Goal: Information Seeking & Learning: Learn about a topic

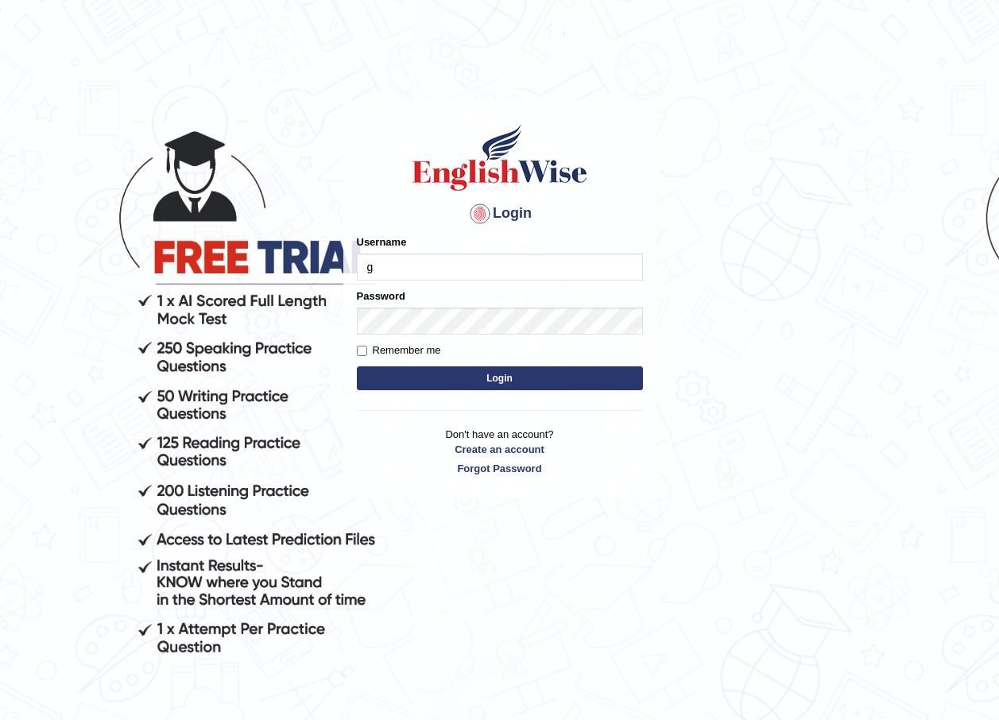
type input "Gasham"
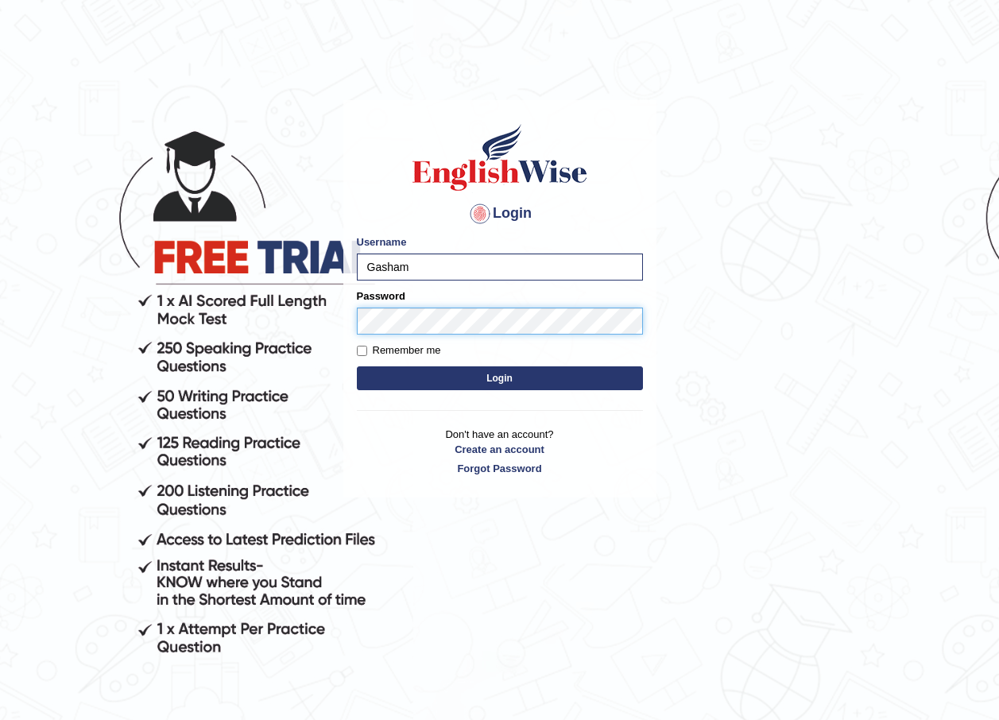
click at [357, 366] on button "Login" at bounding box center [500, 378] width 286 height 24
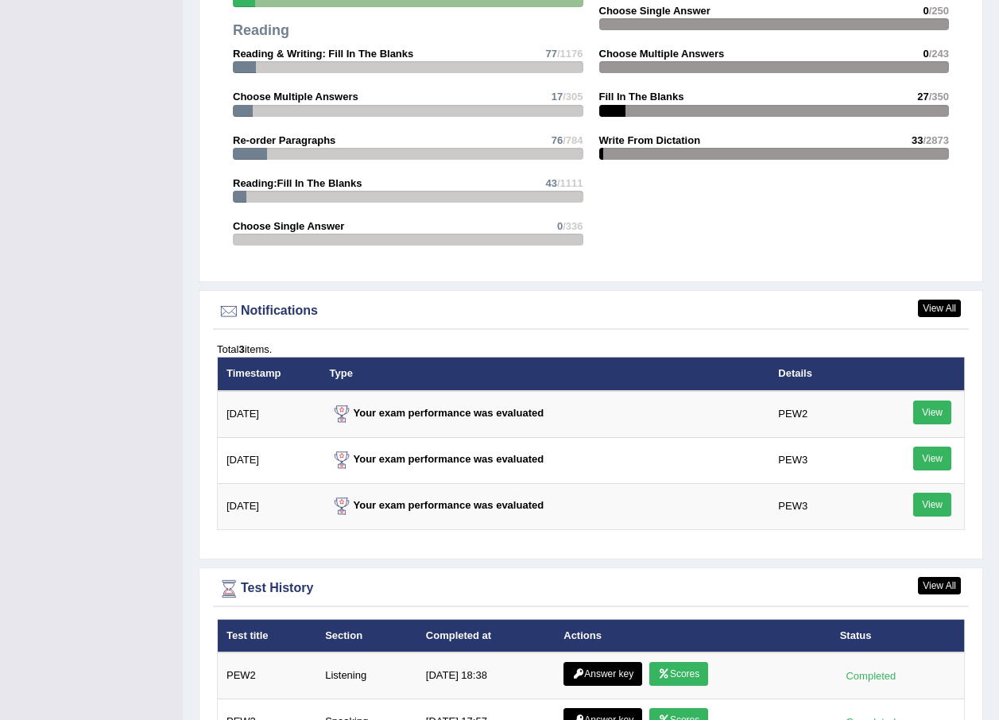
scroll to position [1749, 0]
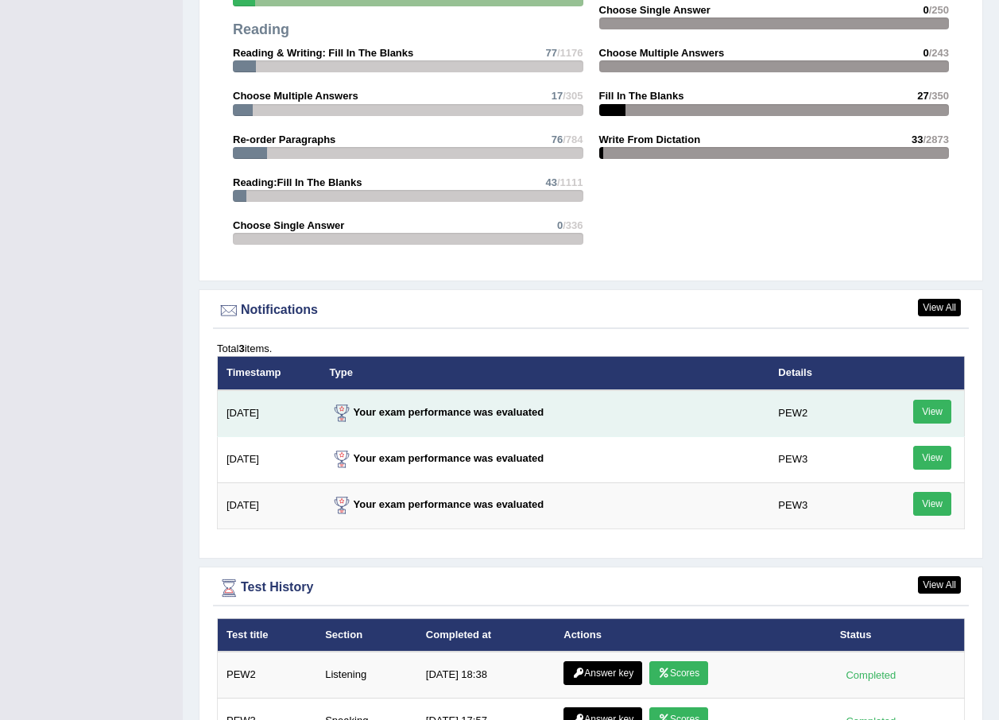
click at [925, 409] on link "View" at bounding box center [932, 412] width 38 height 24
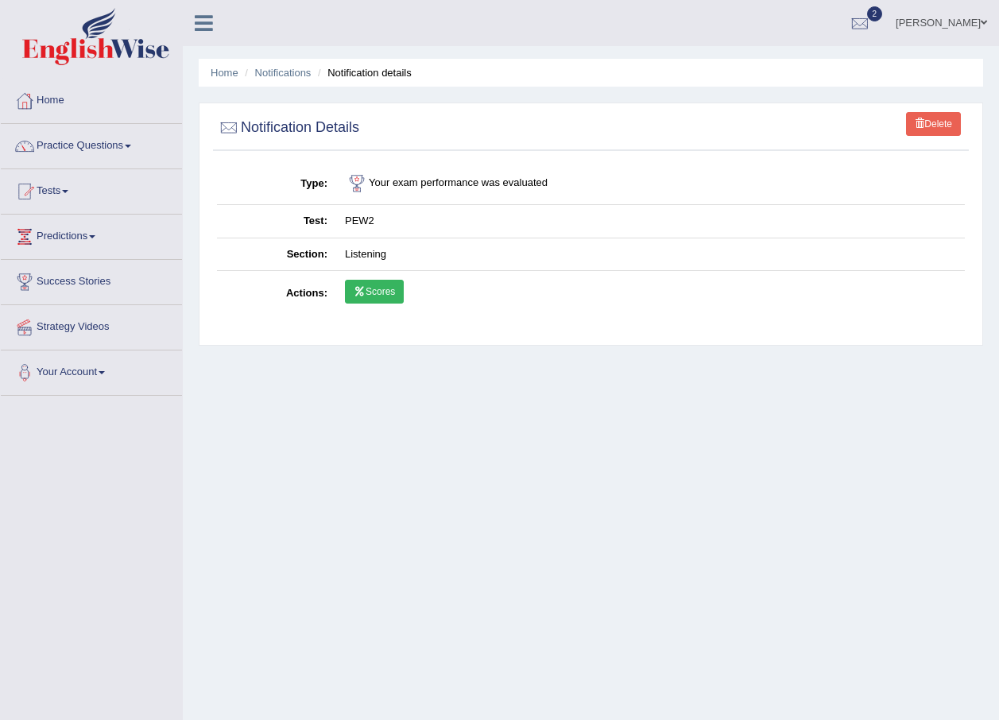
click at [358, 287] on icon at bounding box center [360, 292] width 12 height 10
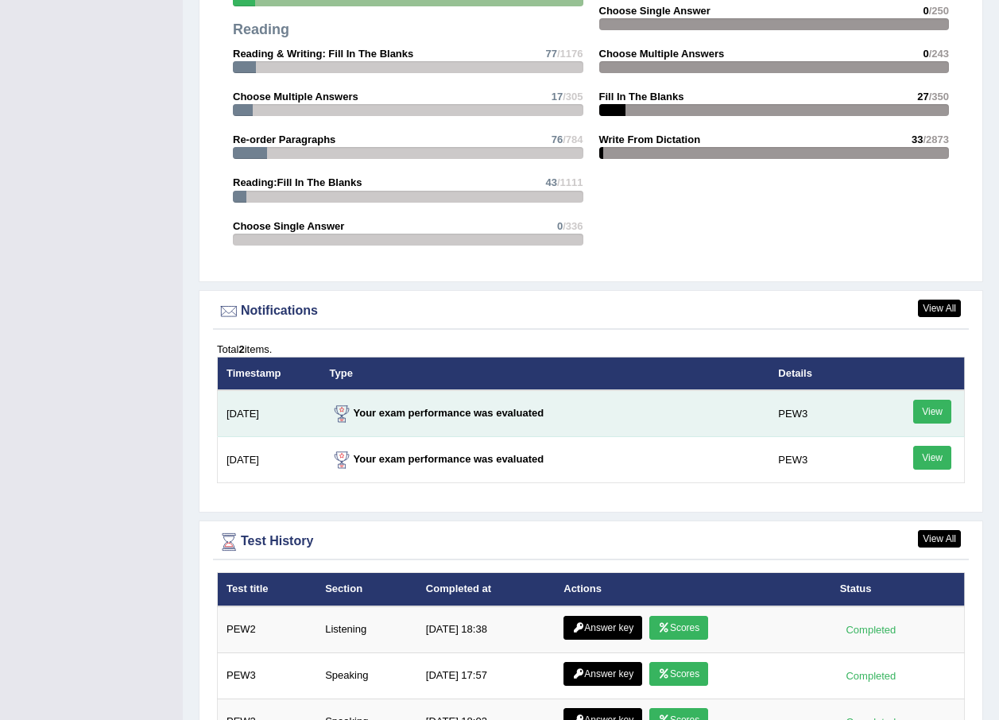
click at [928, 414] on link "View" at bounding box center [932, 412] width 38 height 24
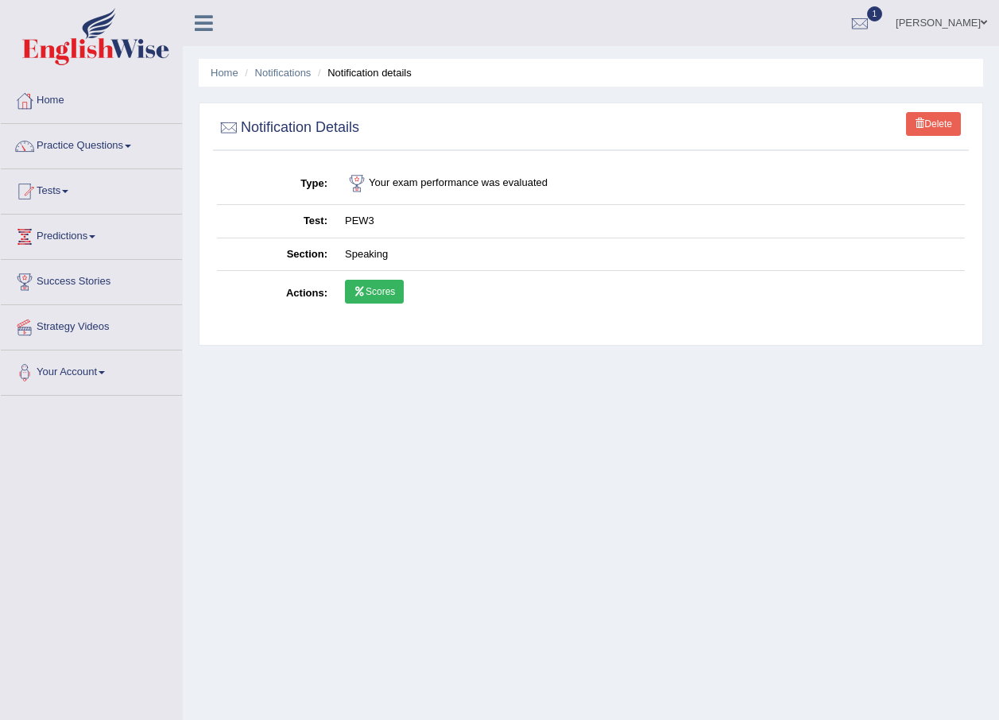
click at [367, 286] on link "Scores" at bounding box center [374, 292] width 59 height 24
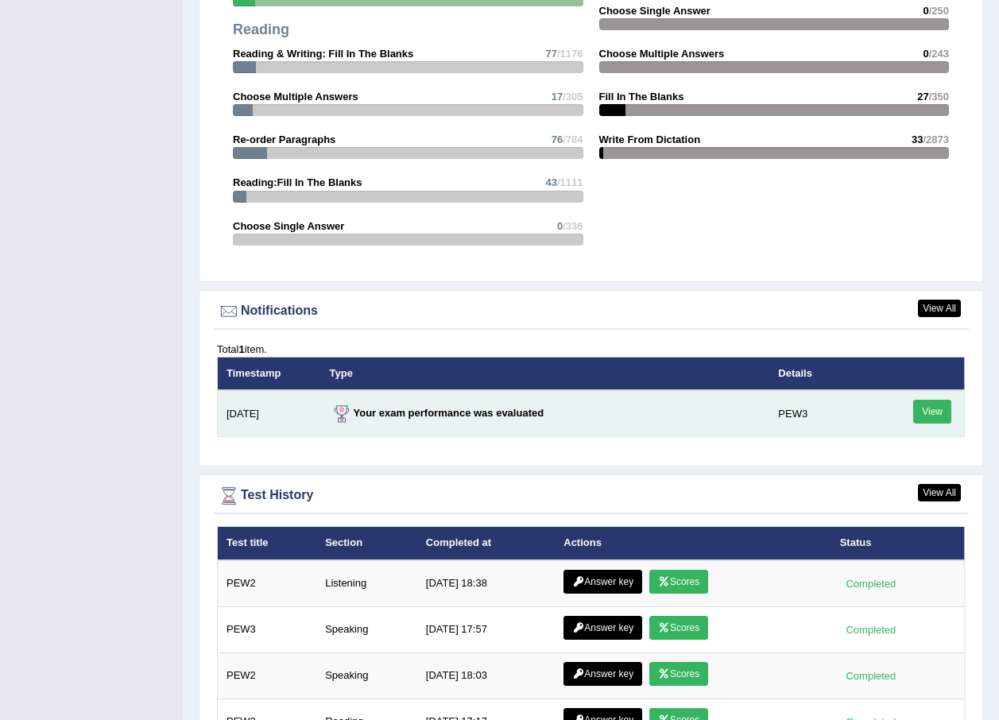
click at [940, 417] on link "View" at bounding box center [932, 412] width 38 height 24
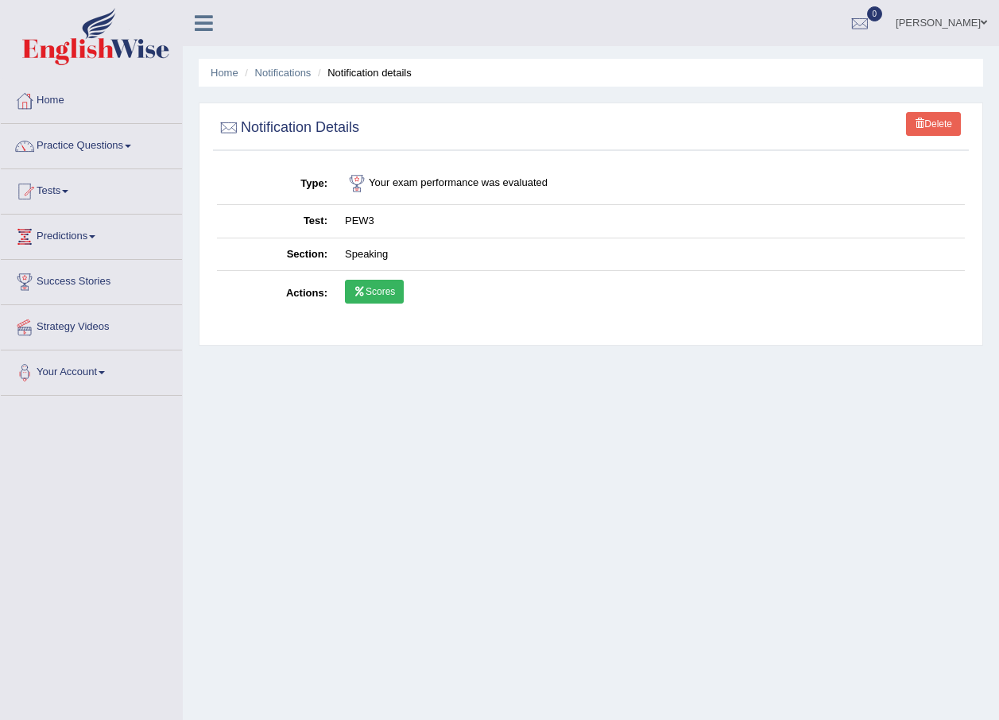
click at [372, 294] on link "Scores" at bounding box center [374, 292] width 59 height 24
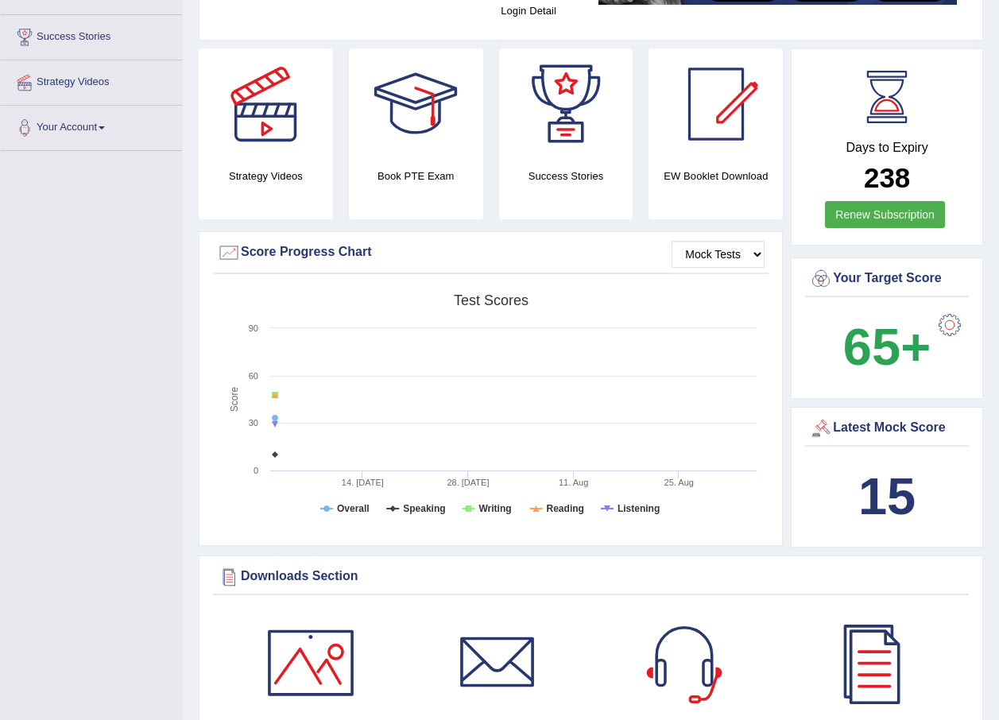
scroll to position [136, 0]
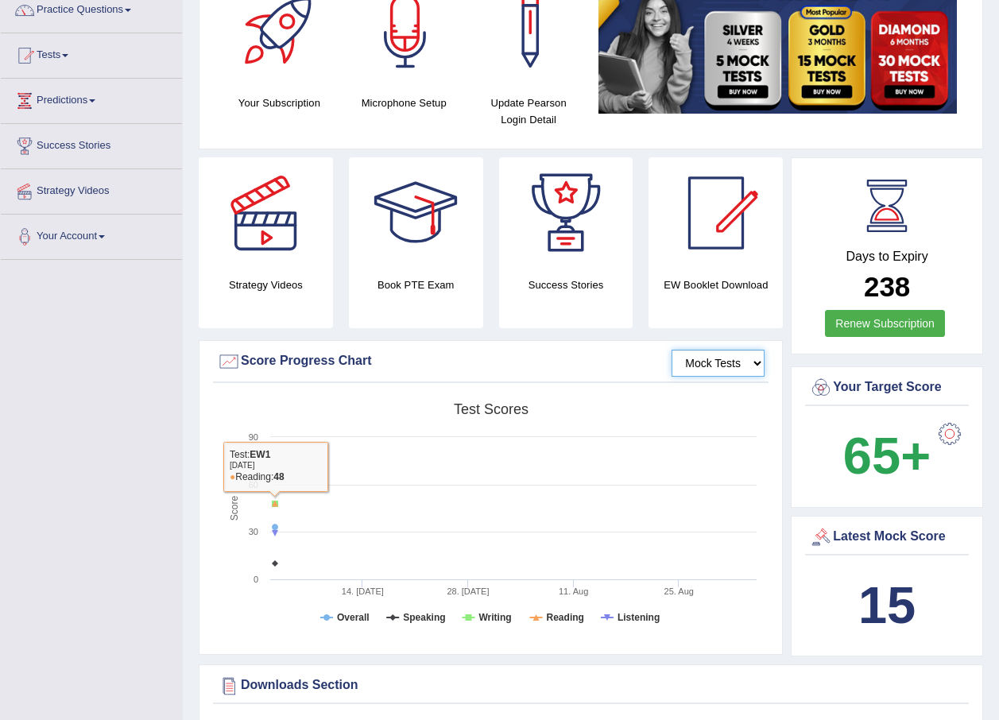
click at [727, 358] on select "Mock Tests" at bounding box center [718, 363] width 93 height 27
click at [672, 350] on select "Mock Tests" at bounding box center [718, 363] width 93 height 27
click at [441, 453] on rect at bounding box center [491, 518] width 548 height 246
click at [349, 425] on rect at bounding box center [491, 518] width 548 height 246
click at [486, 626] on rect at bounding box center [491, 518] width 548 height 246
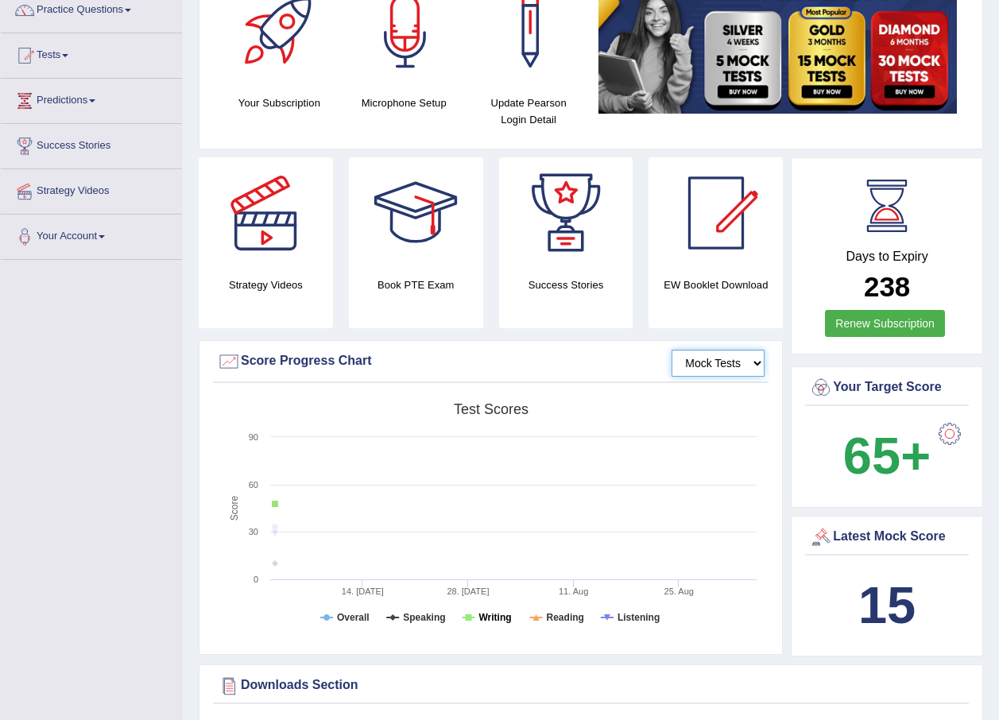
click at [488, 614] on tspan "Writing" at bounding box center [495, 617] width 33 height 11
click at [357, 614] on tspan "Overall" at bounding box center [353, 617] width 33 height 11
click at [421, 617] on tspan "Speaking" at bounding box center [424, 617] width 42 height 11
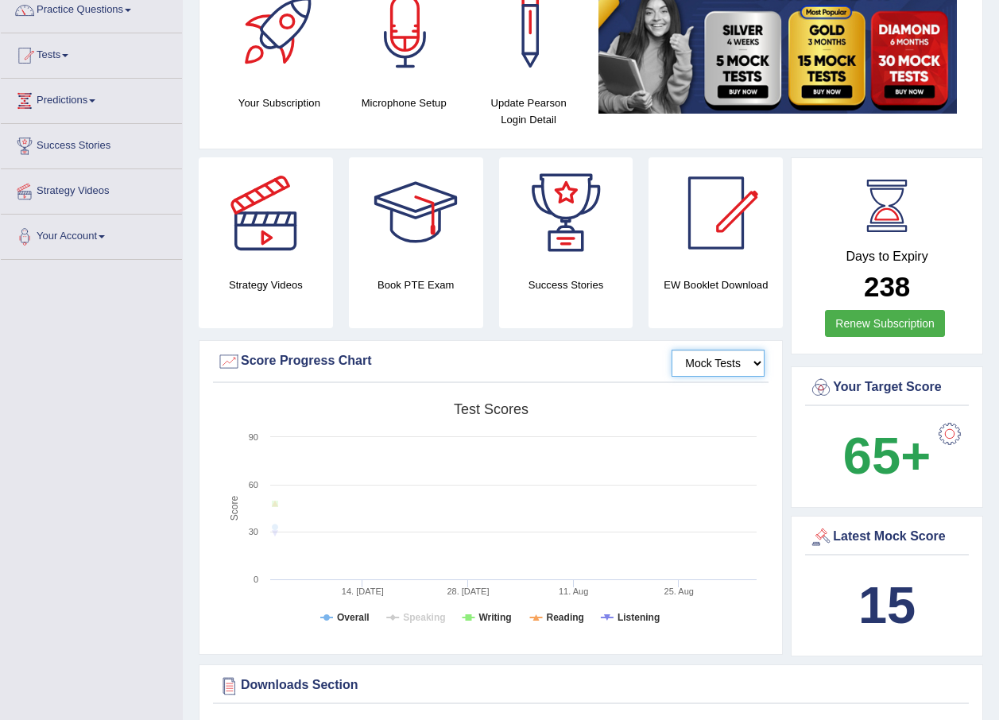
click at [419, 617] on tspan "Speaking" at bounding box center [424, 617] width 42 height 11
click at [630, 622] on tspan "Listening" at bounding box center [639, 617] width 42 height 11
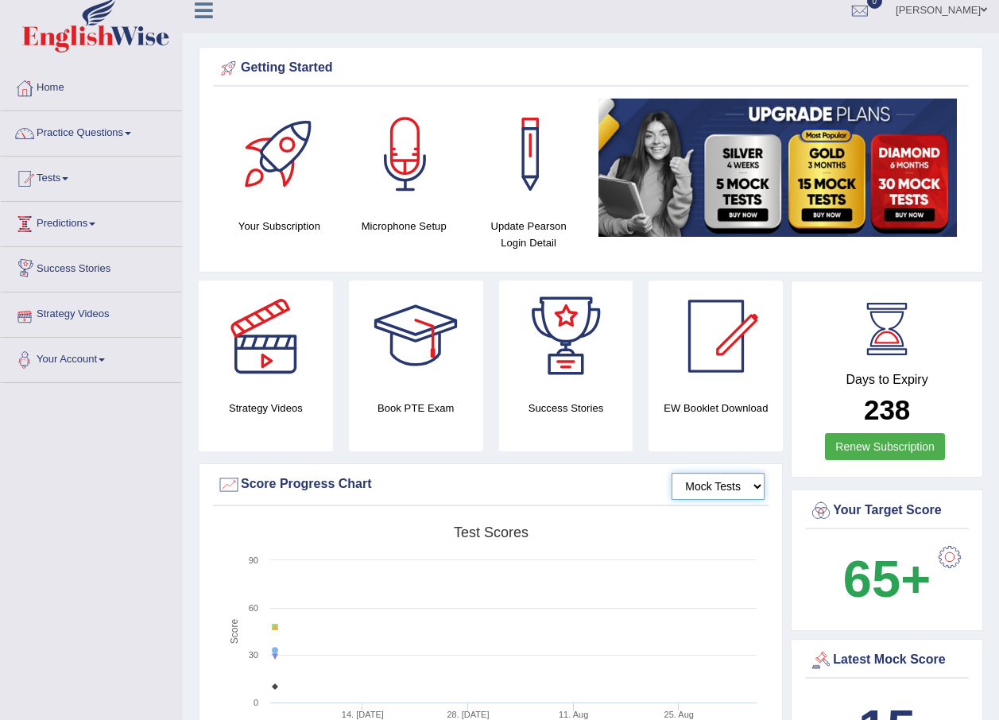
scroll to position [0, 0]
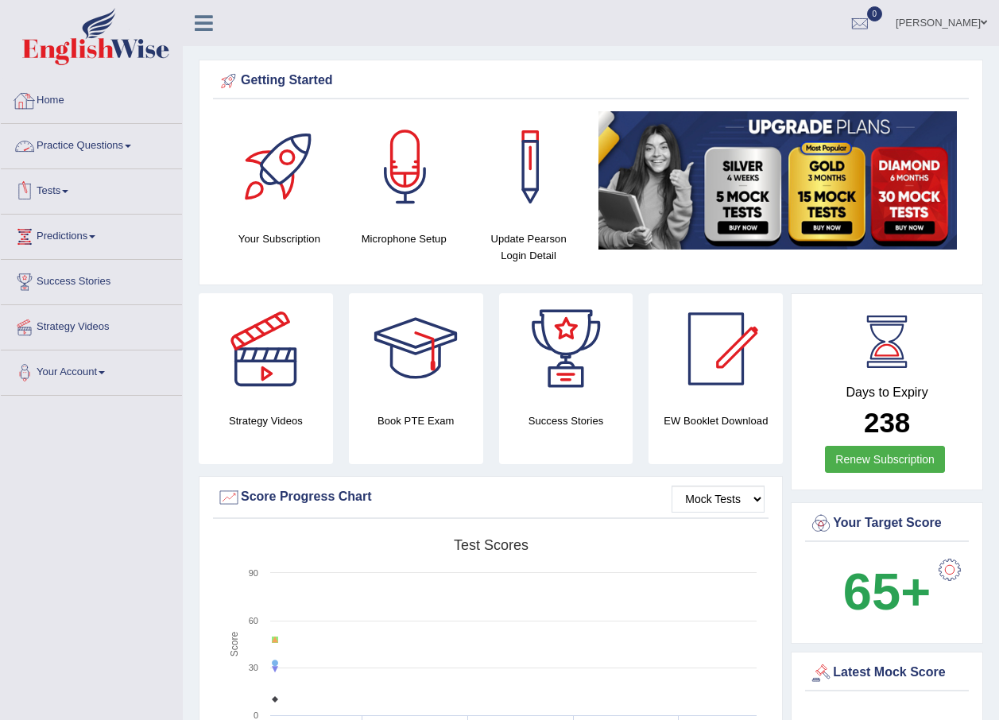
click at [113, 141] on link "Practice Questions" at bounding box center [91, 144] width 181 height 40
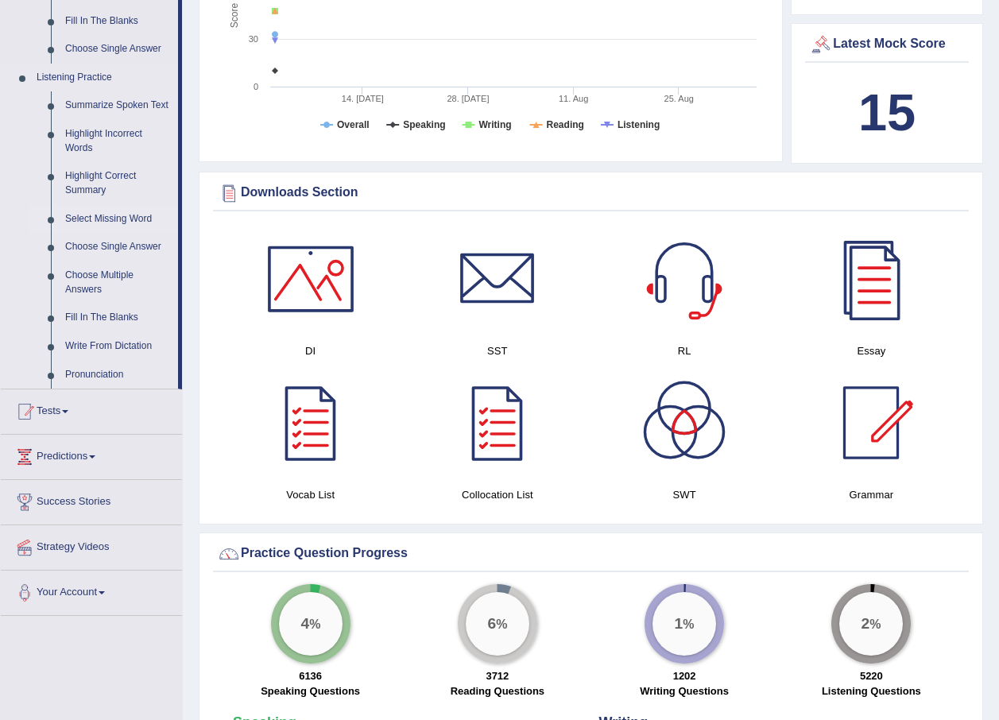
scroll to position [636, 0]
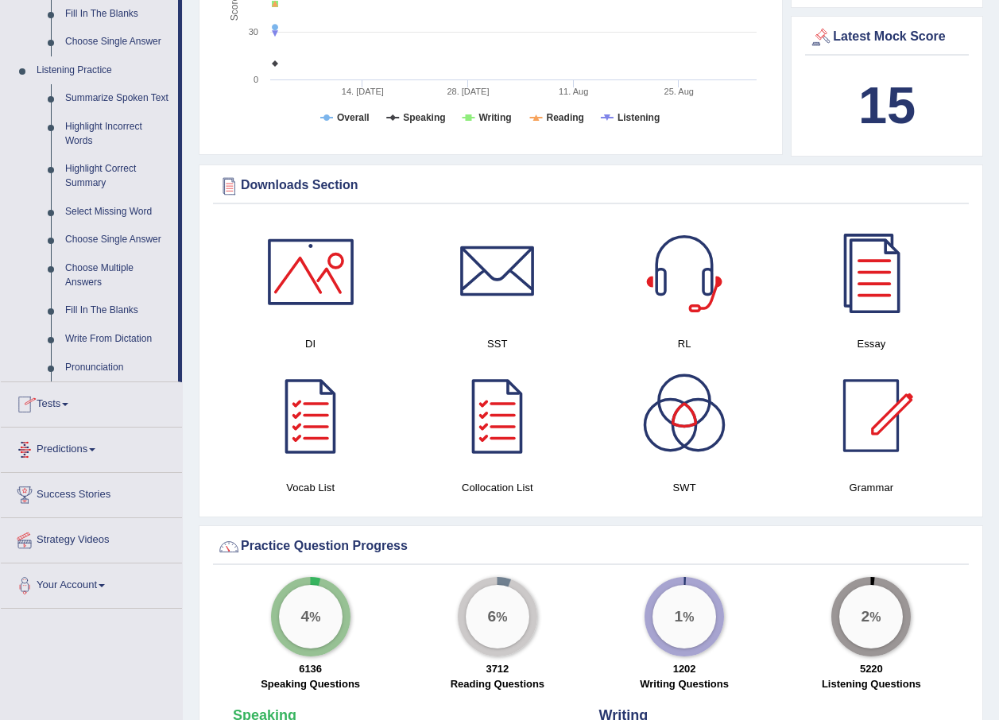
click at [68, 406] on span at bounding box center [65, 404] width 6 height 3
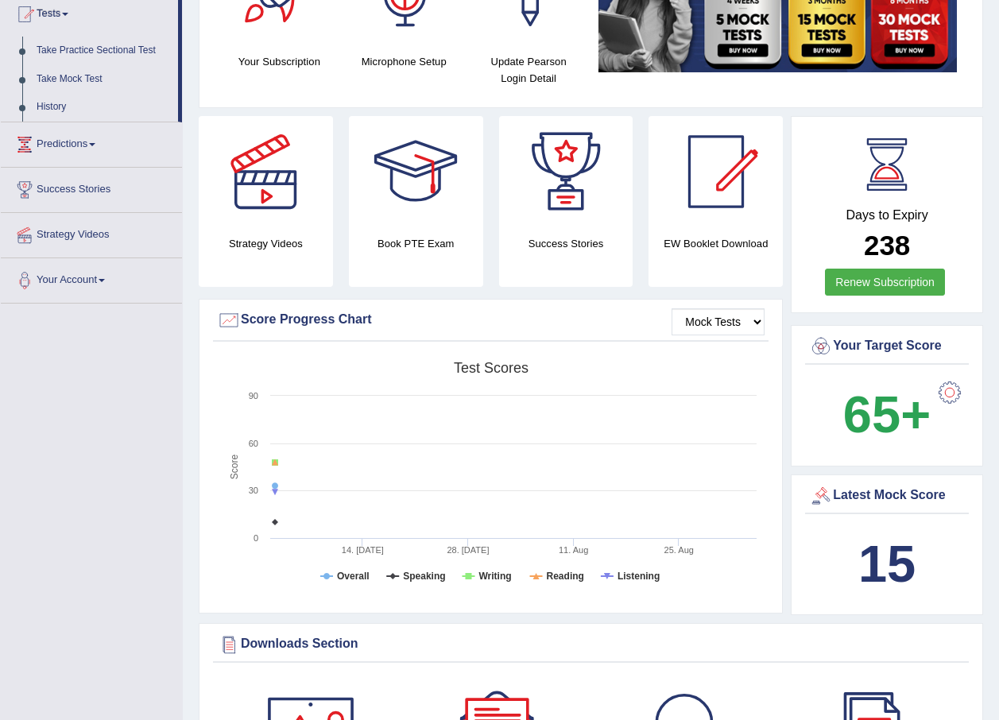
scroll to position [98, 0]
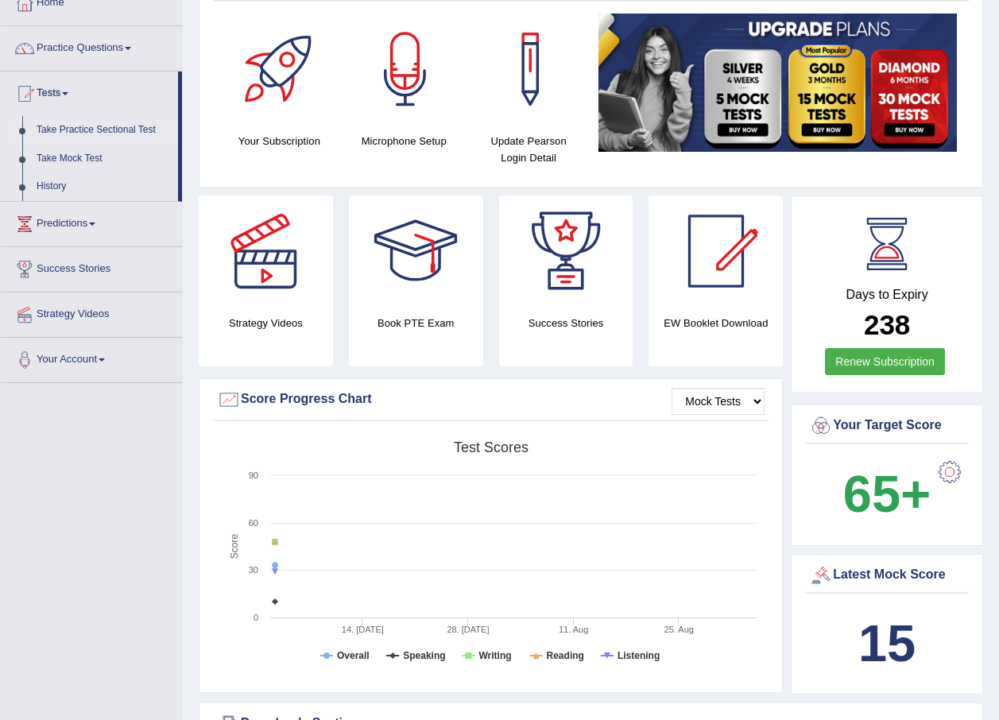
click at [95, 128] on link "Take Practice Sectional Test" at bounding box center [103, 130] width 149 height 29
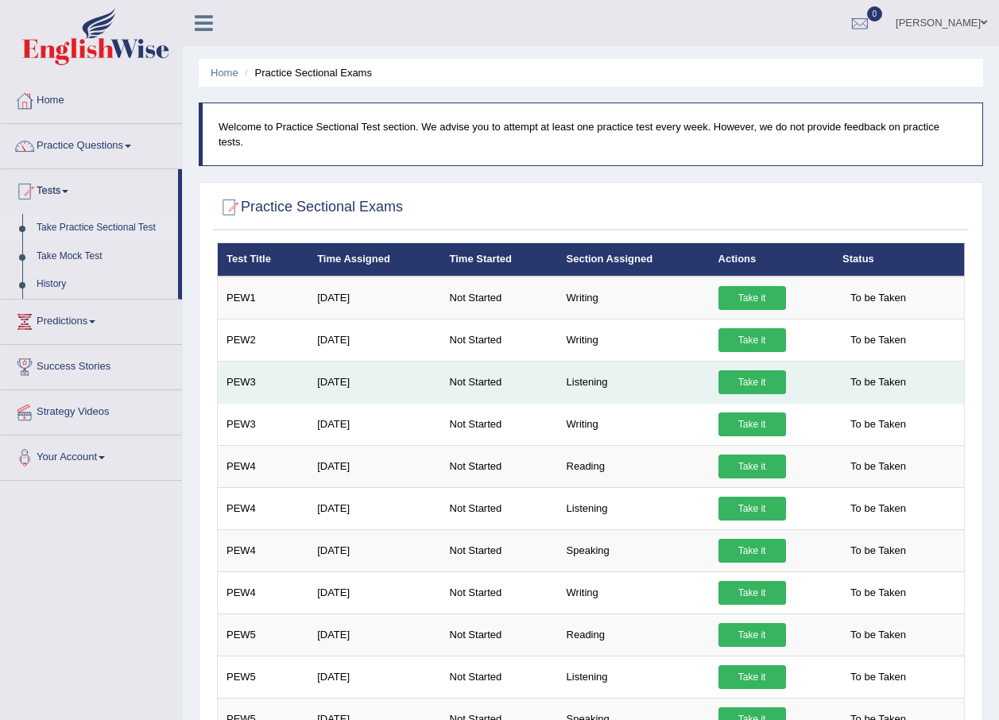
click at [744, 370] on link "Take it" at bounding box center [753, 382] width 68 height 24
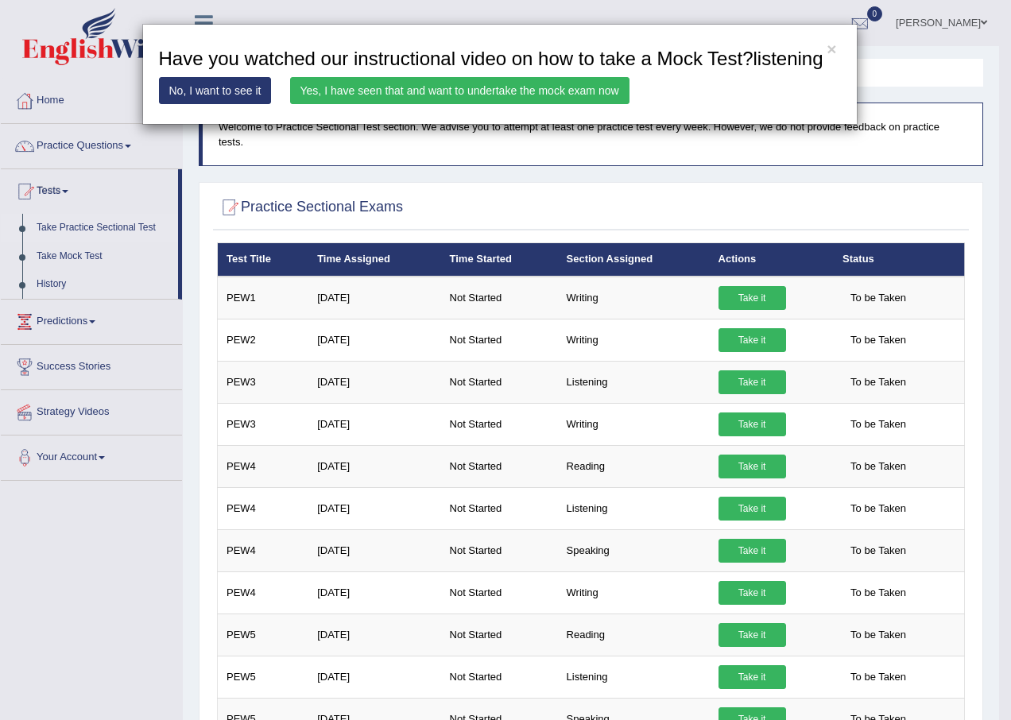
click at [371, 94] on link "Yes, I have seen that and want to undertake the mock exam now" at bounding box center [459, 90] width 339 height 27
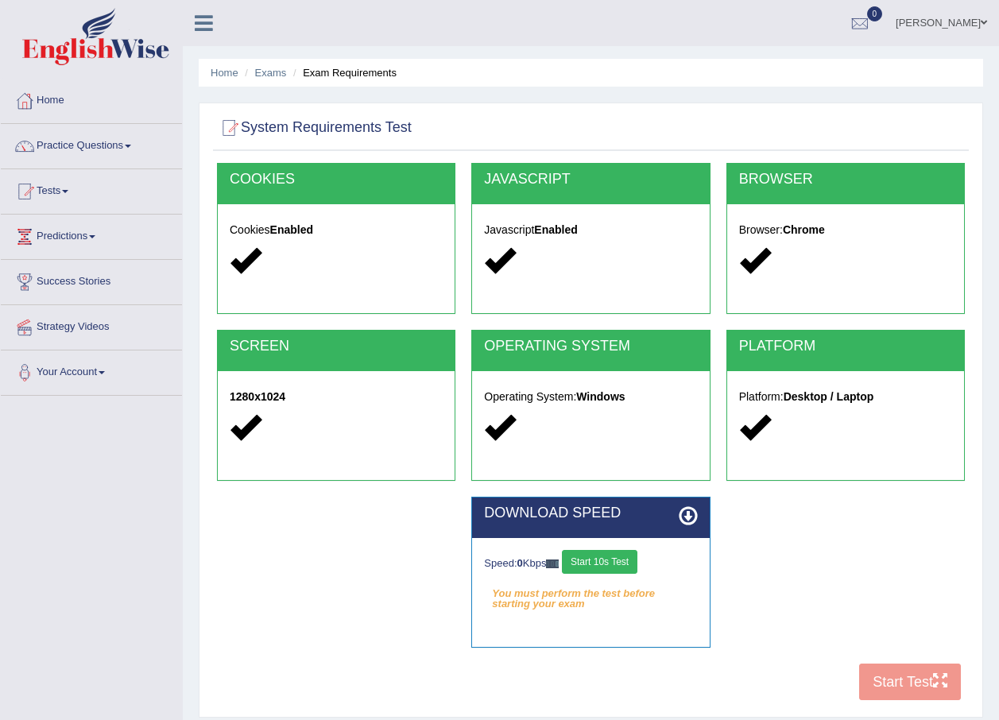
click at [625, 567] on button "Start 10s Test" at bounding box center [600, 562] width 76 height 24
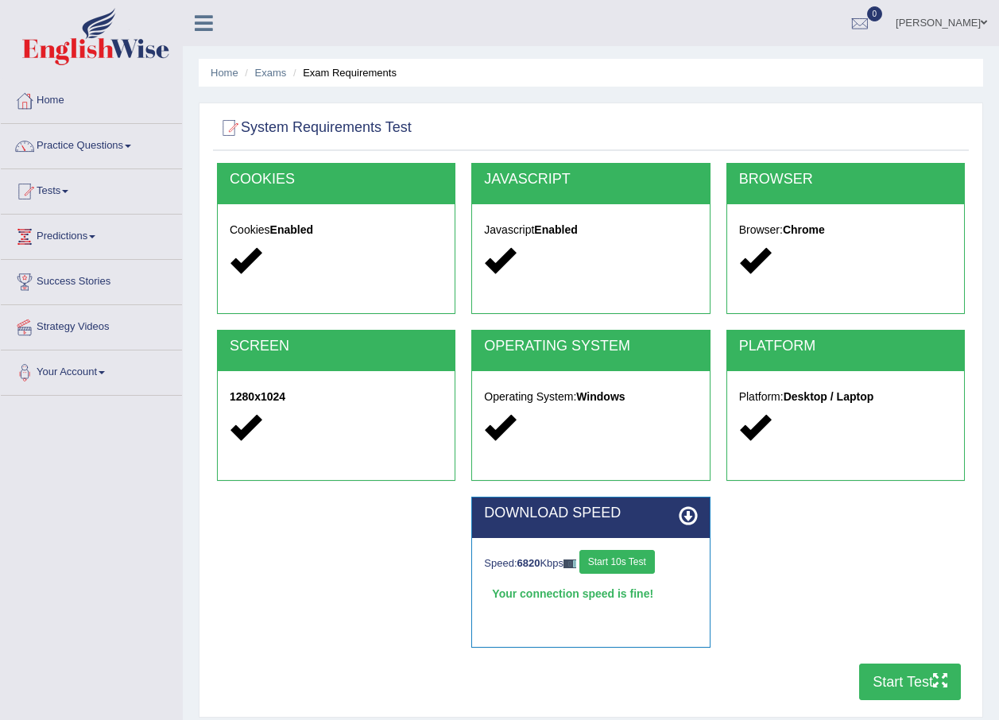
click at [911, 676] on button "Start Test" at bounding box center [910, 682] width 102 height 37
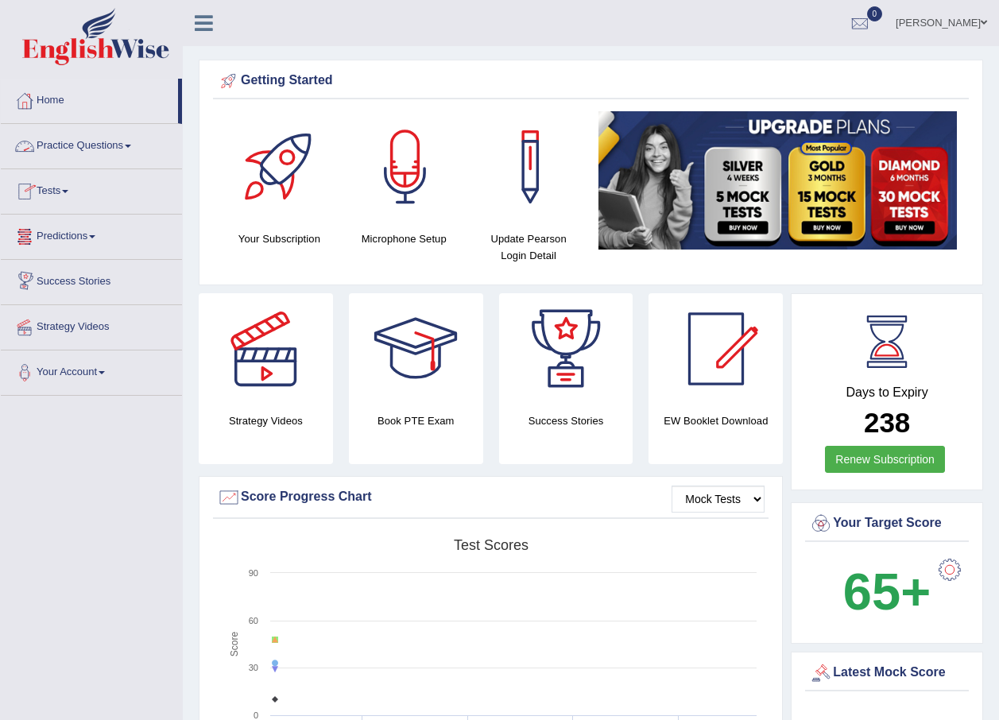
click at [79, 140] on link "Practice Questions" at bounding box center [91, 144] width 181 height 40
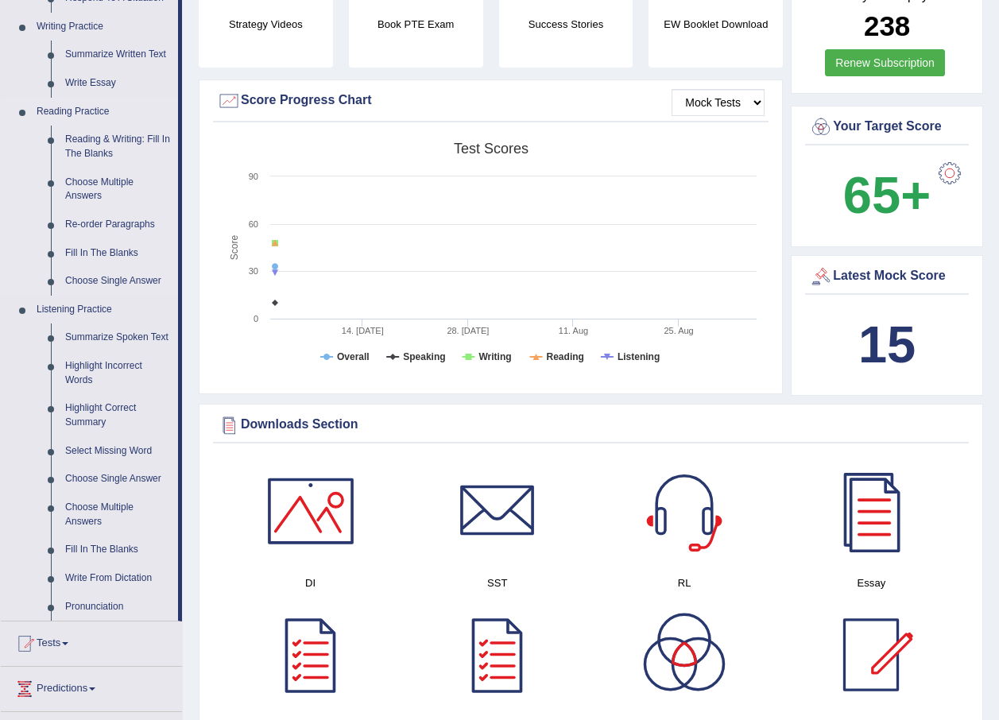
scroll to position [397, 0]
click at [130, 579] on link "Write From Dictation" at bounding box center [118, 578] width 120 height 29
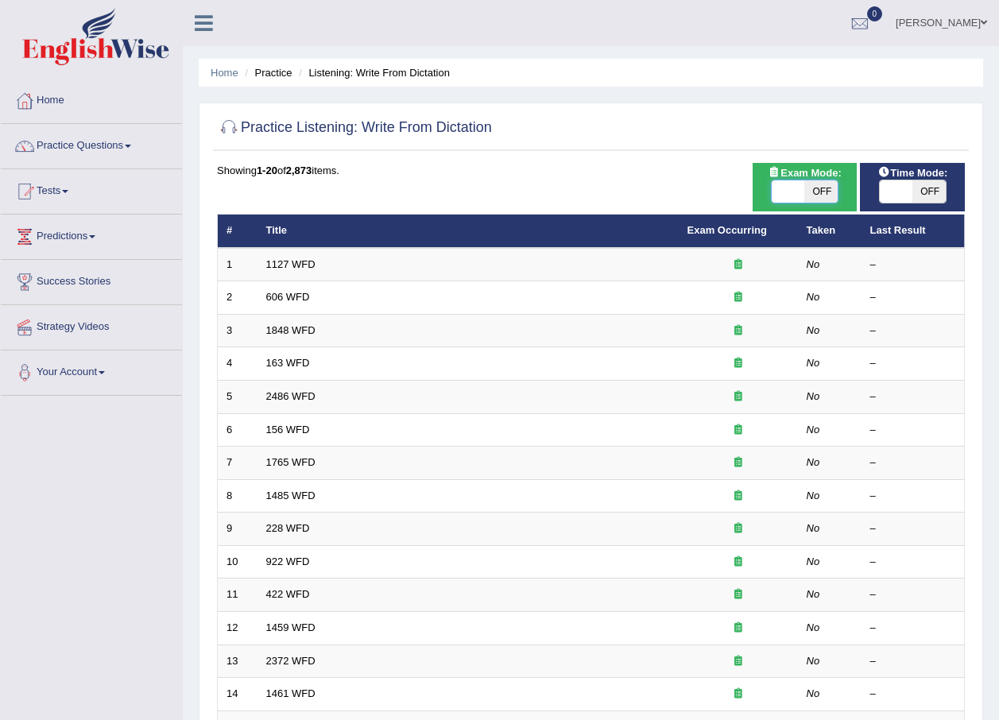
click at [794, 198] on span at bounding box center [788, 191] width 33 height 22
checkbox input "true"
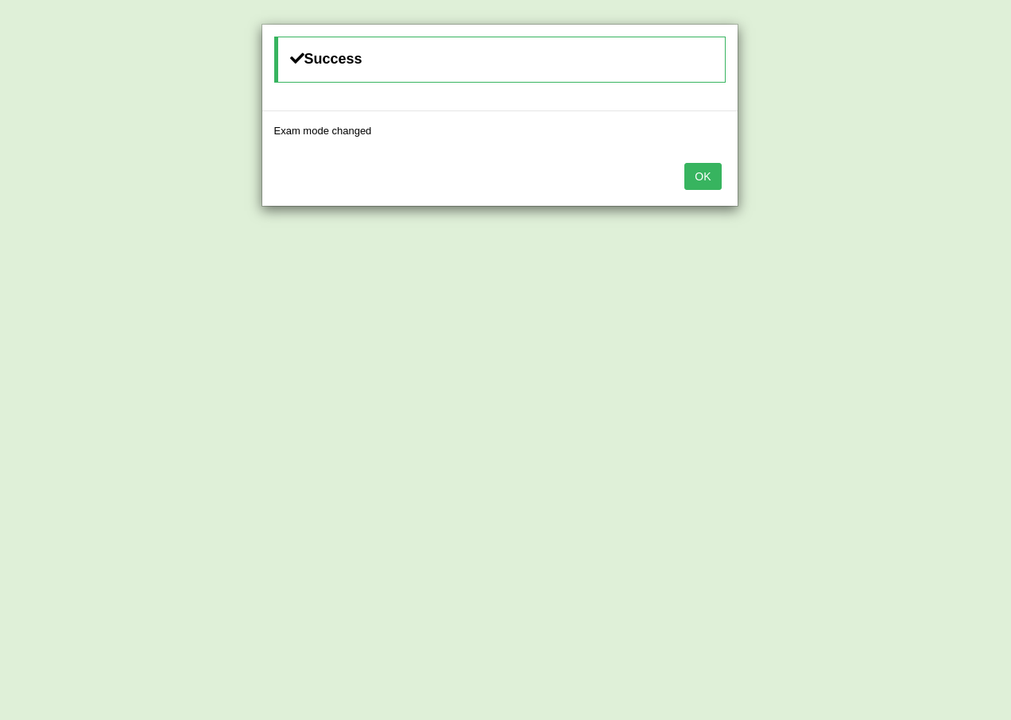
click at [699, 176] on button "OK" at bounding box center [702, 176] width 37 height 27
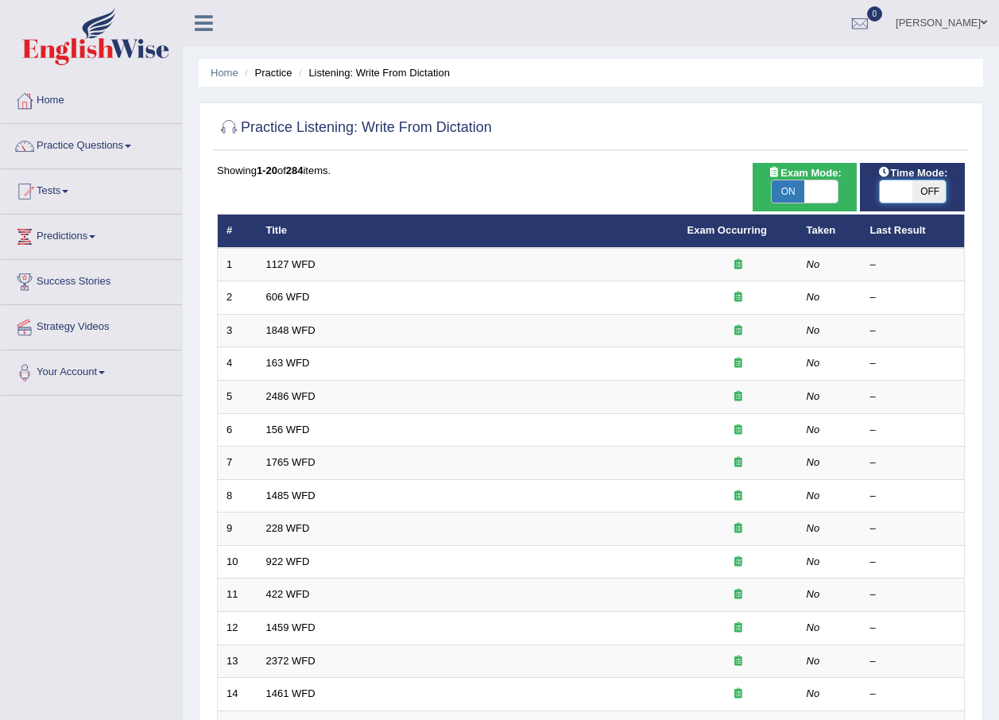
click at [897, 187] on span at bounding box center [896, 191] width 33 height 22
checkbox input "true"
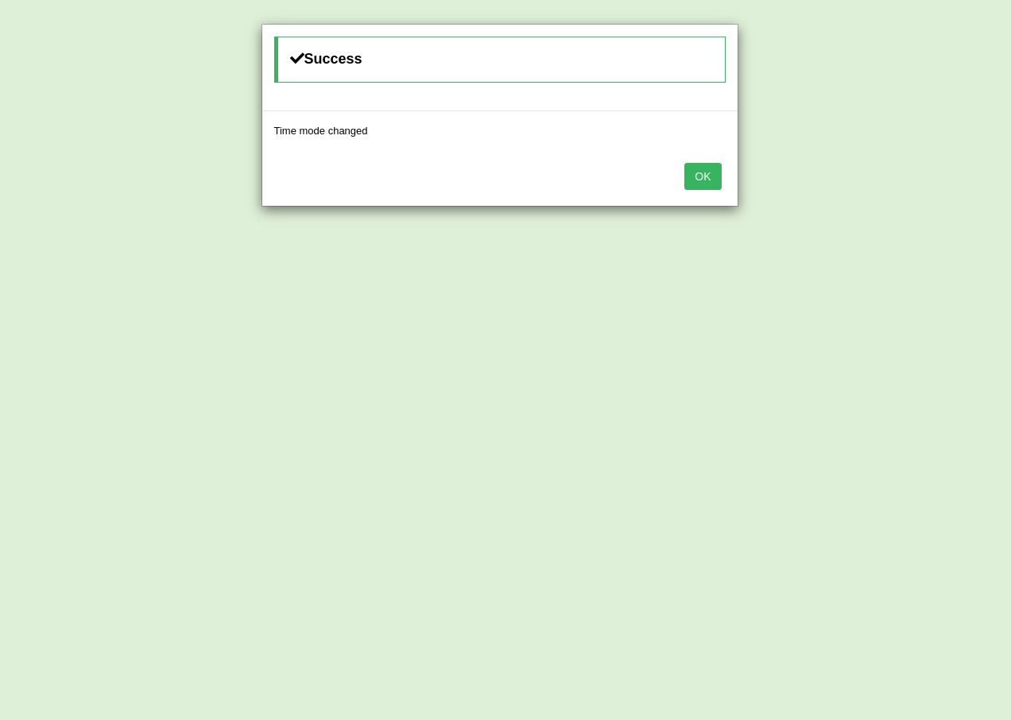
click at [716, 173] on button "OK" at bounding box center [702, 176] width 37 height 27
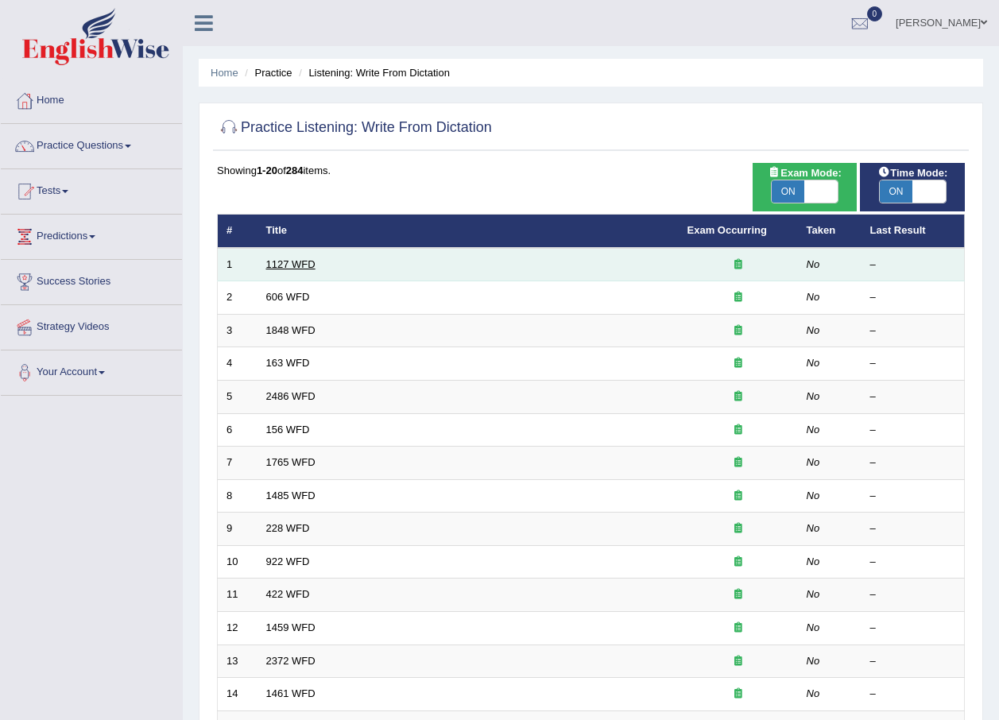
click at [293, 262] on link "1127 WFD" at bounding box center [290, 264] width 49 height 12
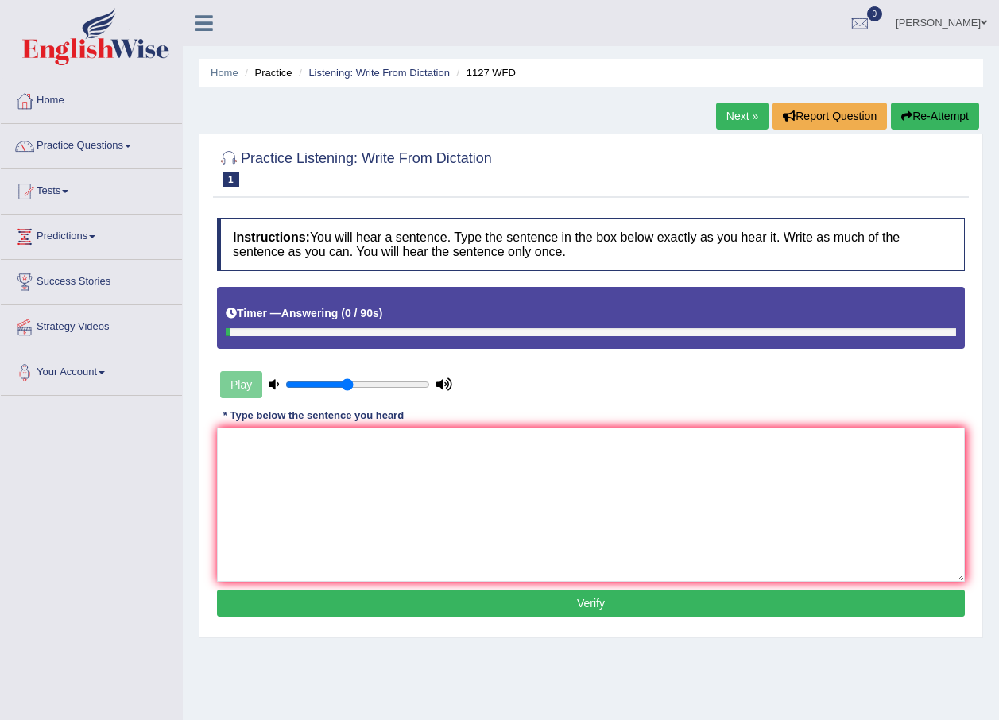
type textarea "a"
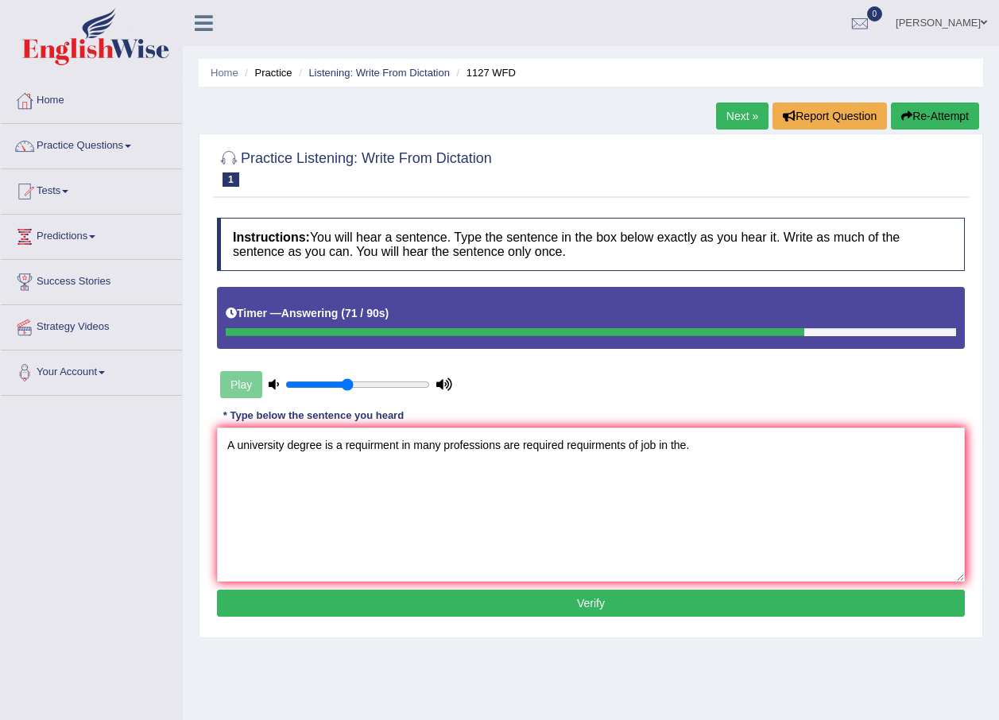
type textarea "A university degree is a requirment in many professions are required requirment…"
click at [563, 604] on button "Verify" at bounding box center [591, 603] width 748 height 27
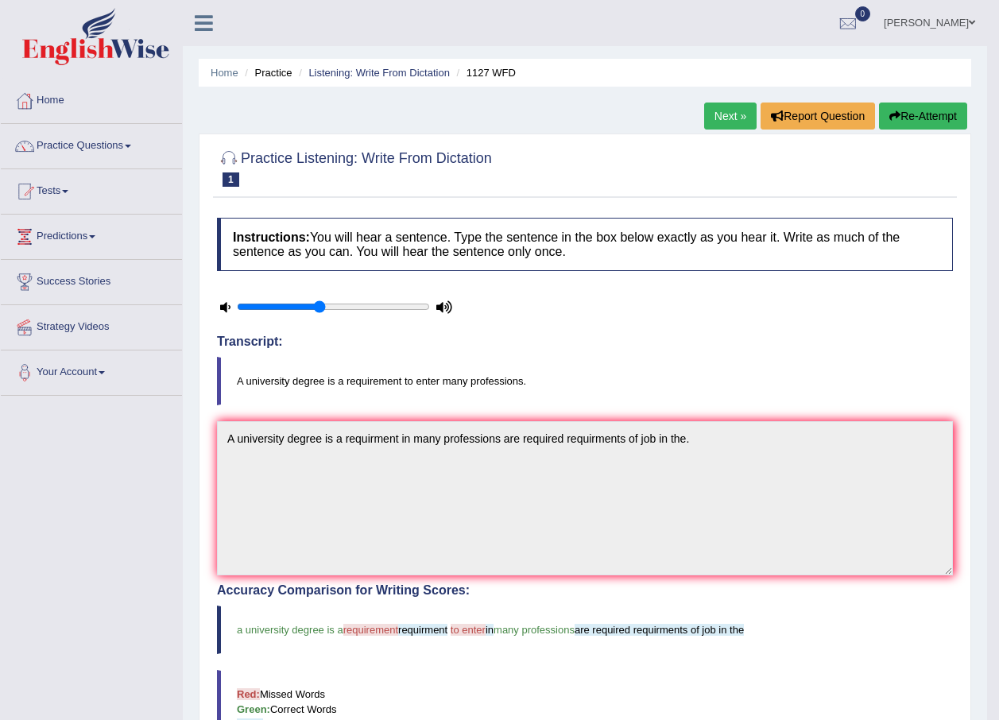
click at [914, 109] on button "Re-Attempt" at bounding box center [923, 116] width 88 height 27
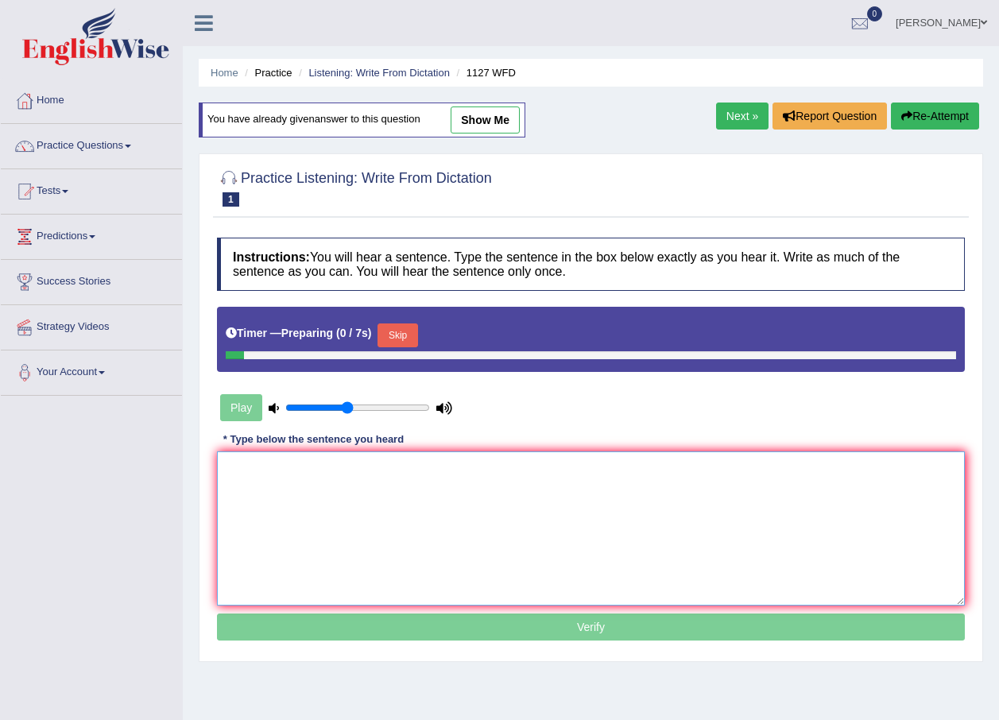
click at [455, 515] on textarea at bounding box center [591, 528] width 748 height 154
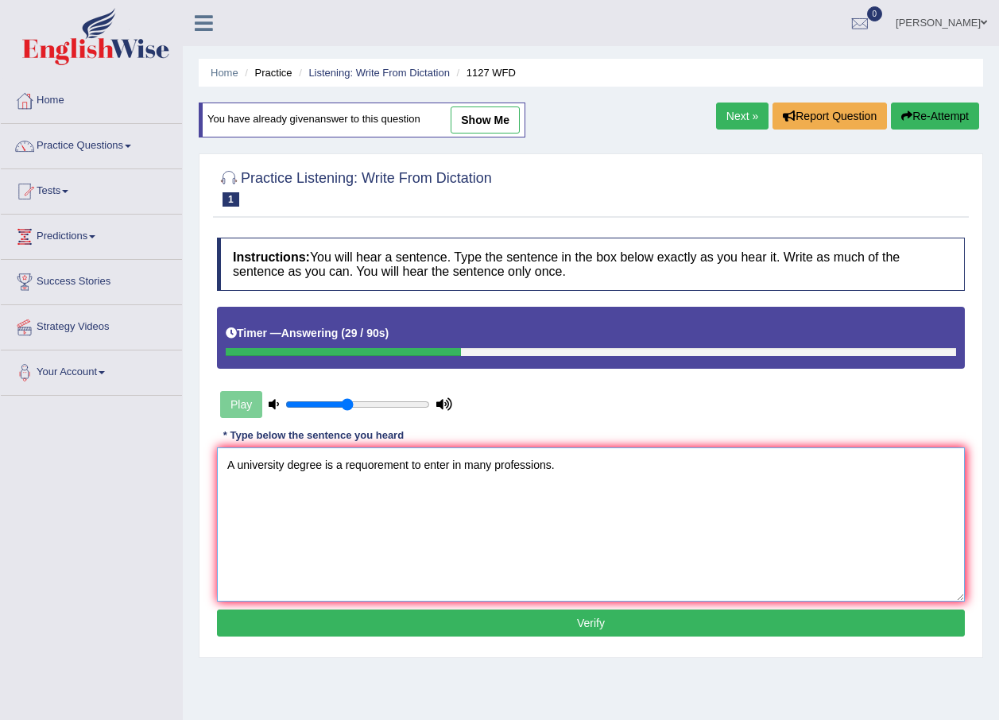
click at [368, 463] on textarea "A university degree is a requorement to enter in many professions." at bounding box center [591, 525] width 748 height 154
click at [371, 463] on textarea "A university degree is a requorement to enter in many professions." at bounding box center [591, 525] width 748 height 154
type textarea "A university degree is a requirement to enter in many professions."
click at [579, 630] on button "Verify" at bounding box center [591, 623] width 748 height 27
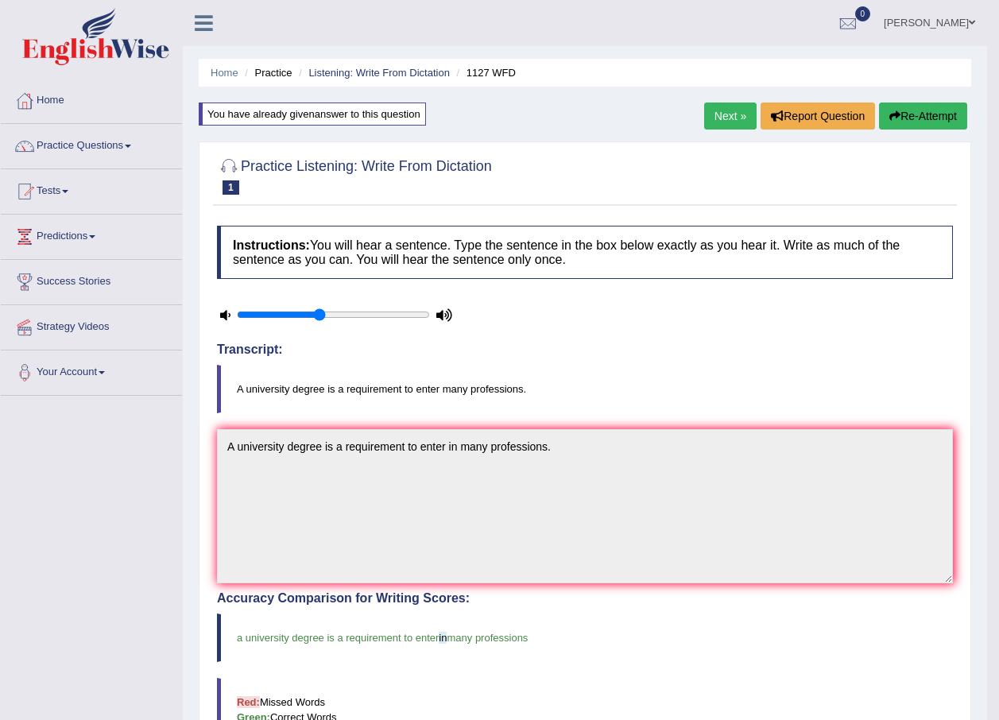
click at [716, 120] on link "Next »" at bounding box center [730, 116] width 52 height 27
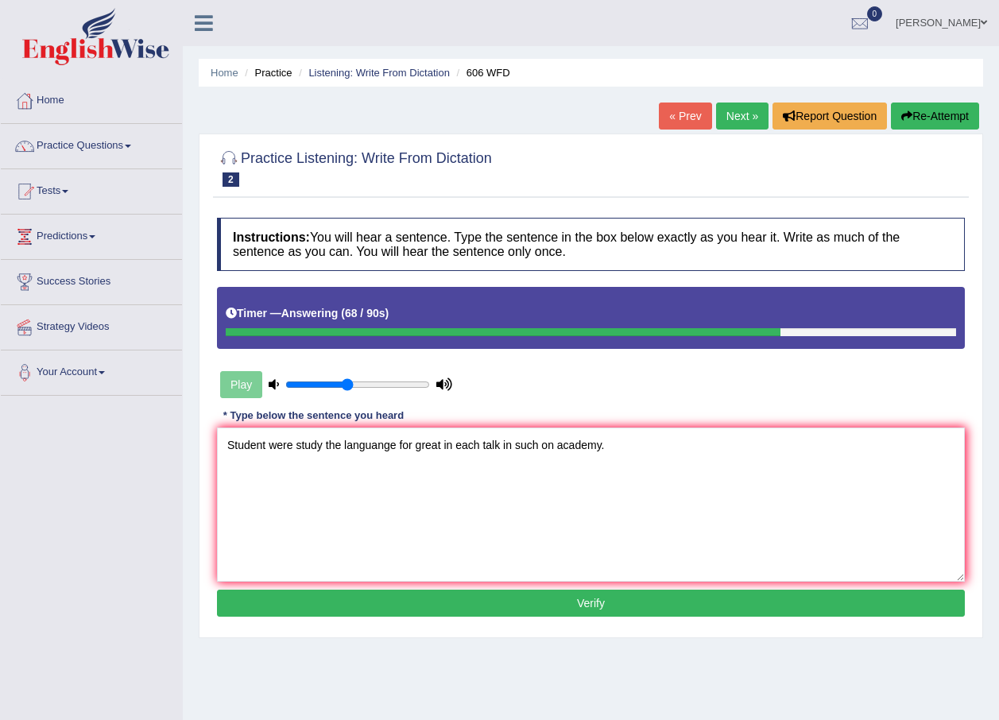
type textarea "Student were study the languange for great in each talk in such on academy."
click at [721, 607] on button "Verify" at bounding box center [591, 603] width 748 height 27
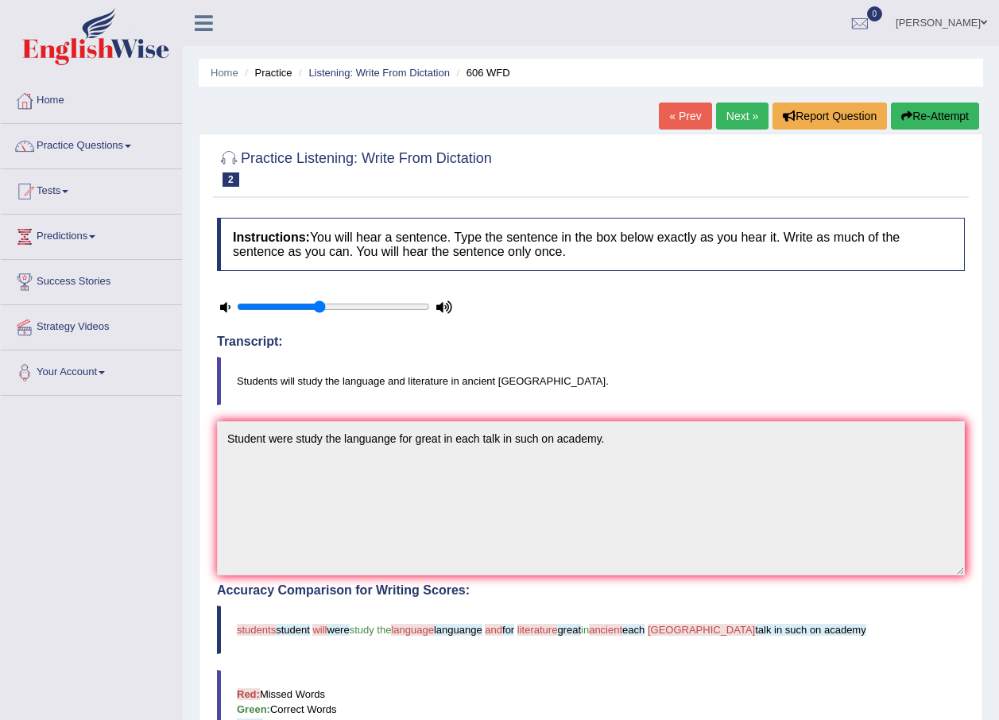
click at [735, 112] on link "Next »" at bounding box center [742, 116] width 52 height 27
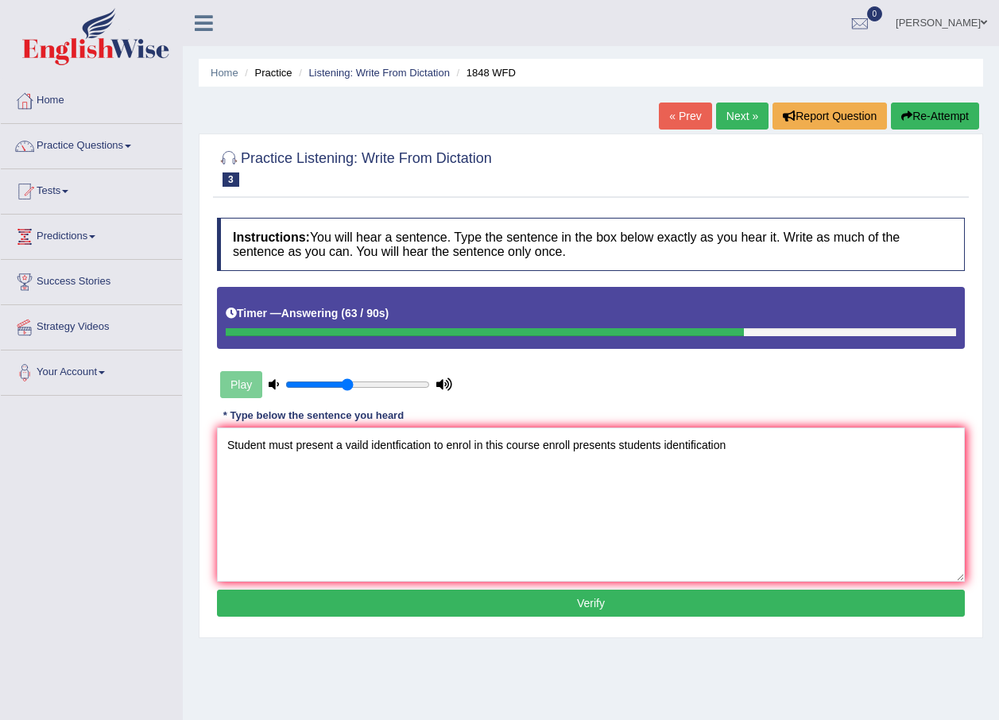
click at [396, 440] on textarea "Student must present a vaild identfication to enrol in this course enroll prese…" at bounding box center [591, 505] width 748 height 154
click at [744, 437] on textarea "Student must present a vaild identification to enrol in this course enroll pres…" at bounding box center [591, 505] width 748 height 154
type textarea "Student must present a vaild identification to enrol in this course enroll pres…"
click at [468, 587] on div "Instructions: You will hear a sentence. Type the sentence in the box below exac…" at bounding box center [591, 420] width 756 height 420
click at [474, 610] on button "Verify" at bounding box center [591, 603] width 748 height 27
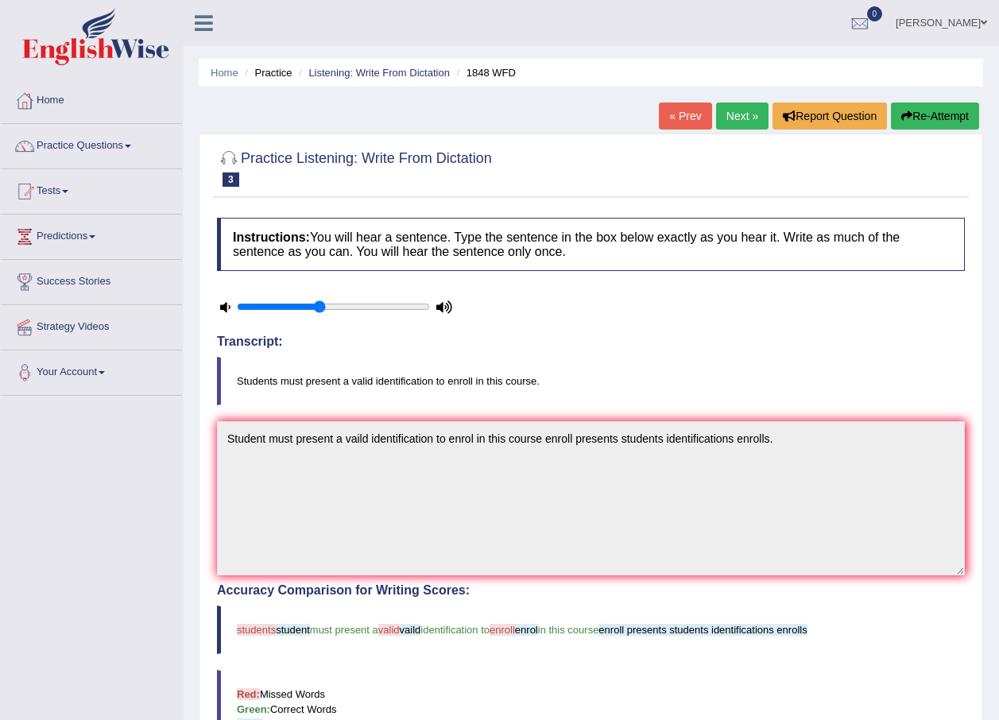
click at [724, 112] on link "Next »" at bounding box center [742, 116] width 52 height 27
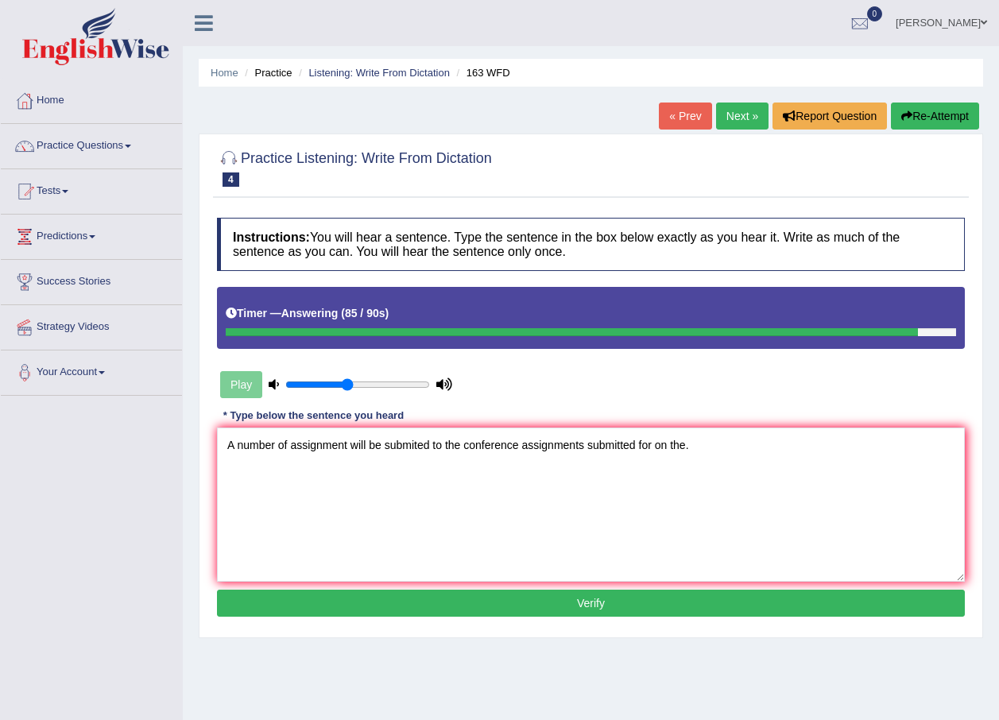
type textarea "A number of assignment will be submited to the conference assignments submitted…"
click at [496, 602] on button "Verify" at bounding box center [591, 603] width 748 height 27
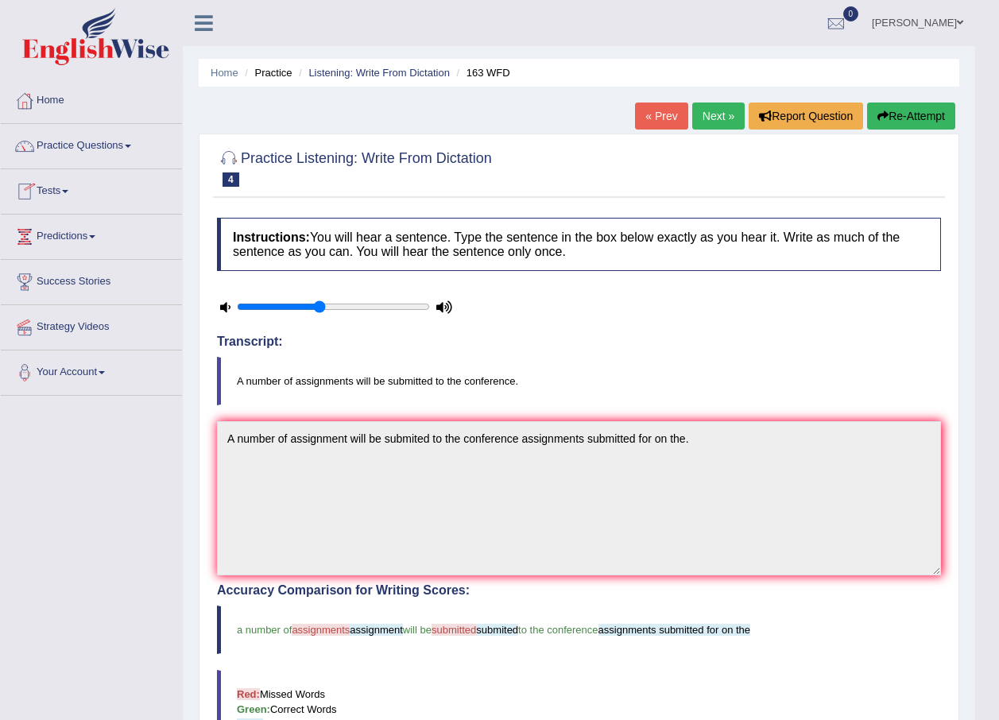
click at [719, 109] on link "Next »" at bounding box center [718, 116] width 52 height 27
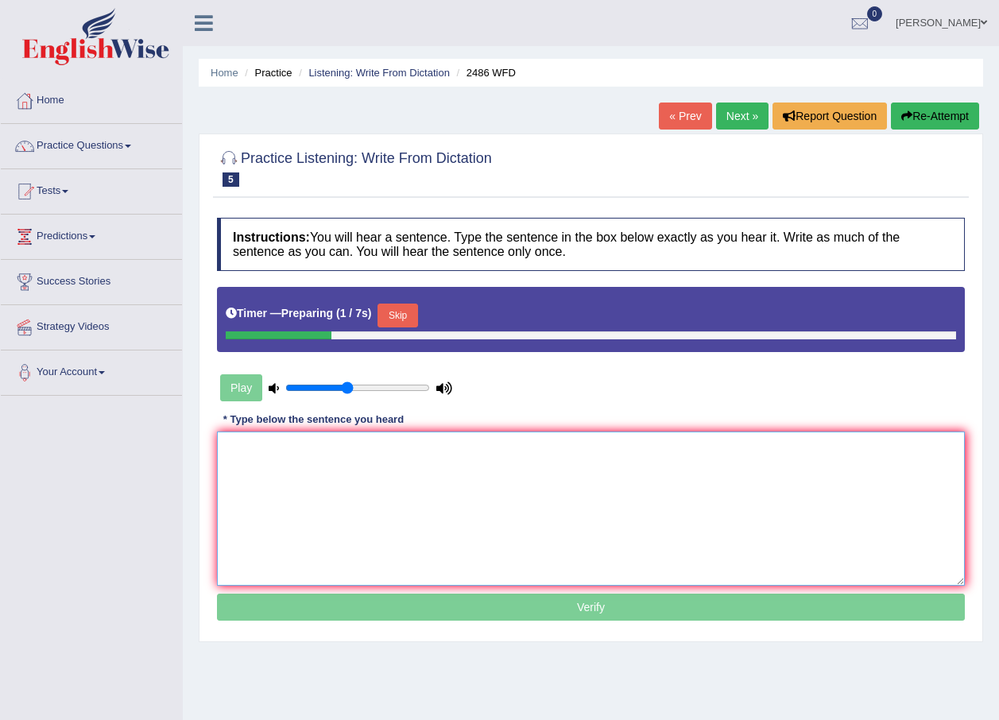
click at [338, 454] on textarea at bounding box center [591, 509] width 748 height 154
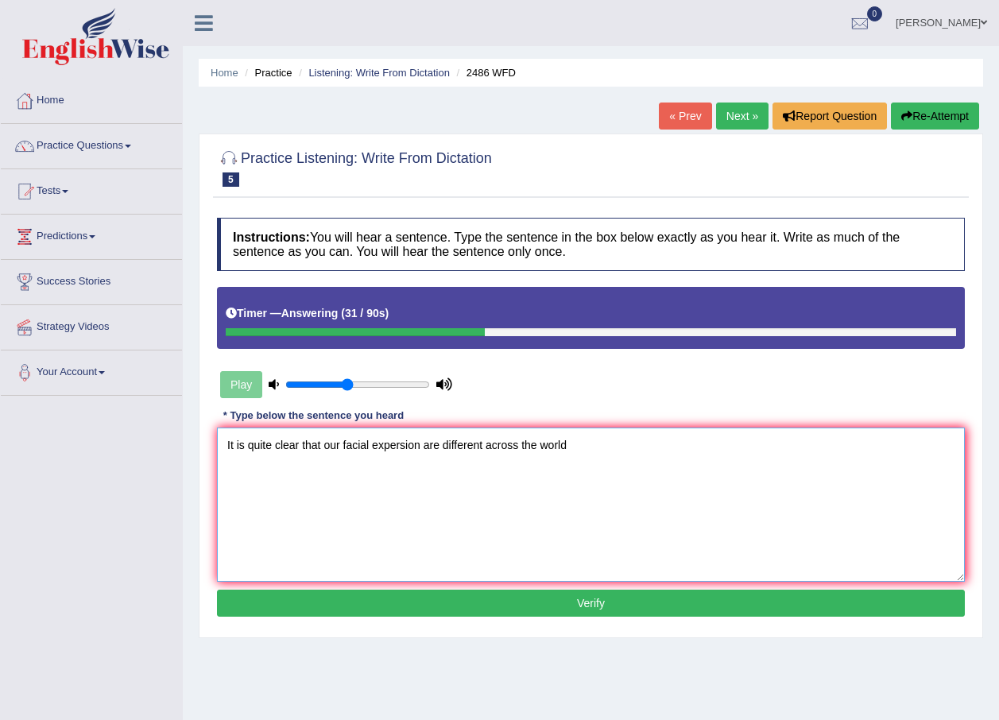
click at [401, 437] on textarea "It is quite clear that our facial expersion are different across the world" at bounding box center [591, 505] width 748 height 154
click at [588, 446] on textarea "It is quite clear that our facial experssion are different across the world" at bounding box center [591, 505] width 748 height 154
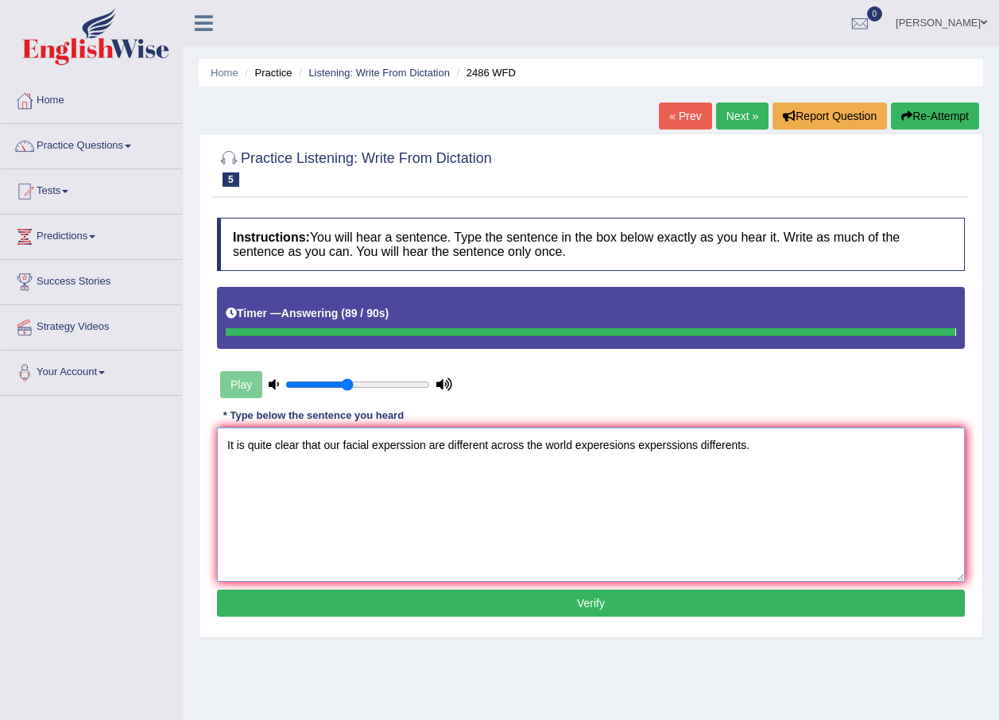
type textarea "It is quite clear that our facial experssion are different across the world exp…"
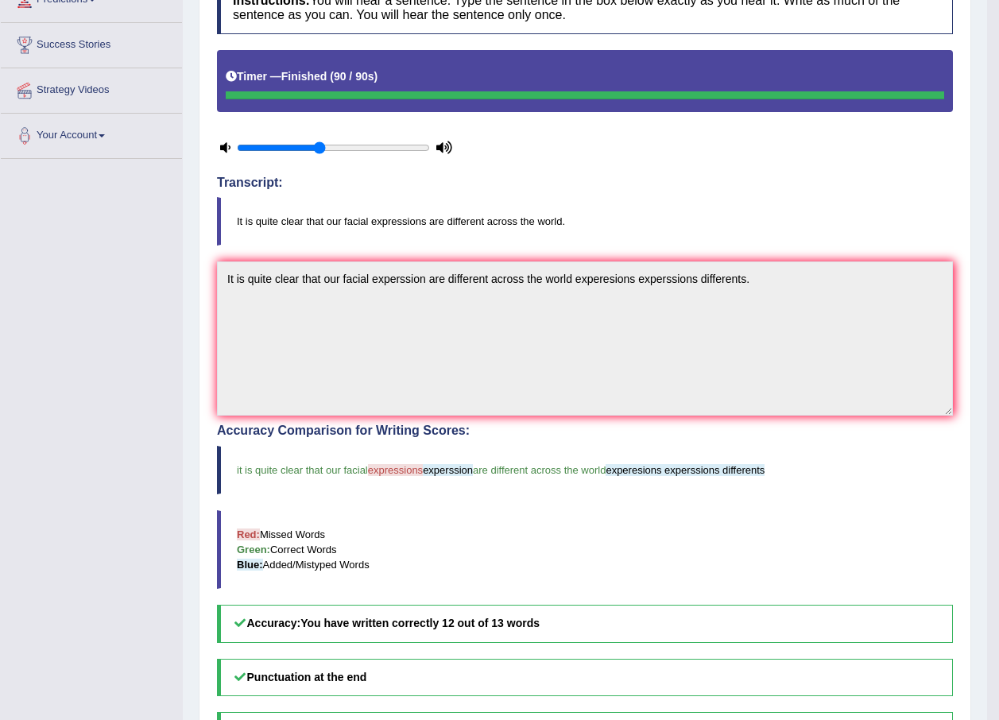
scroll to position [116, 0]
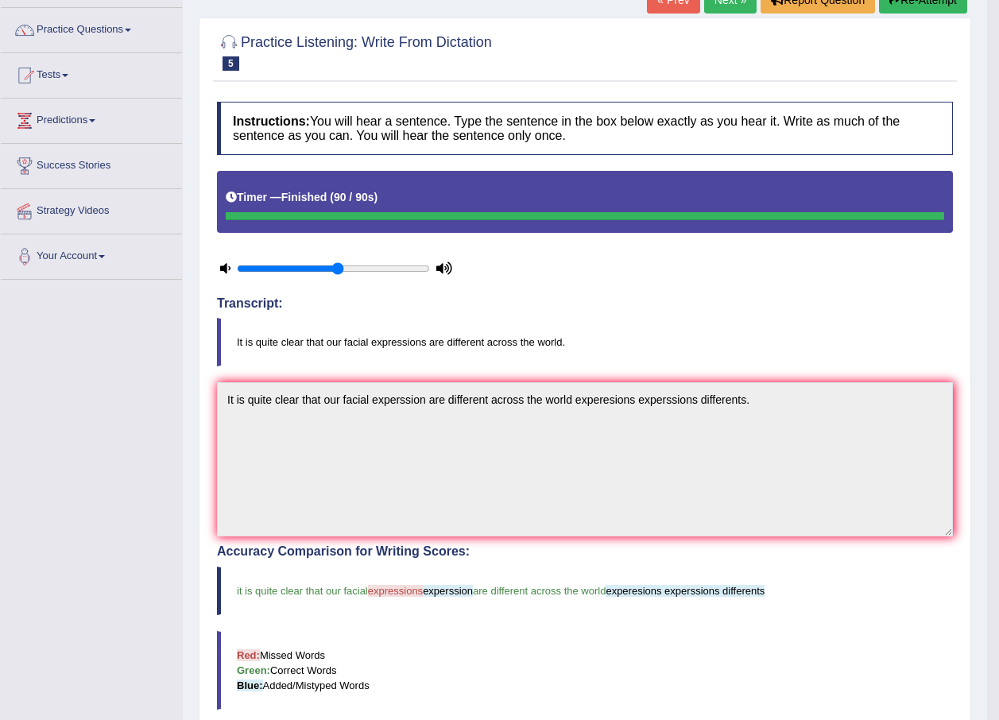
type input "0.55"
click at [343, 267] on input "range" at bounding box center [333, 268] width 193 height 13
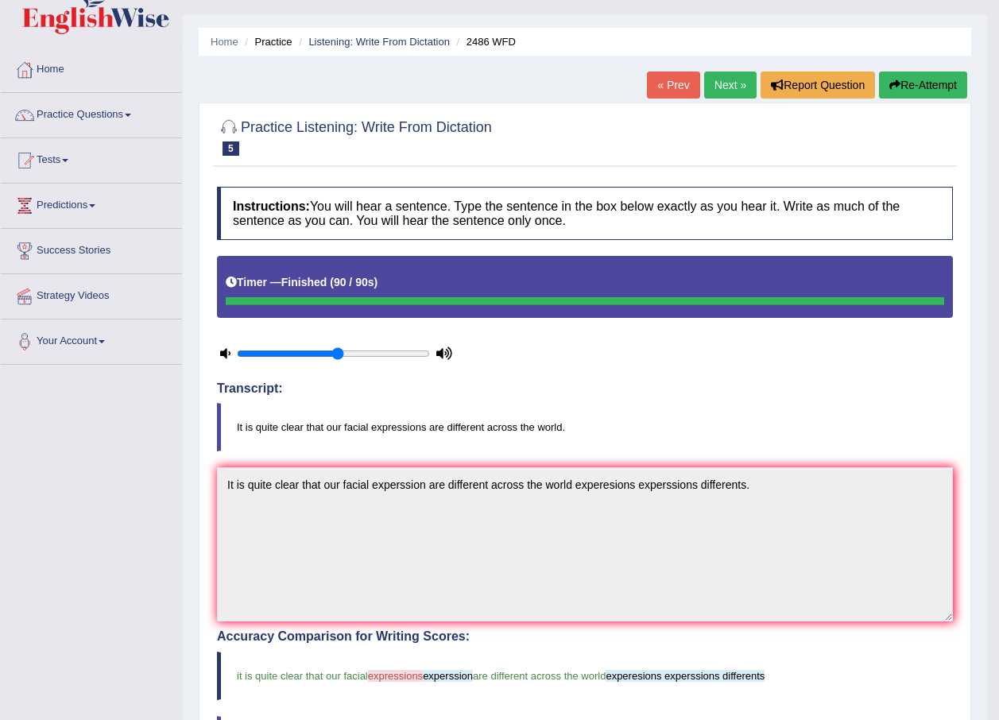
scroll to position [0, 0]
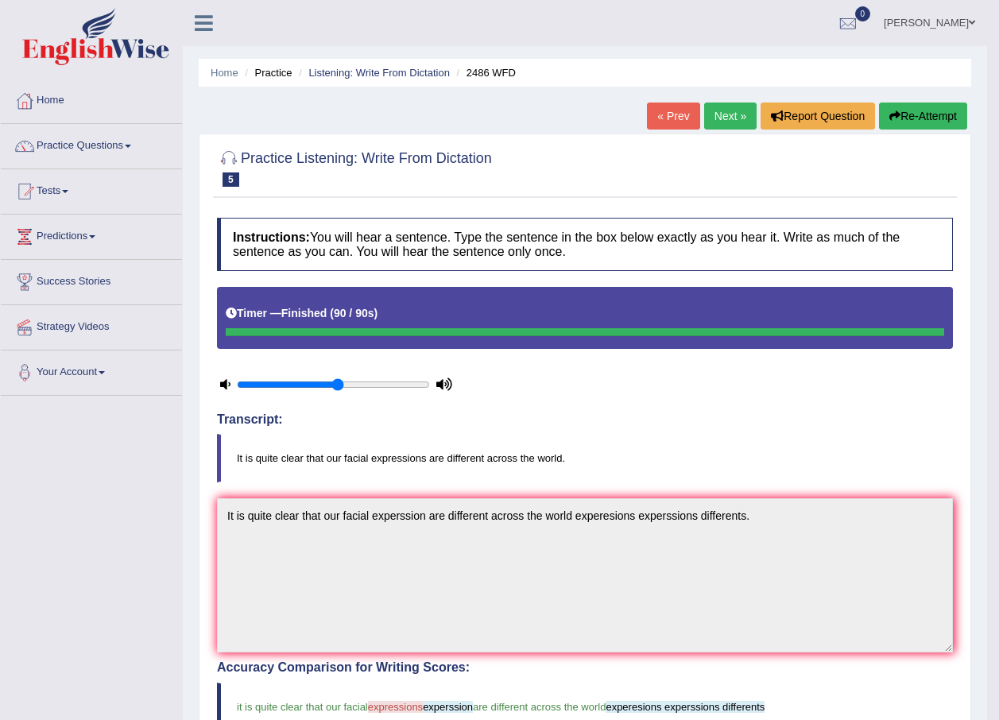
click at [730, 123] on link "Next »" at bounding box center [730, 116] width 52 height 27
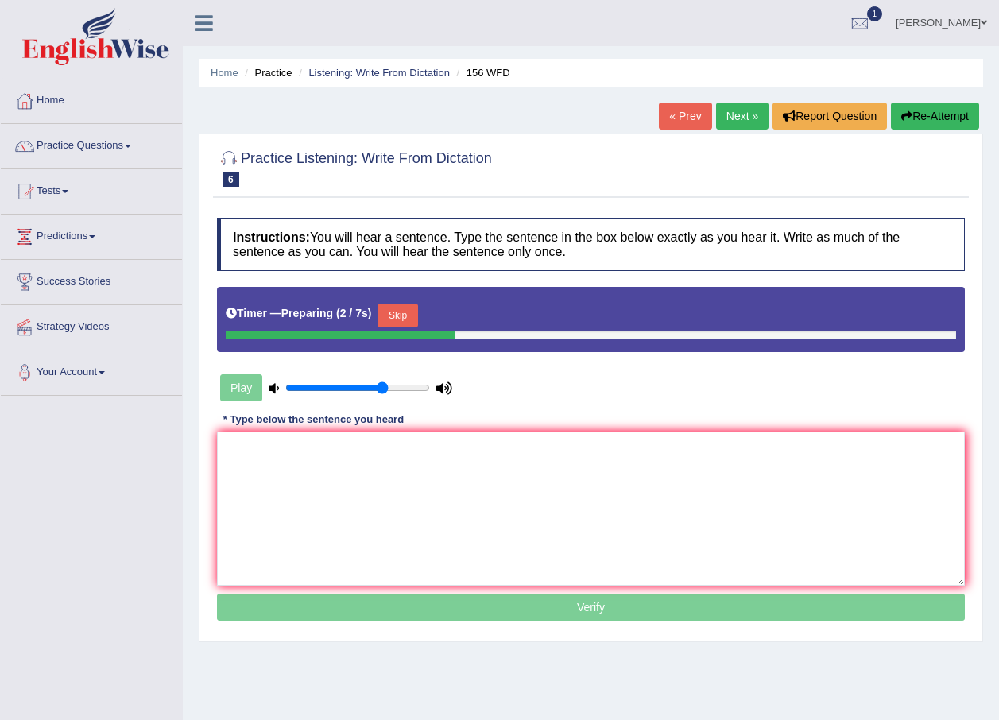
type input "0.7"
click at [379, 390] on input "range" at bounding box center [357, 388] width 145 height 13
click at [279, 448] on textarea at bounding box center [591, 509] width 748 height 154
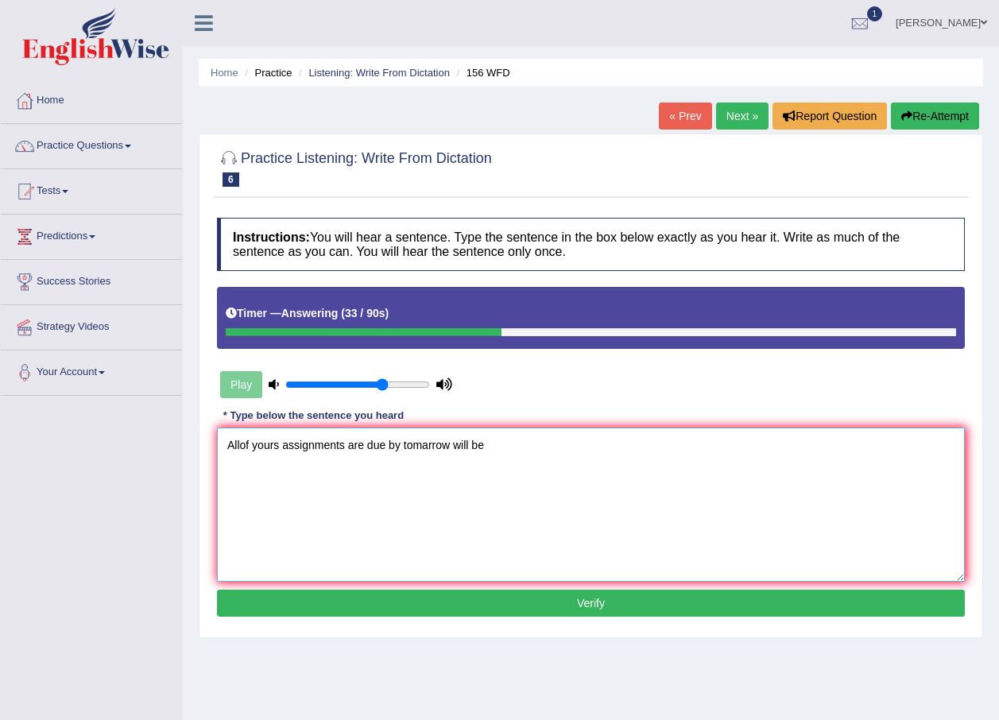
click at [240, 448] on textarea "Allof yours assignments are due by tomarrow will be" at bounding box center [591, 505] width 748 height 154
click at [499, 443] on textarea "All of yours assignments are due by tomarrow will be" at bounding box center [591, 505] width 748 height 154
type textarea "All of yours assignments are due by tomarrow will be your."
click at [396, 610] on button "Verify" at bounding box center [591, 603] width 748 height 27
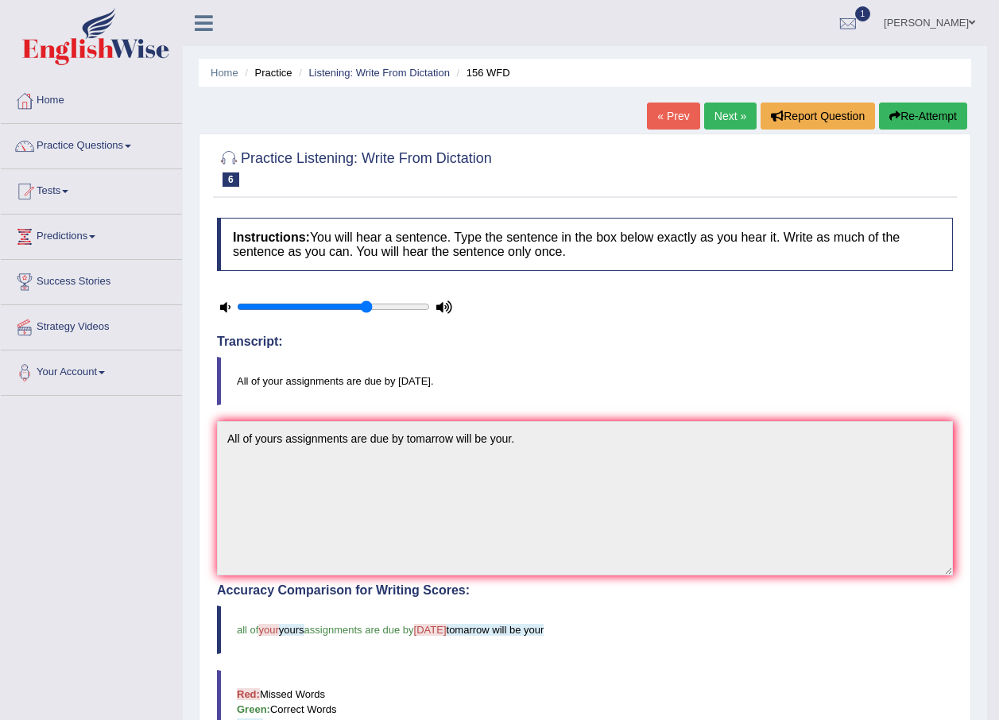
click at [719, 122] on link "Next »" at bounding box center [730, 116] width 52 height 27
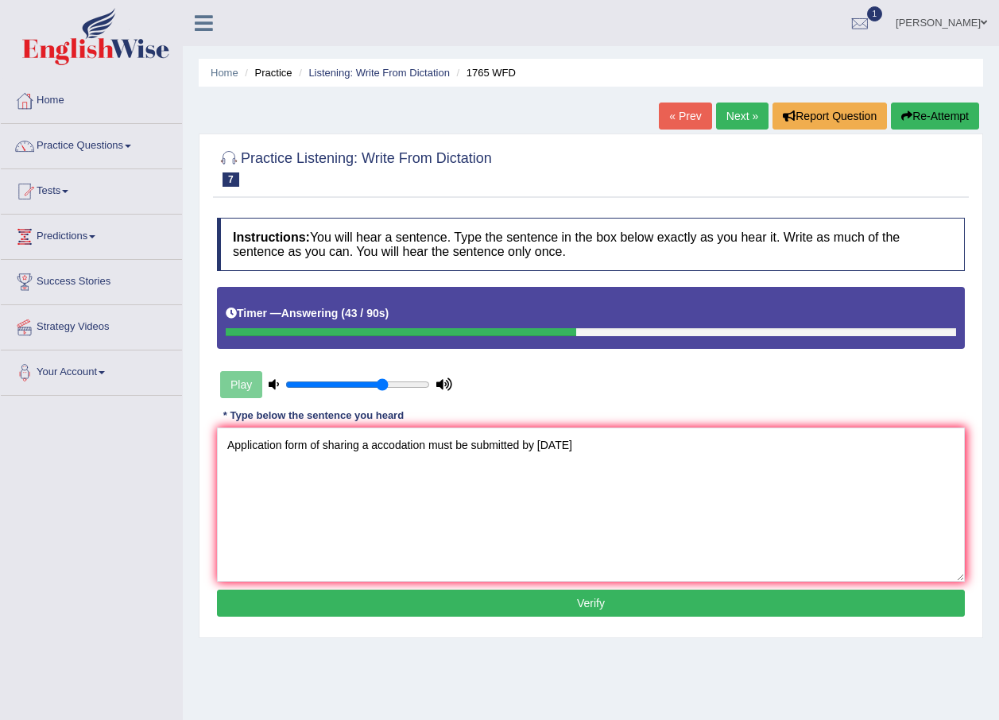
click at [398, 446] on textarea "Application form of sharing a accodation must be submitted by [DATE]" at bounding box center [591, 505] width 748 height 154
click at [607, 459] on textarea "Application form of sharing a accodation must be submitted by [DATE]" at bounding box center [591, 505] width 748 height 154
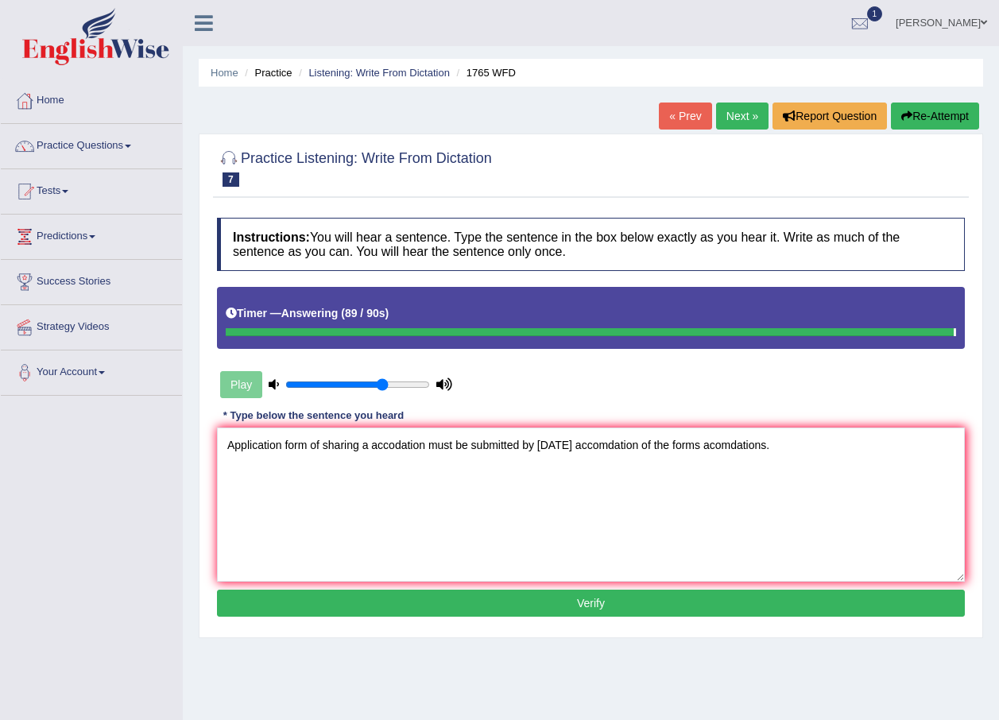
type textarea "Application form of sharing a accodation must be submitted by [DATE] accomdatio…"
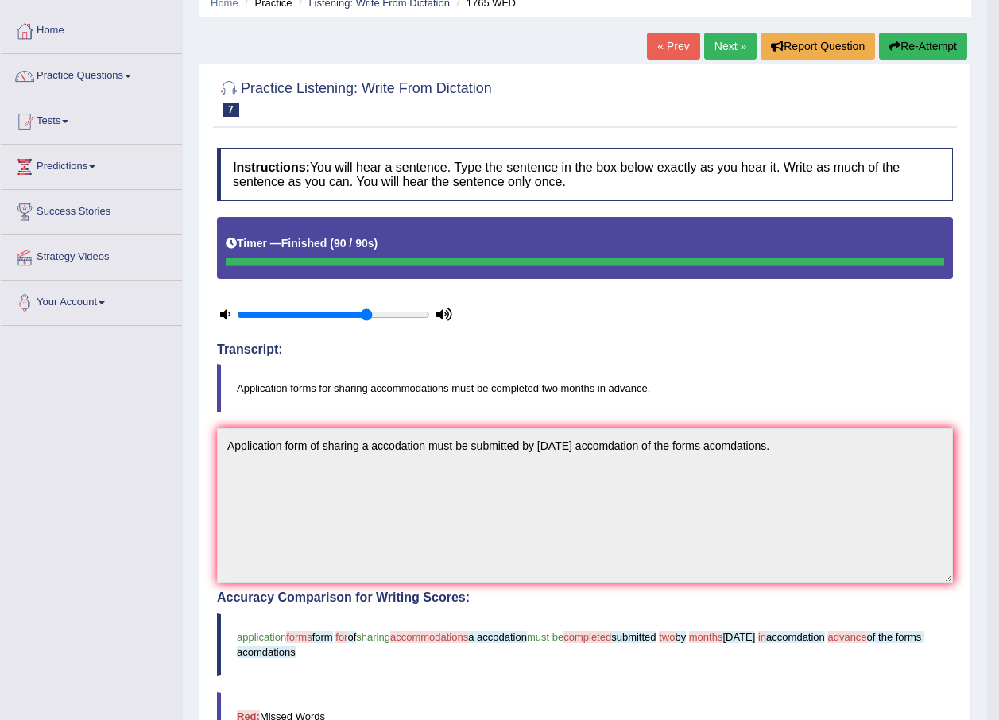
scroll to position [52, 0]
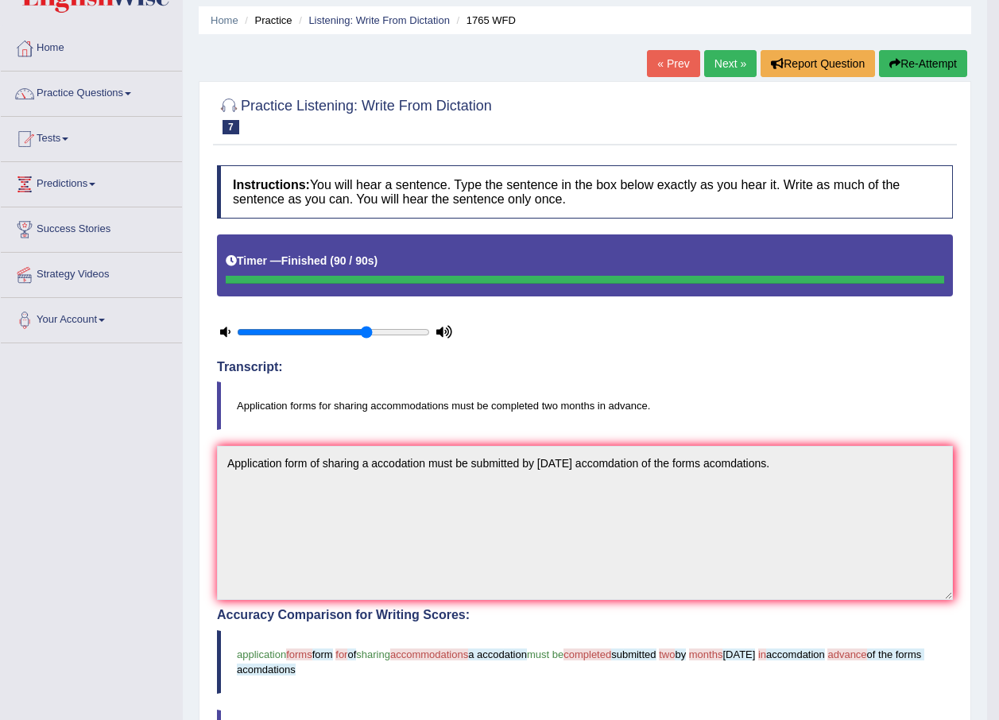
click at [913, 90] on div "Practice Listening: Write From Dictation 7 1765 WFD" at bounding box center [585, 118] width 744 height 56
click at [913, 73] on button "Re-Attempt" at bounding box center [923, 63] width 88 height 27
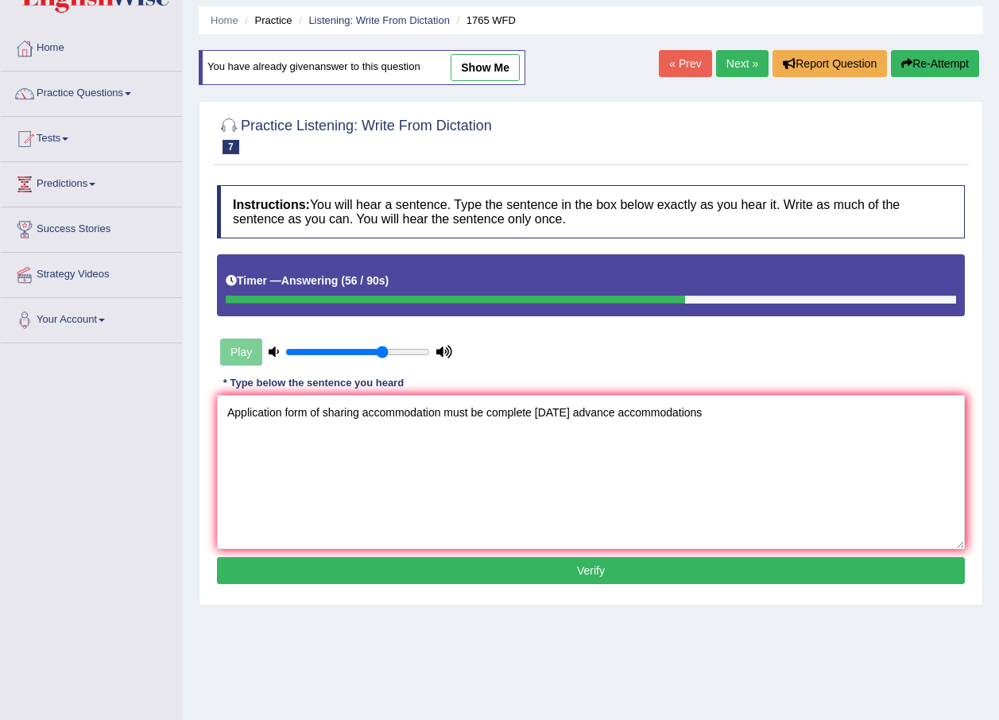
click at [307, 407] on textarea "Application form of sharing accommodation must be complete in two month advance…" at bounding box center [591, 472] width 748 height 154
click at [746, 407] on textarea "Application forms of sharing accommodation must be complete in two month advanc…" at bounding box center [591, 472] width 748 height 154
type textarea "Application forms of sharing accommodation must be complete in two month advanc…"
click at [763, 572] on button "Verify" at bounding box center [591, 570] width 748 height 27
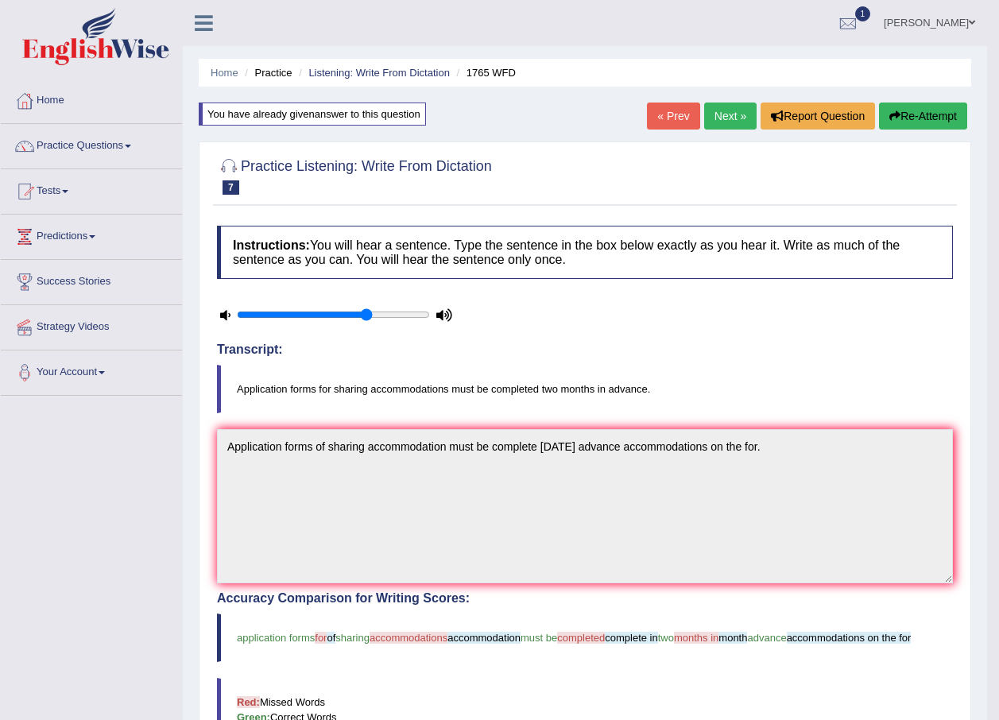
click at [741, 107] on link "Next »" at bounding box center [730, 116] width 52 height 27
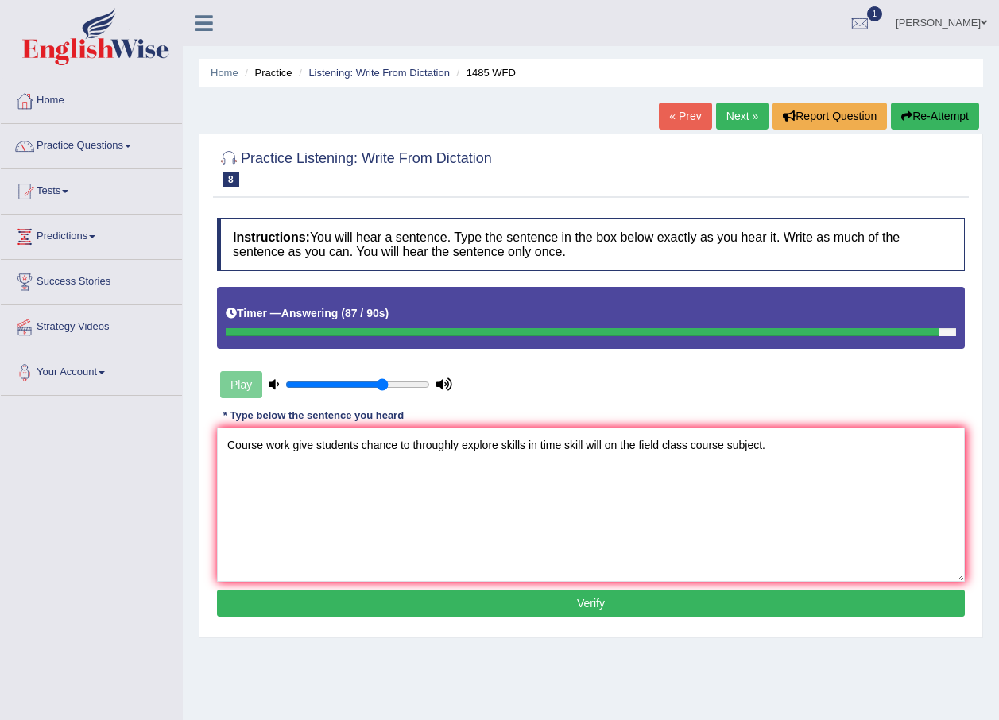
type textarea "Course work give students chance to throughly explore skills in time skill will…"
click at [699, 602] on button "Verify" at bounding box center [591, 603] width 748 height 27
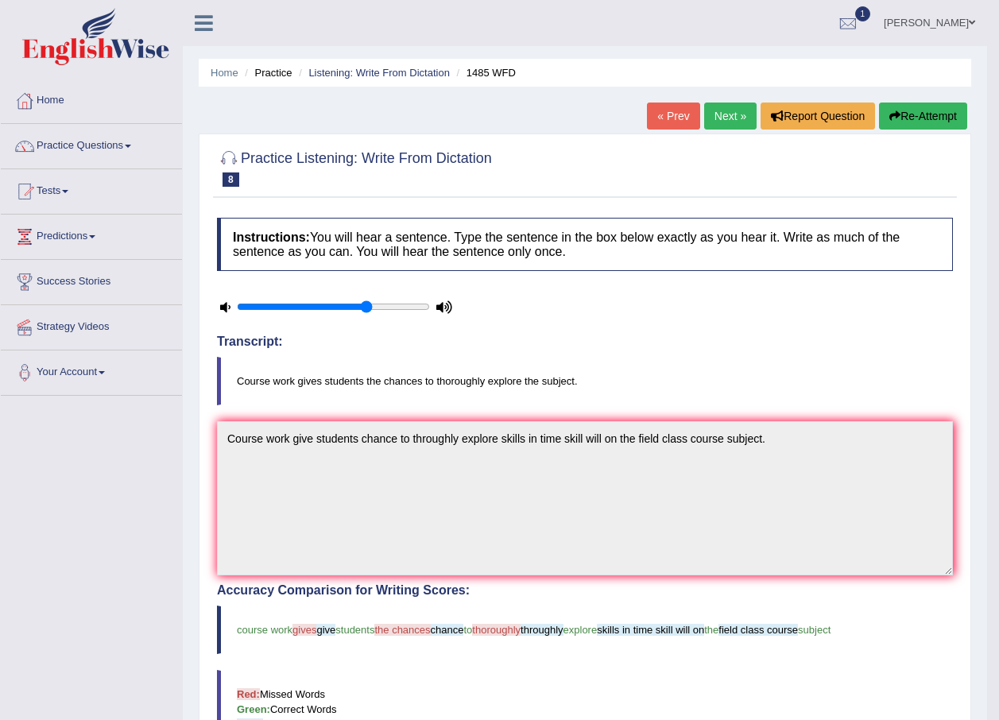
click at [899, 115] on button "Re-Attempt" at bounding box center [923, 116] width 88 height 27
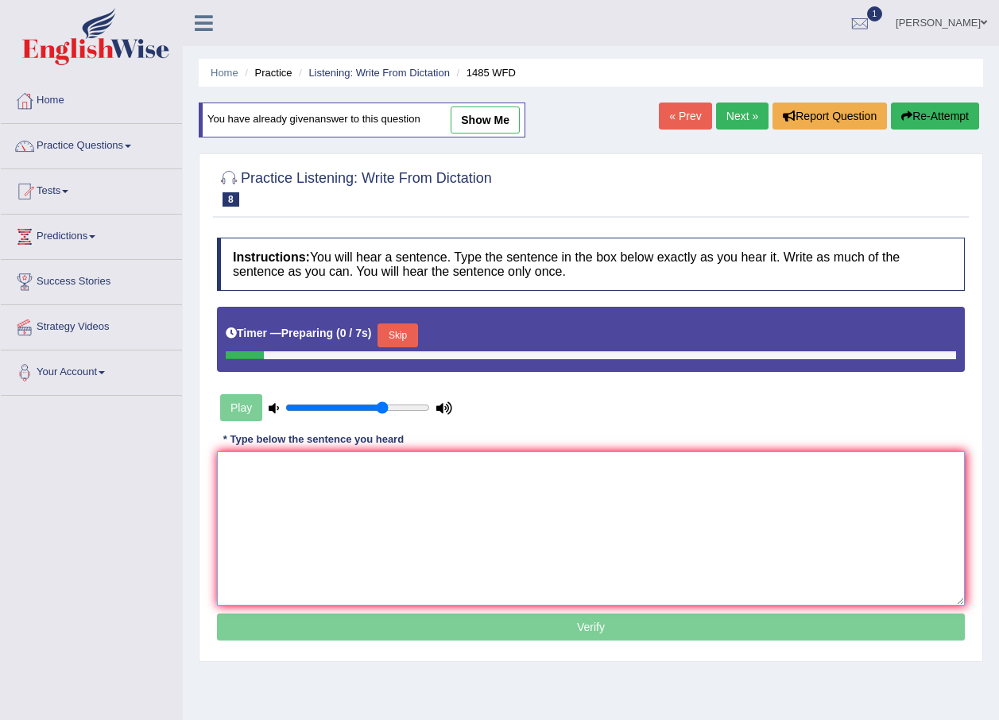
click at [510, 479] on textarea at bounding box center [591, 528] width 748 height 154
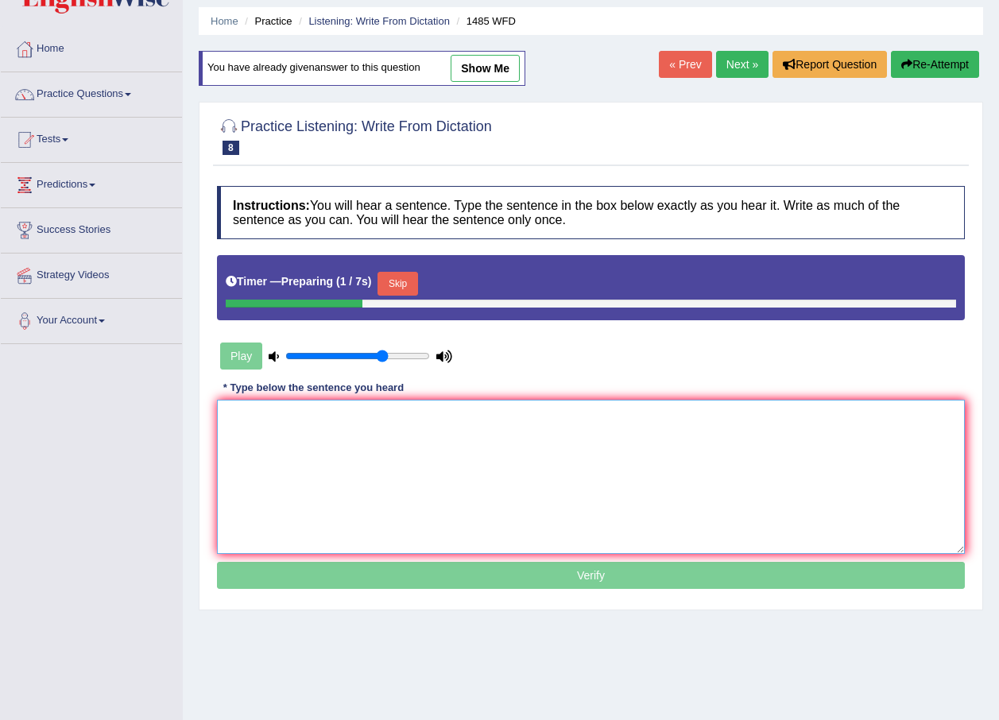
scroll to position [114, 0]
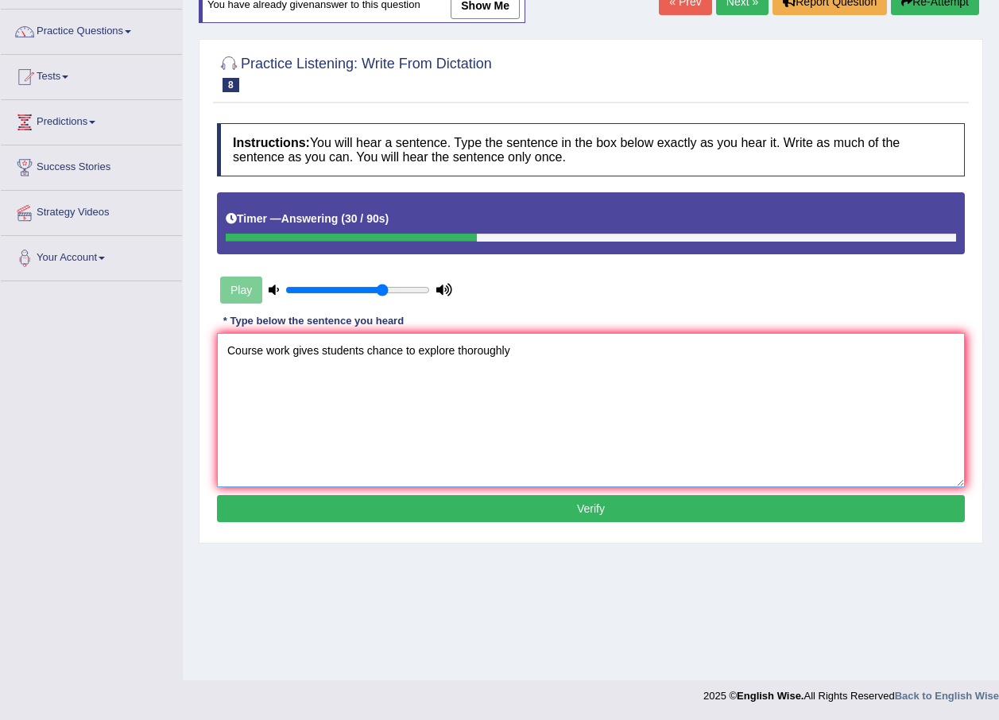
drag, startPoint x: 454, startPoint y: 355, endPoint x: 418, endPoint y: 357, distance: 35.8
click at [418, 357] on textarea "Course work gives students chance to explore thoroughly" at bounding box center [591, 410] width 748 height 154
click at [320, 348] on textarea "Course work gives students chance to thoroughly" at bounding box center [591, 410] width 748 height 154
click at [365, 346] on textarea "Course work gives students chance to thoroughly" at bounding box center [591, 410] width 748 height 154
click at [418, 355] on textarea "Course work gives students chance to thoroughly" at bounding box center [591, 410] width 748 height 154
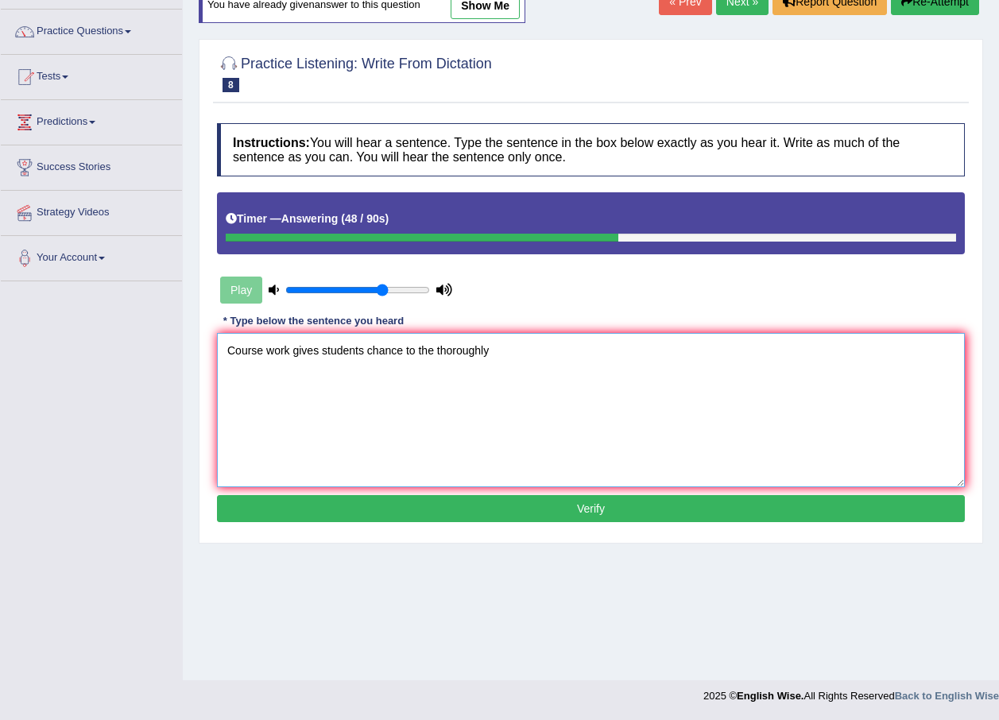
click at [535, 362] on textarea "Course work gives students chance to the thoroughly" at bounding box center [591, 410] width 748 height 154
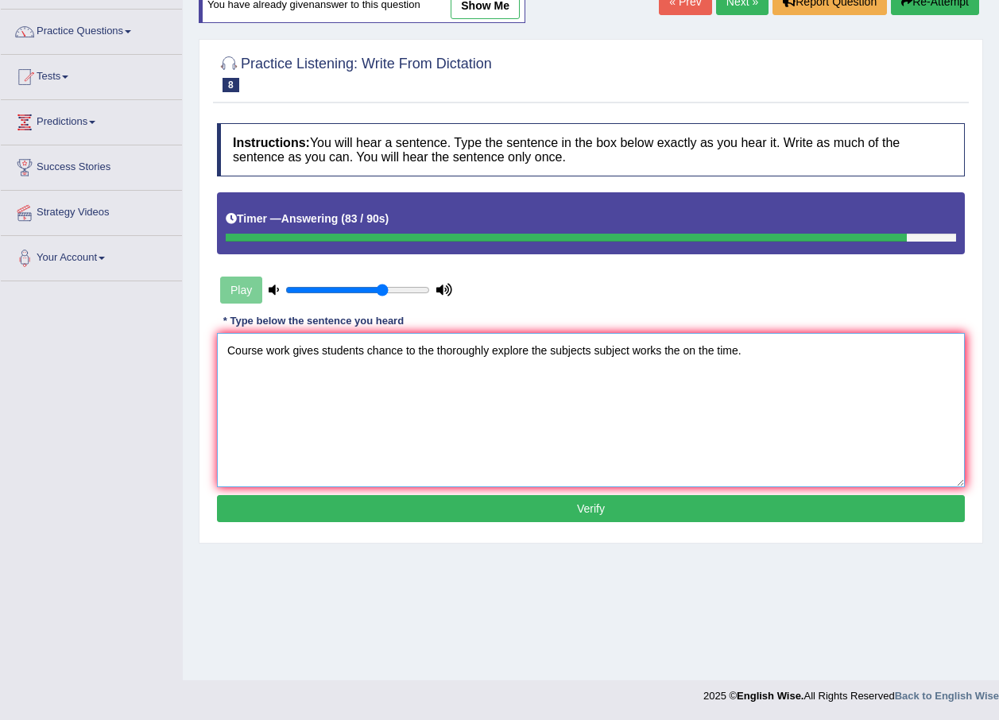
type textarea "Course work gives students chance to the thoroughly explore the subjects subjec…"
click at [510, 498] on button "Verify" at bounding box center [591, 508] width 748 height 27
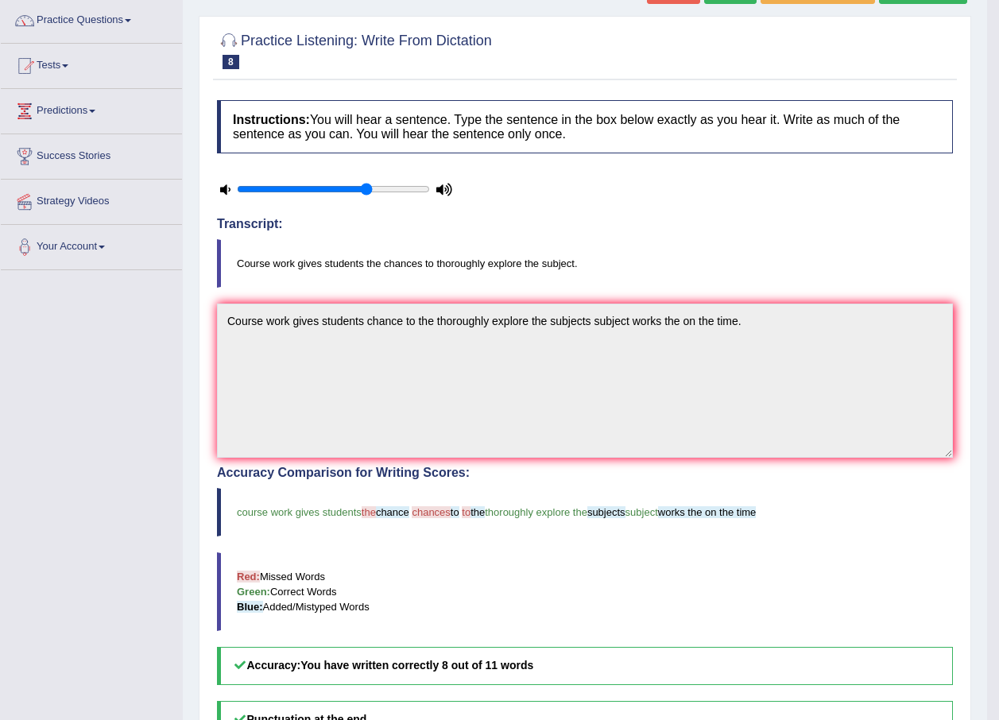
scroll to position [0, 0]
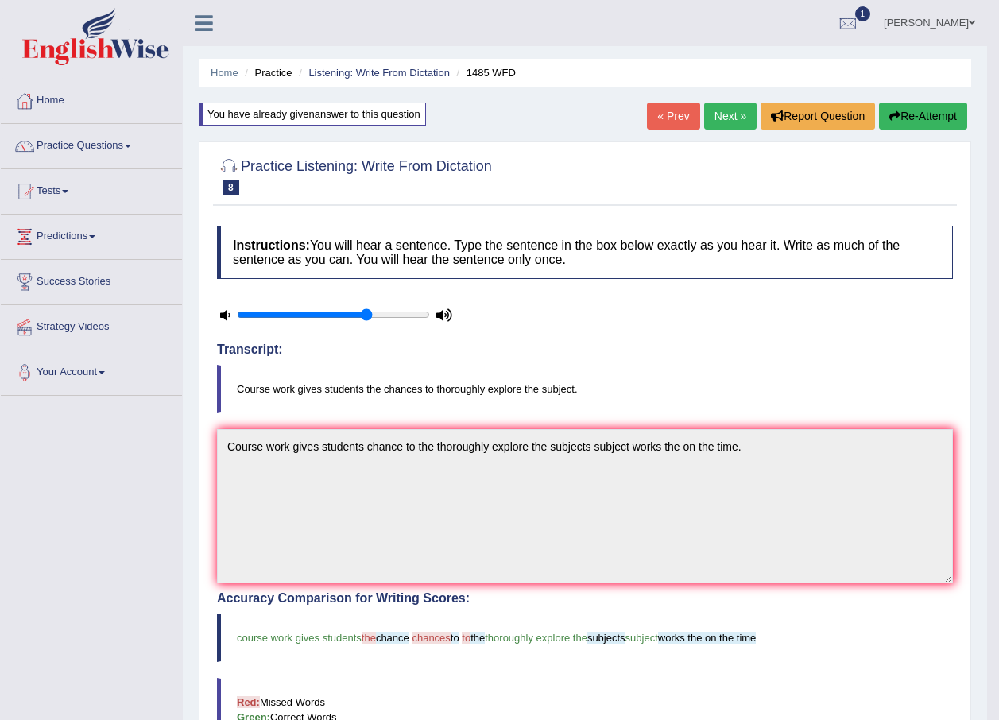
click at [719, 104] on link "Next »" at bounding box center [730, 116] width 52 height 27
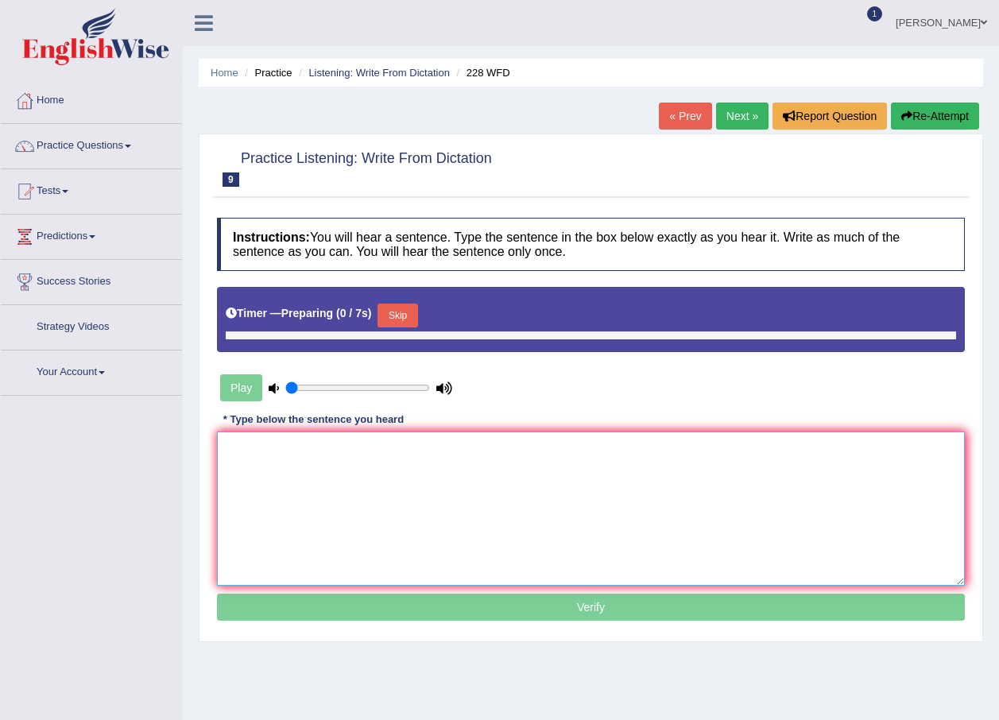
type input "0.7"
click at [596, 466] on textarea at bounding box center [591, 509] width 748 height 154
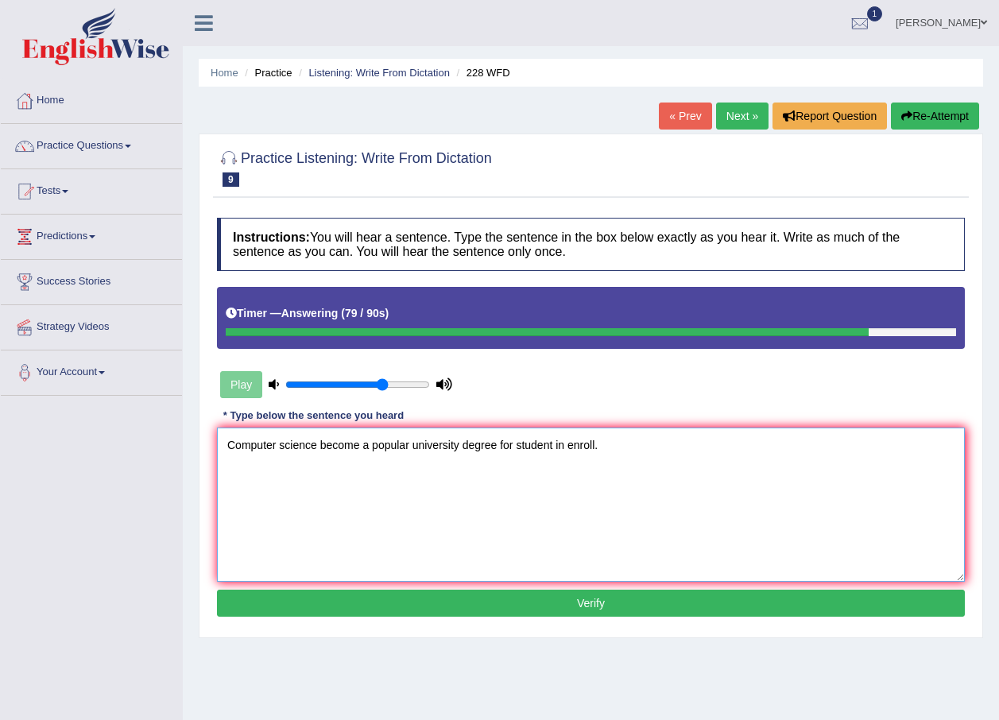
click at [593, 446] on textarea "Computer science become a popular university degree for student in enroll." at bounding box center [591, 505] width 748 height 154
type textarea "Computer science become a popular university degree for student in enroll in th…"
click at [637, 613] on button "Verify" at bounding box center [591, 603] width 748 height 27
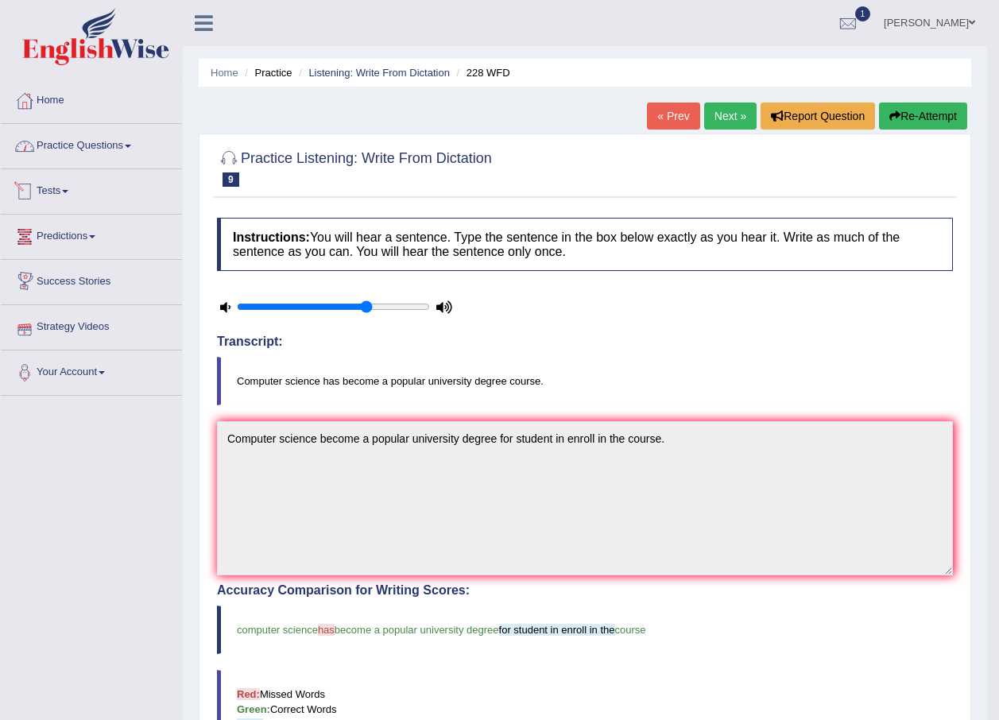
click at [84, 149] on link "Practice Questions" at bounding box center [91, 144] width 181 height 40
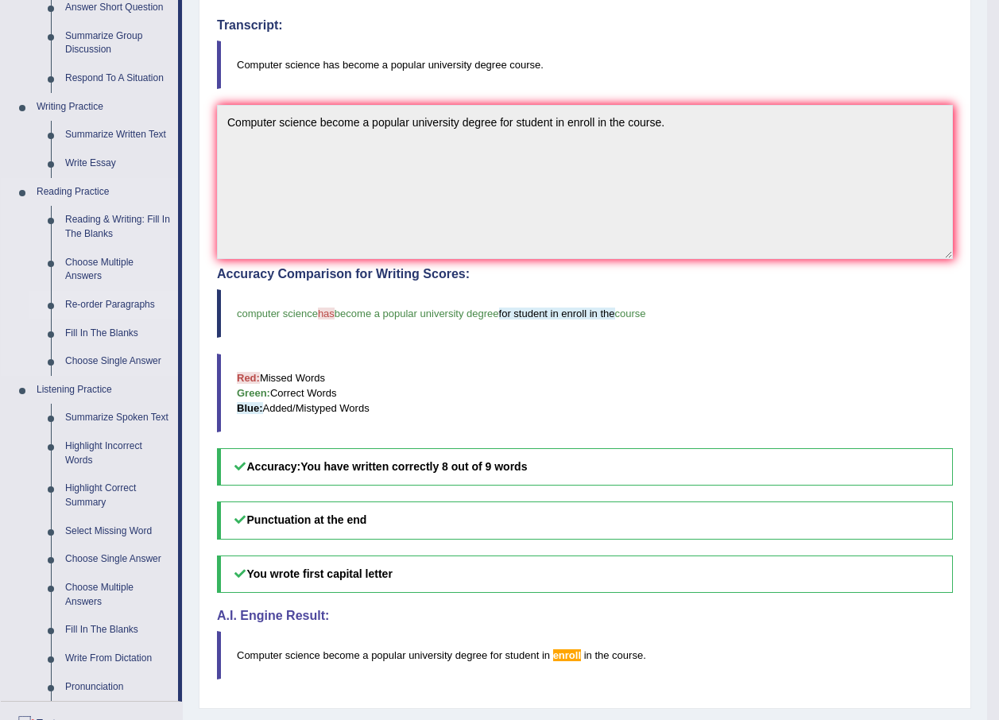
scroll to position [318, 0]
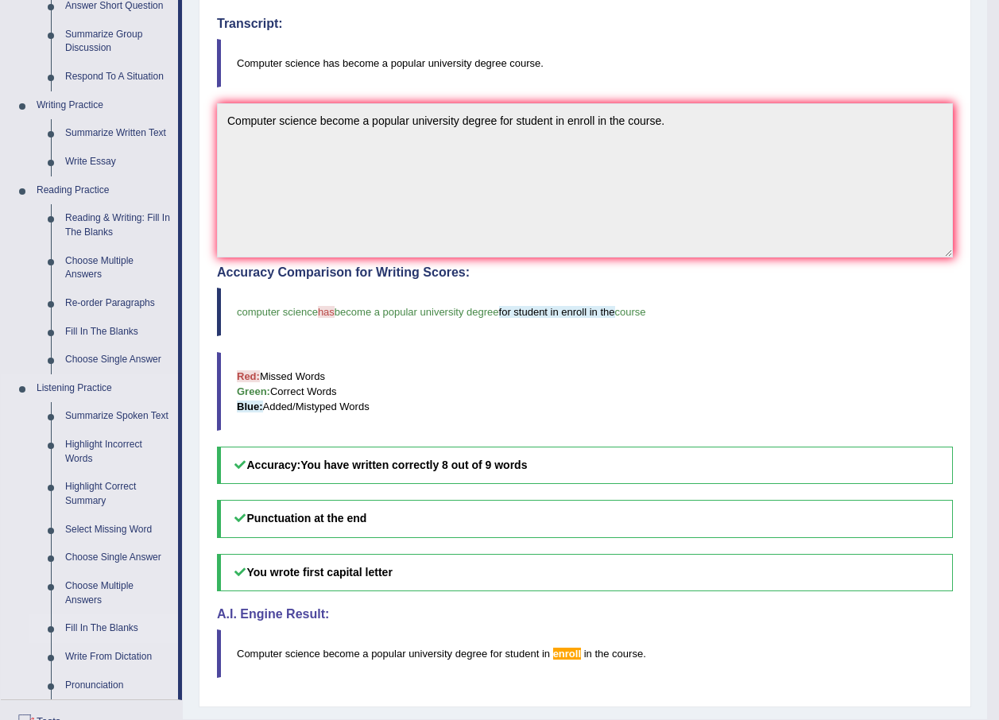
click at [76, 627] on link "Fill In The Blanks" at bounding box center [118, 628] width 120 height 29
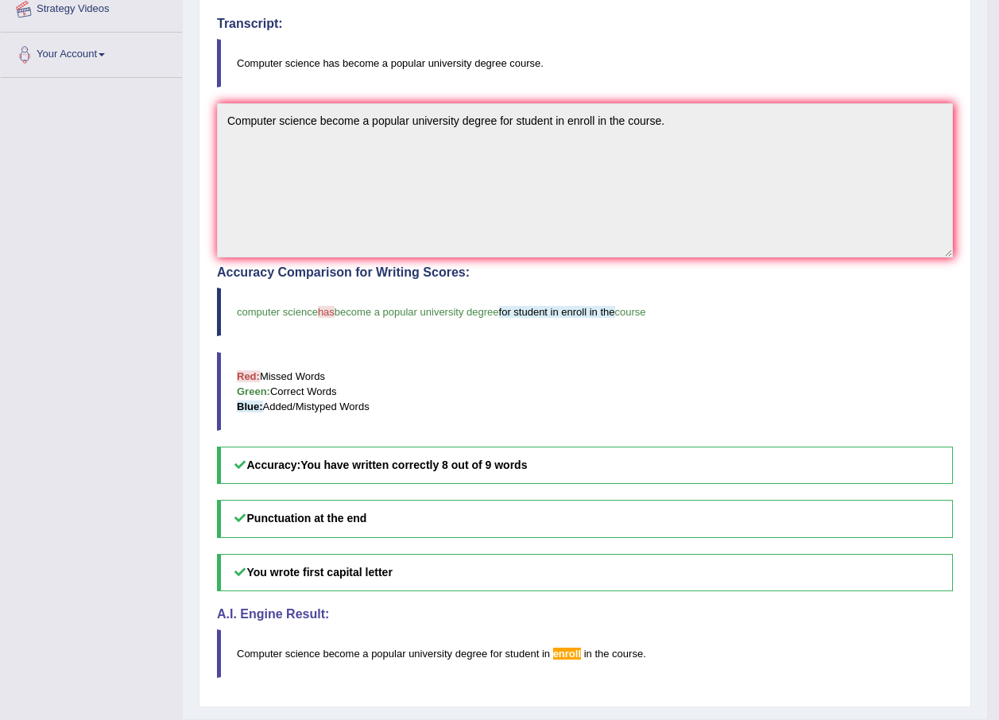
scroll to position [357, 0]
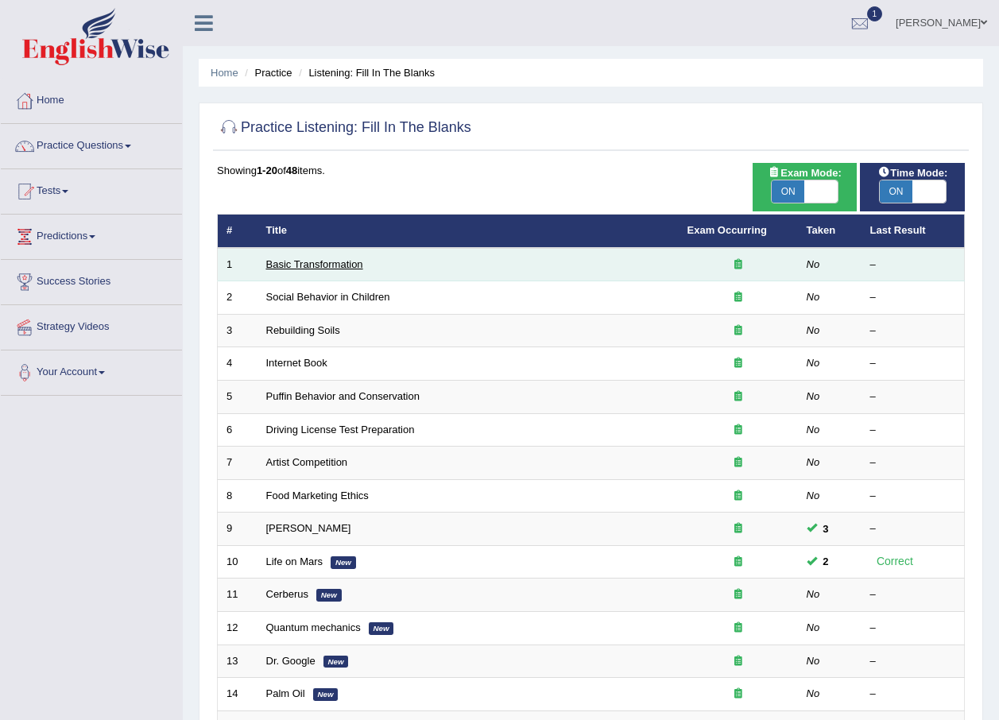
click at [351, 262] on link "Basic Transformation" at bounding box center [314, 264] width 97 height 12
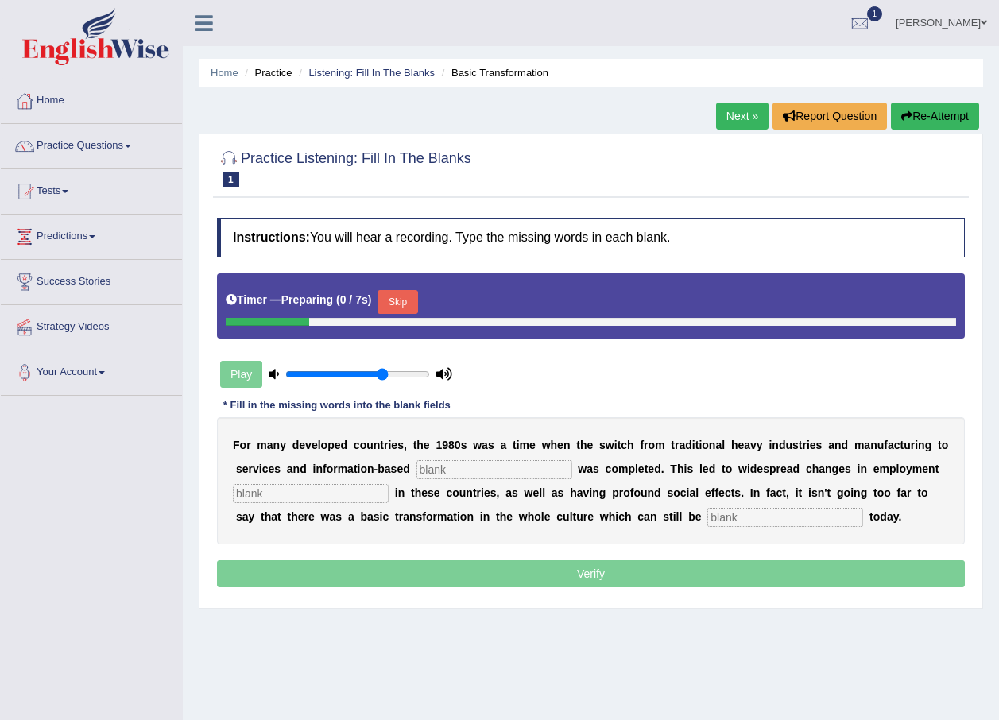
click at [429, 466] on input "text" at bounding box center [495, 469] width 156 height 19
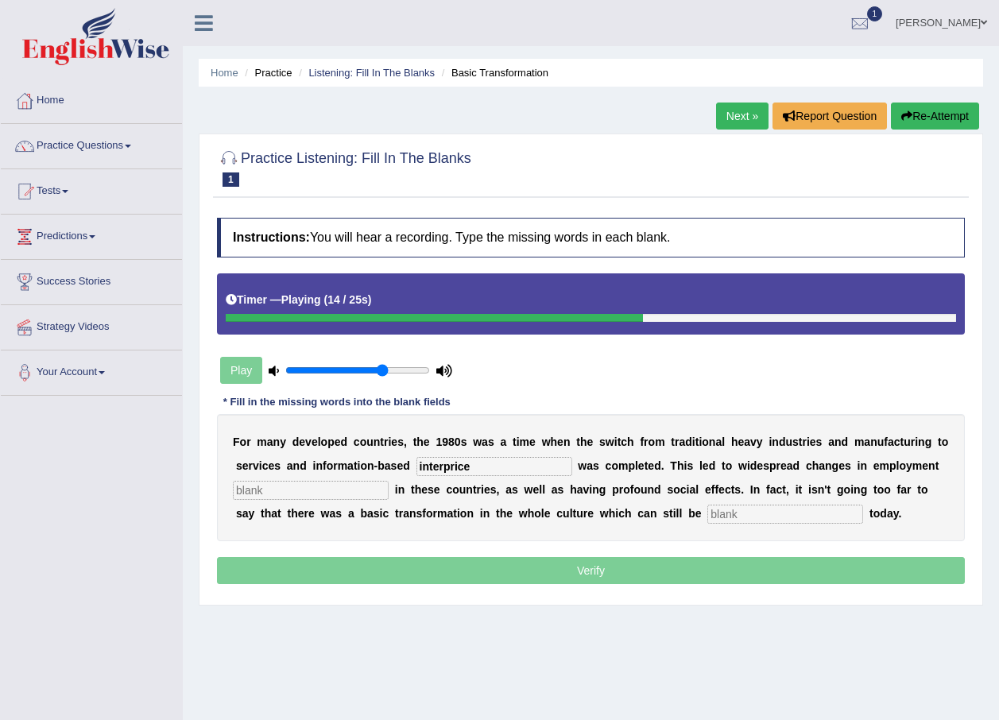
type input "interprice"
click at [304, 487] on input "text" at bounding box center [311, 490] width 156 height 19
type input "patrens"
click at [707, 515] on input "text" at bounding box center [785, 514] width 156 height 19
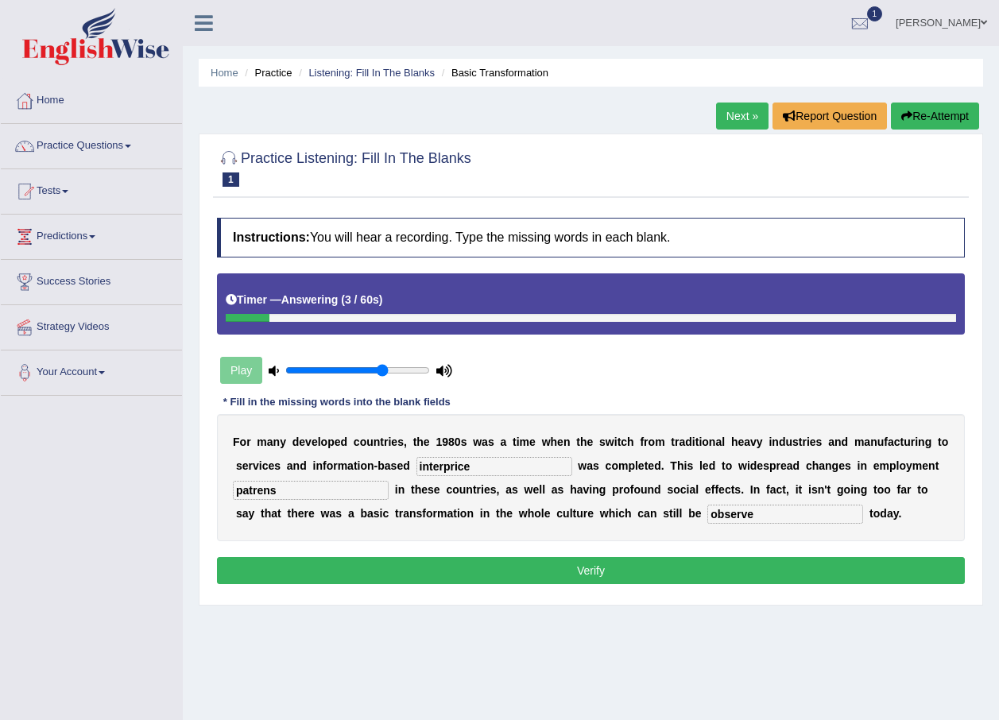
type input "observe"
click at [298, 490] on input "patrens" at bounding box center [311, 490] width 156 height 19
type input "pattrens"
click at [468, 471] on input "interprice" at bounding box center [495, 466] width 156 height 19
type input "interprices"
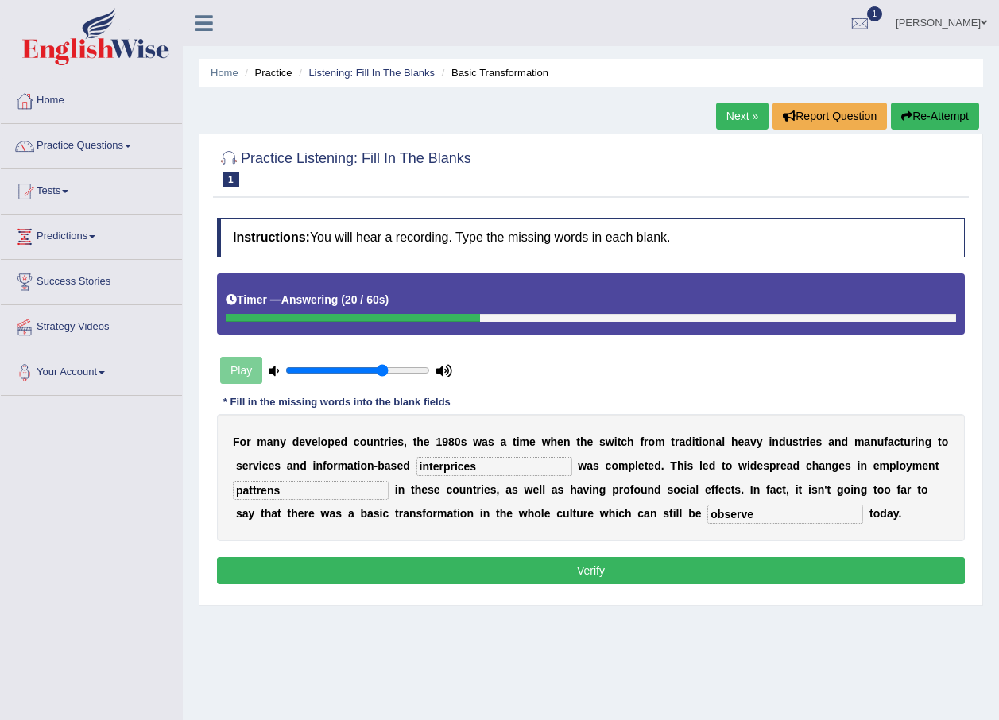
click at [482, 563] on button "Verify" at bounding box center [591, 570] width 748 height 27
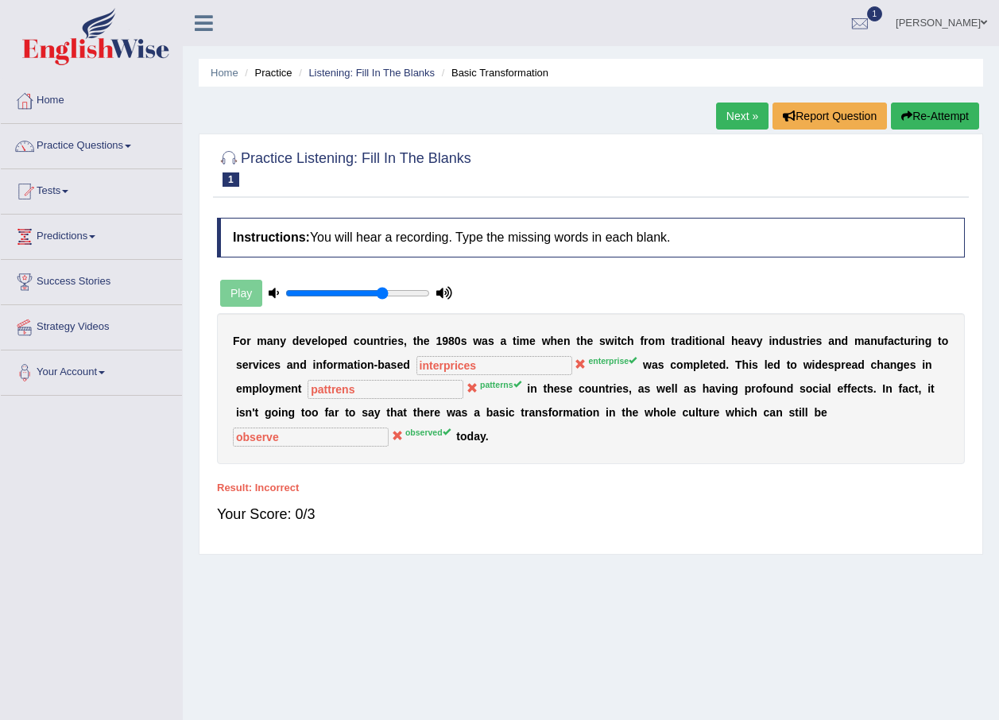
click at [921, 121] on button "Re-Attempt" at bounding box center [935, 116] width 88 height 27
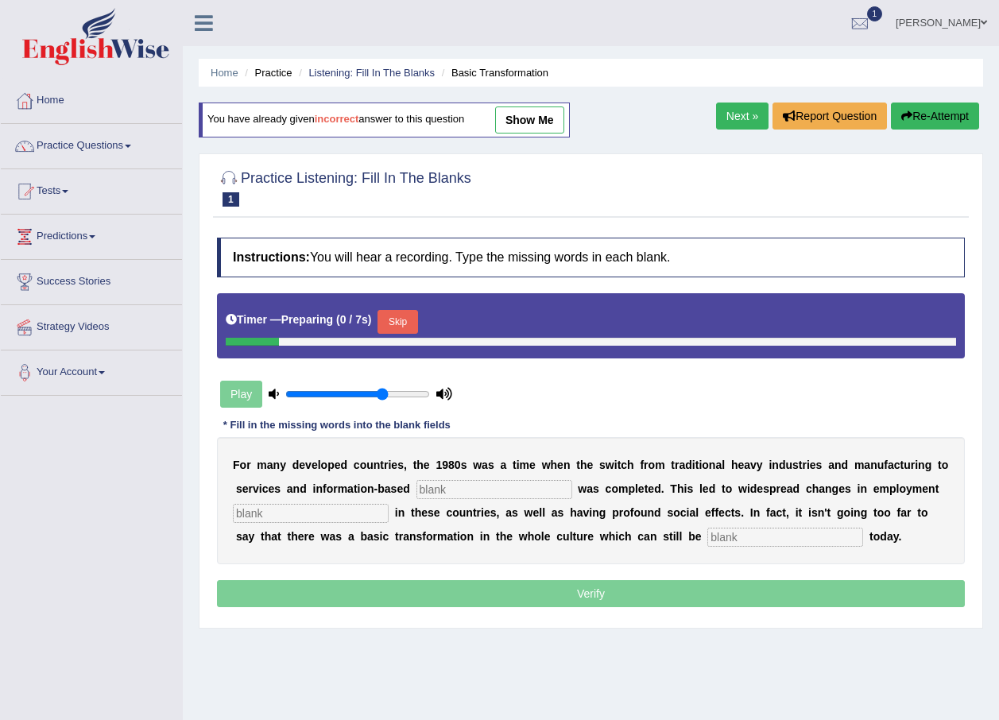
click at [446, 490] on input "text" at bounding box center [495, 489] width 156 height 19
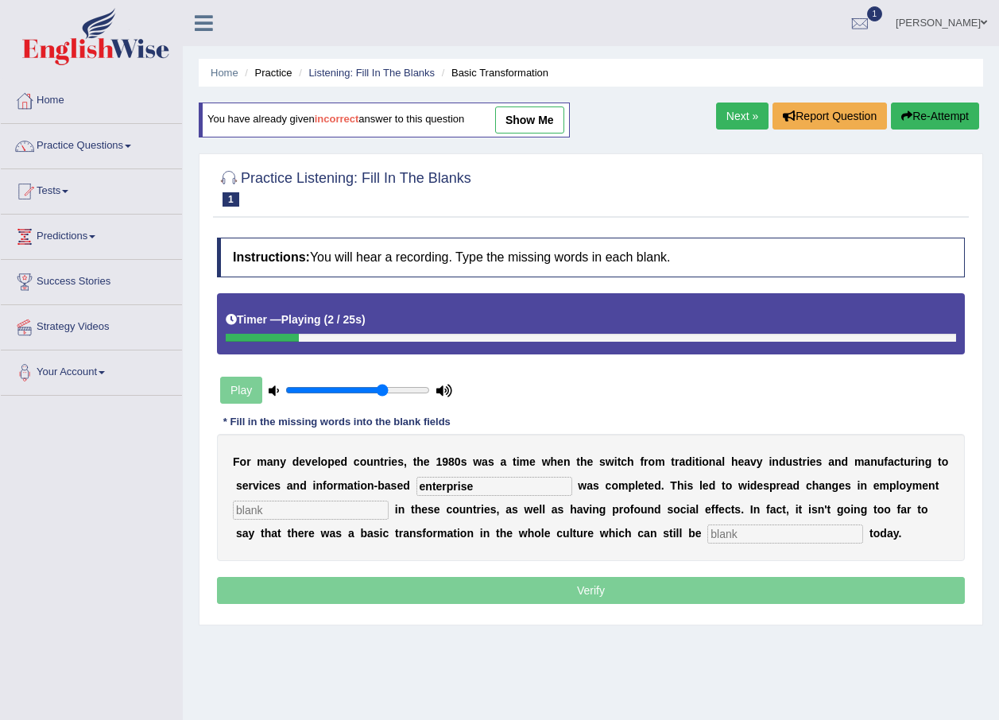
type input "enterprise"
click at [335, 504] on input "text" at bounding box center [311, 510] width 156 height 19
click at [338, 502] on input "text" at bounding box center [311, 510] width 156 height 19
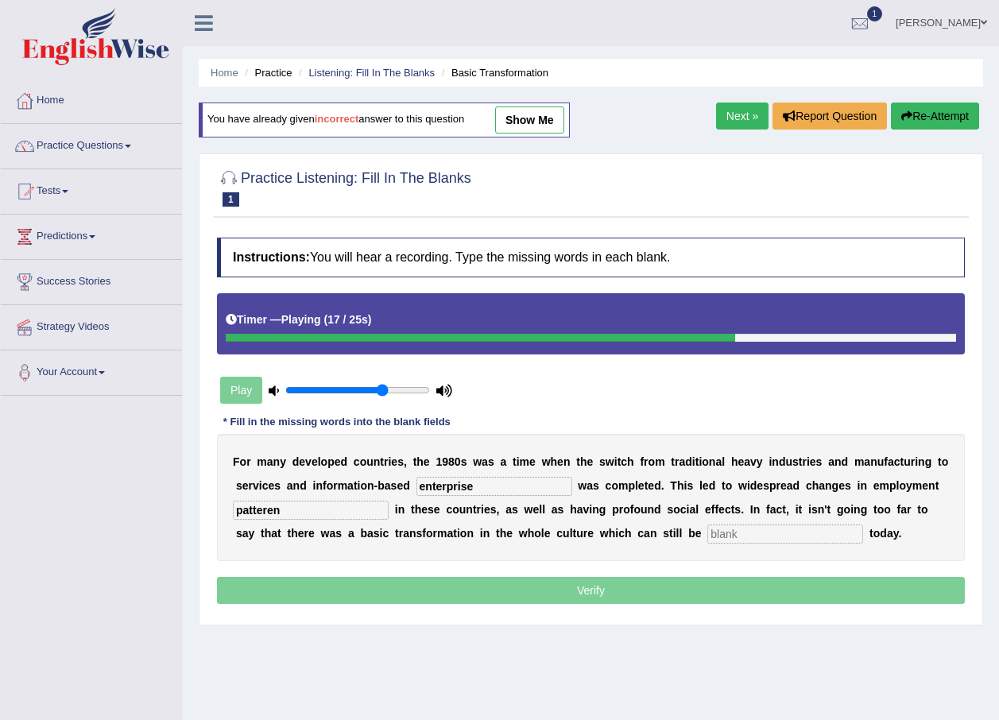
type input "patteren"
click at [707, 538] on input "text" at bounding box center [785, 534] width 156 height 19
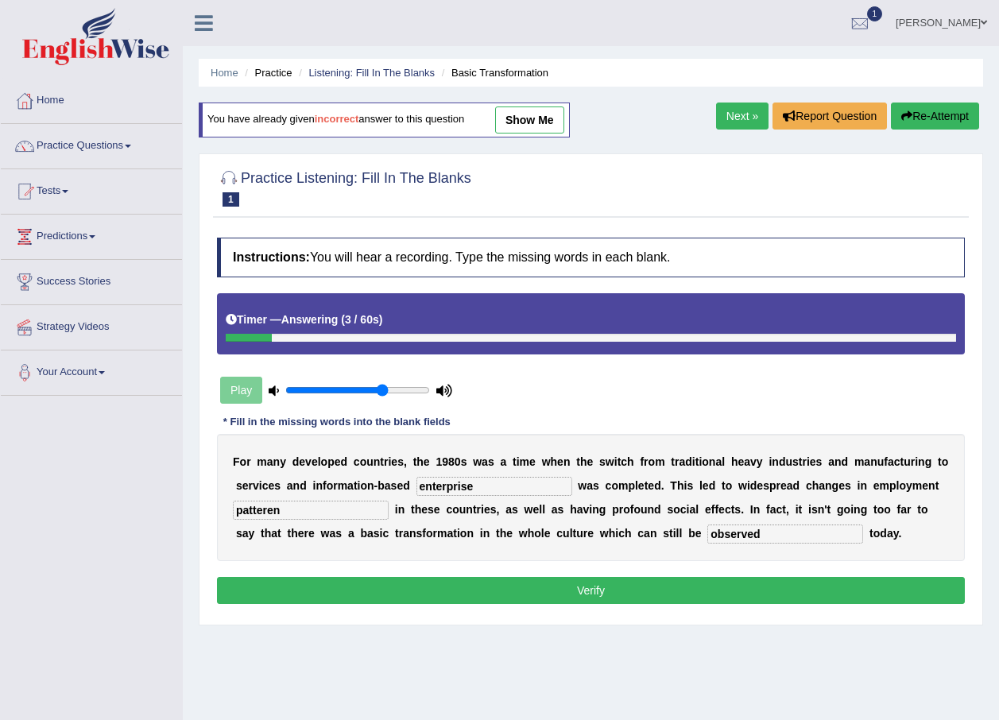
type input "observed"
click at [310, 513] on input "patteren" at bounding box center [311, 510] width 156 height 19
click at [276, 505] on input "patteren" at bounding box center [311, 510] width 156 height 19
click at [268, 505] on input "patteren" at bounding box center [311, 510] width 156 height 19
click at [270, 505] on input "patteren" at bounding box center [311, 510] width 156 height 19
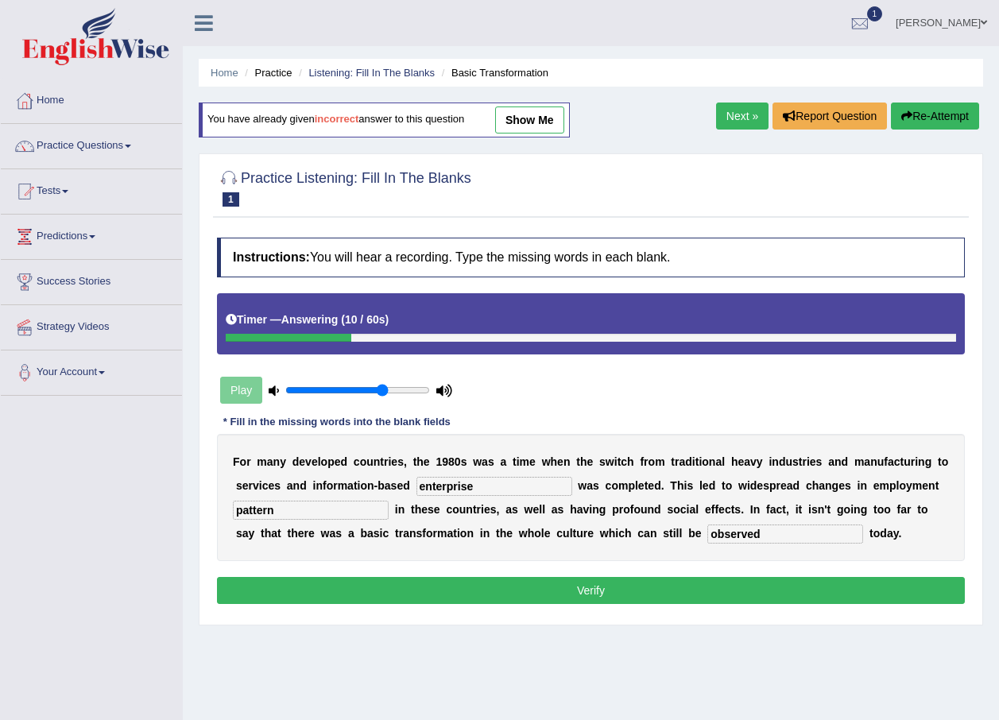
click at [273, 510] on input "pattern" at bounding box center [311, 510] width 156 height 19
type input "patterns"
click at [382, 587] on button "Verify" at bounding box center [591, 590] width 748 height 27
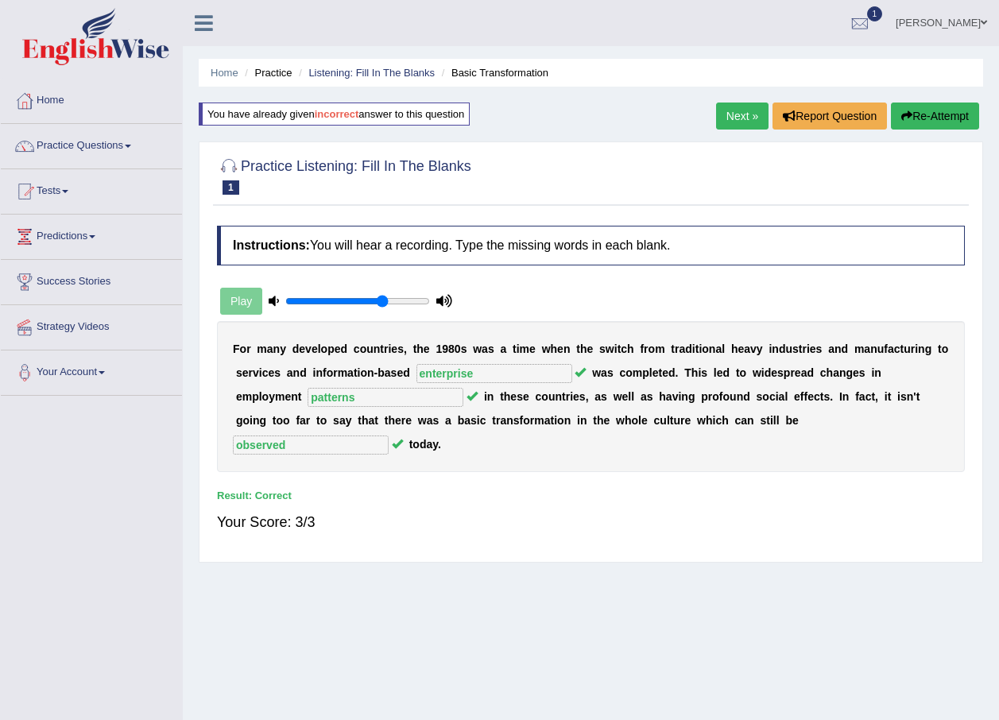
click at [733, 123] on link "Next »" at bounding box center [742, 116] width 52 height 27
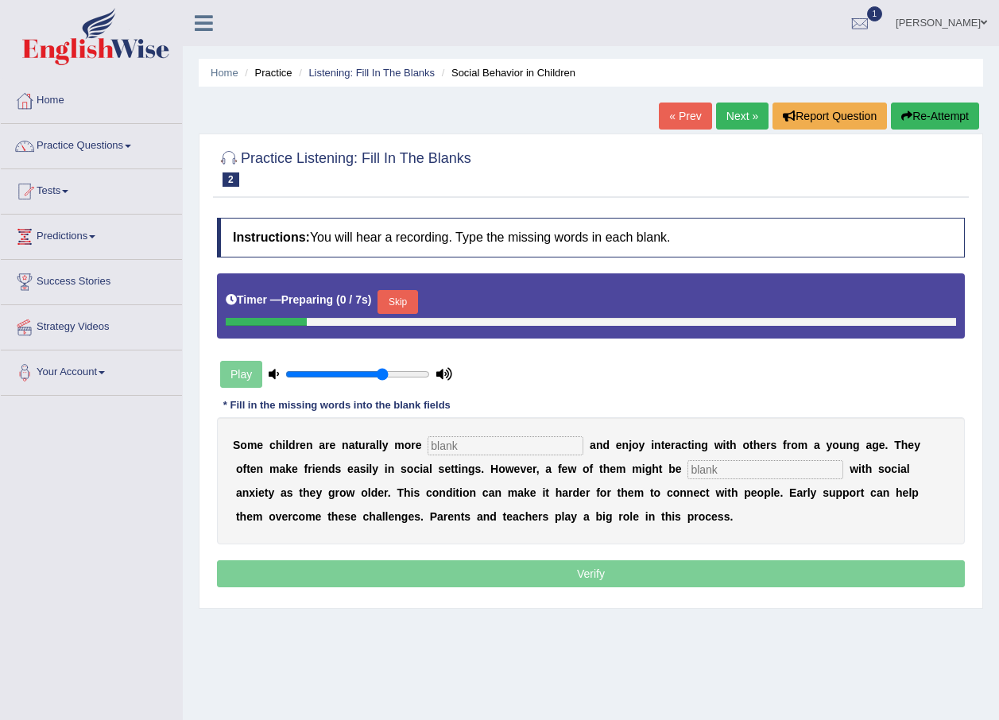
click at [526, 446] on input "text" at bounding box center [506, 445] width 156 height 19
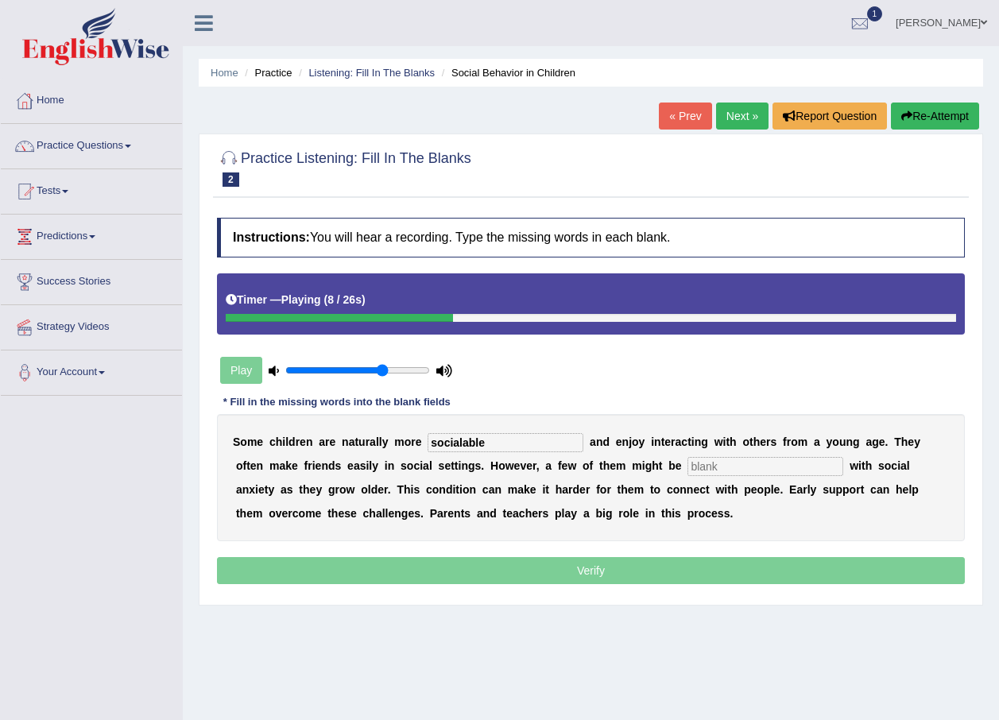
type input "socialable"
click at [688, 468] on input "text" at bounding box center [766, 466] width 156 height 19
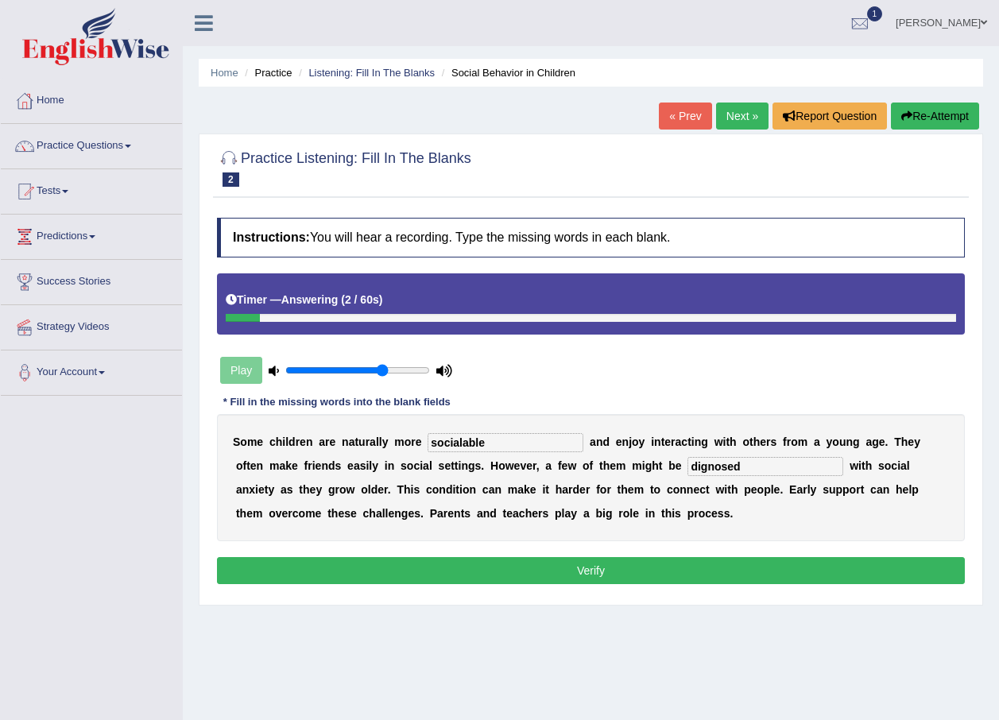
type input "dignosed"
click at [643, 571] on button "Verify" at bounding box center [591, 570] width 748 height 27
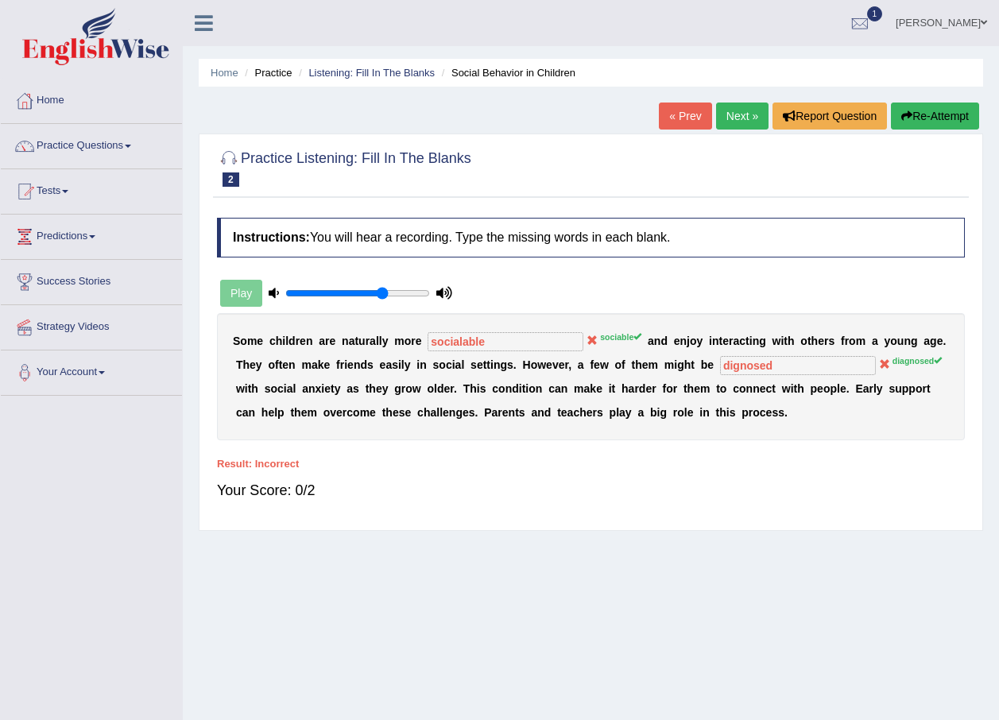
click at [941, 123] on button "Re-Attempt" at bounding box center [935, 116] width 88 height 27
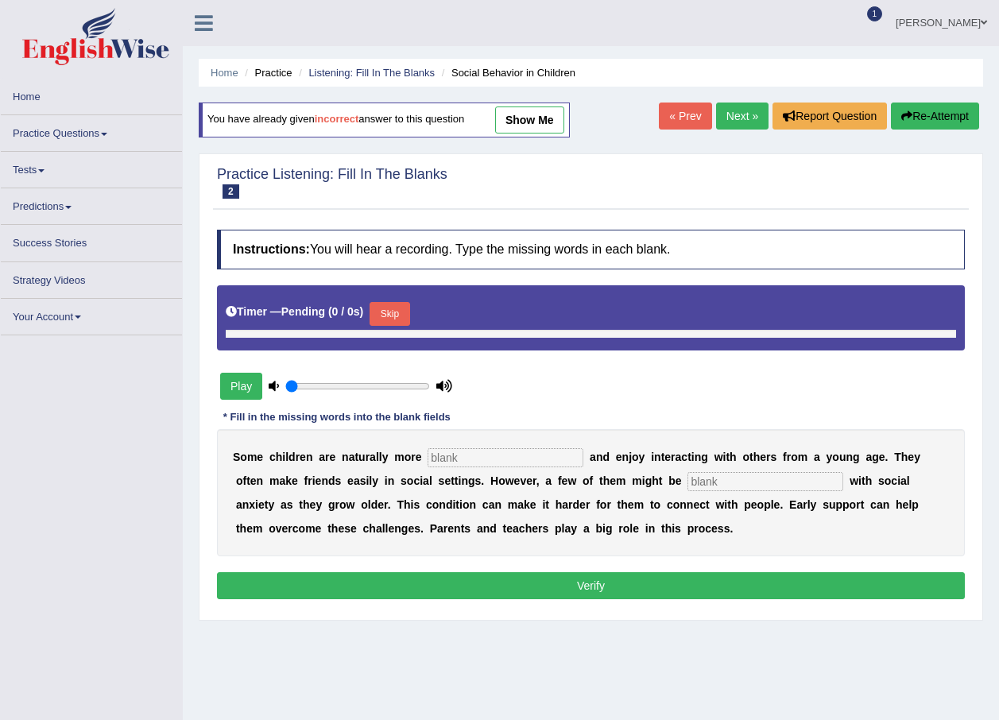
click at [477, 465] on input "text" at bounding box center [506, 457] width 156 height 19
type input "0.7"
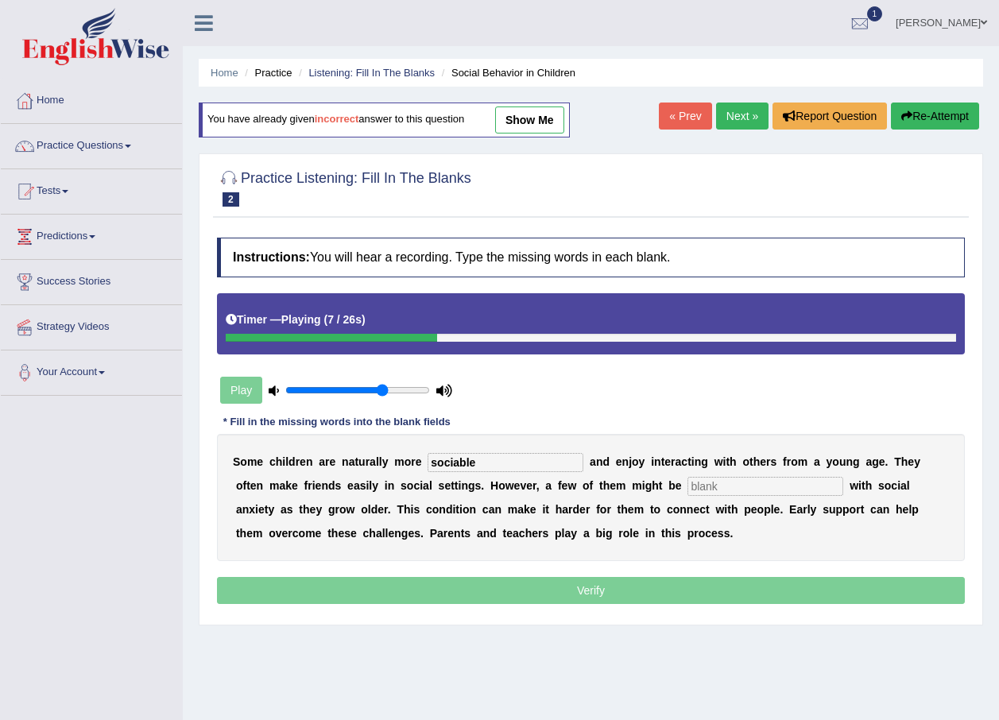
type input "sociable"
click at [688, 482] on input "text" at bounding box center [766, 486] width 156 height 19
type input "diagnosed"
click at [622, 587] on p "Verify" at bounding box center [591, 590] width 748 height 27
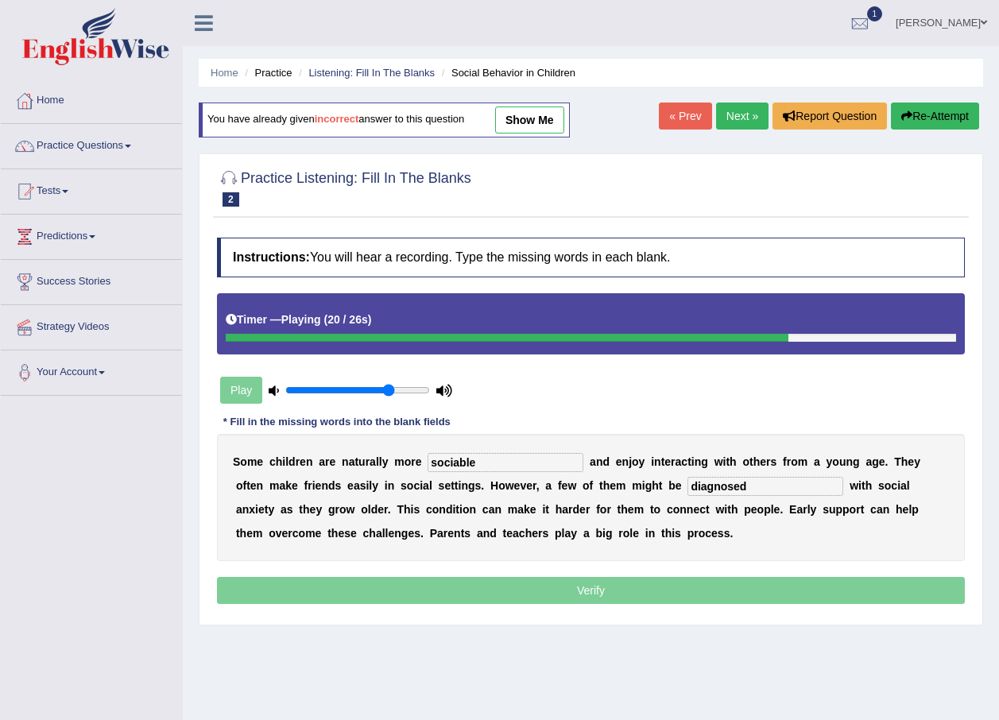
click at [390, 390] on input "range" at bounding box center [357, 390] width 145 height 13
click at [401, 379] on div "Play" at bounding box center [336, 390] width 238 height 40
type input "0.85"
click at [401, 385] on input "range" at bounding box center [357, 390] width 145 height 13
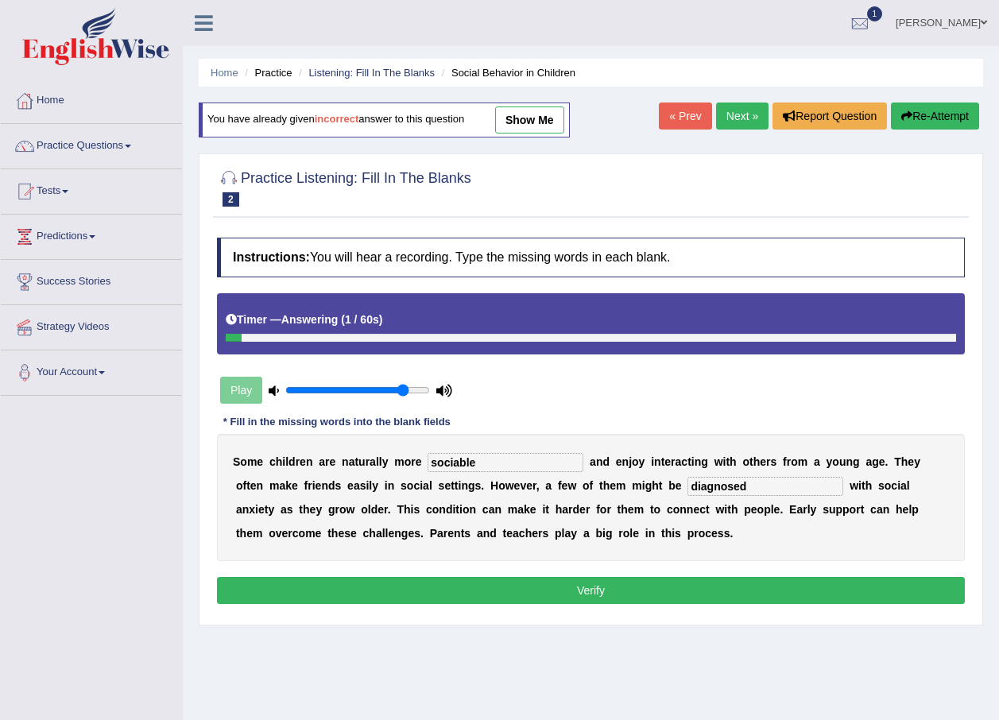
click at [413, 585] on button "Verify" at bounding box center [591, 590] width 748 height 27
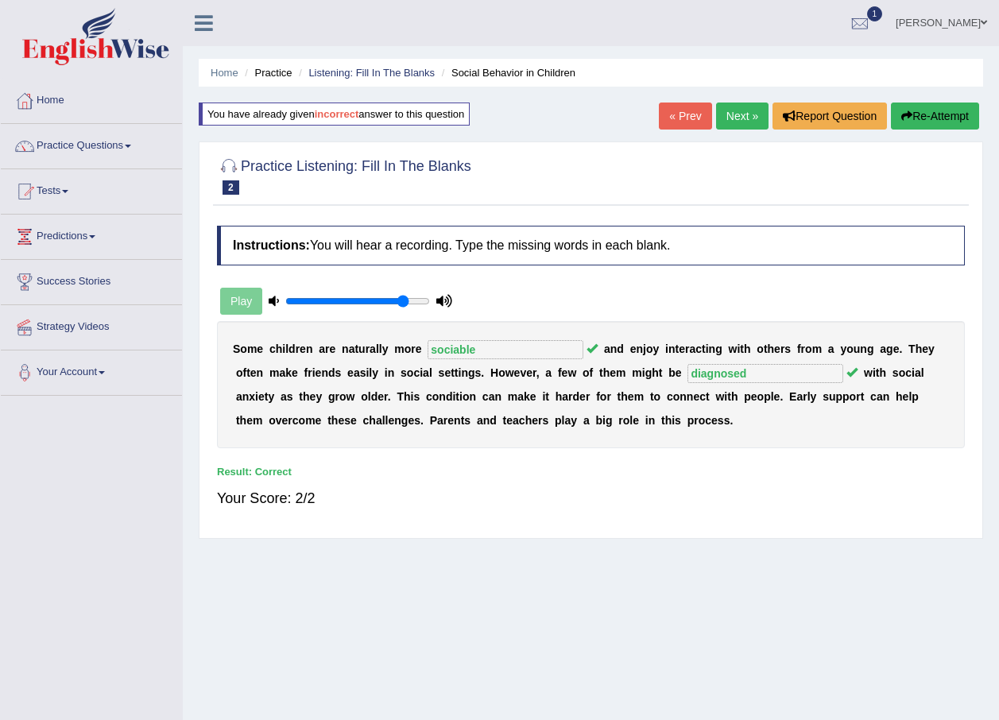
click at [730, 112] on link "Next »" at bounding box center [742, 116] width 52 height 27
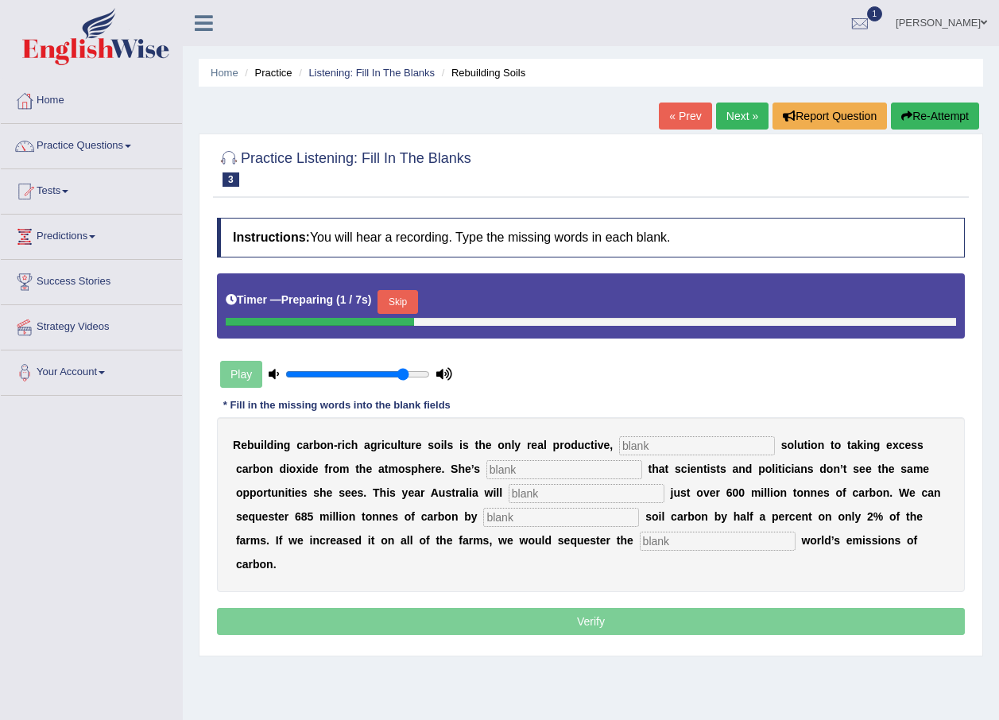
click at [619, 446] on input "text" at bounding box center [697, 445] width 156 height 19
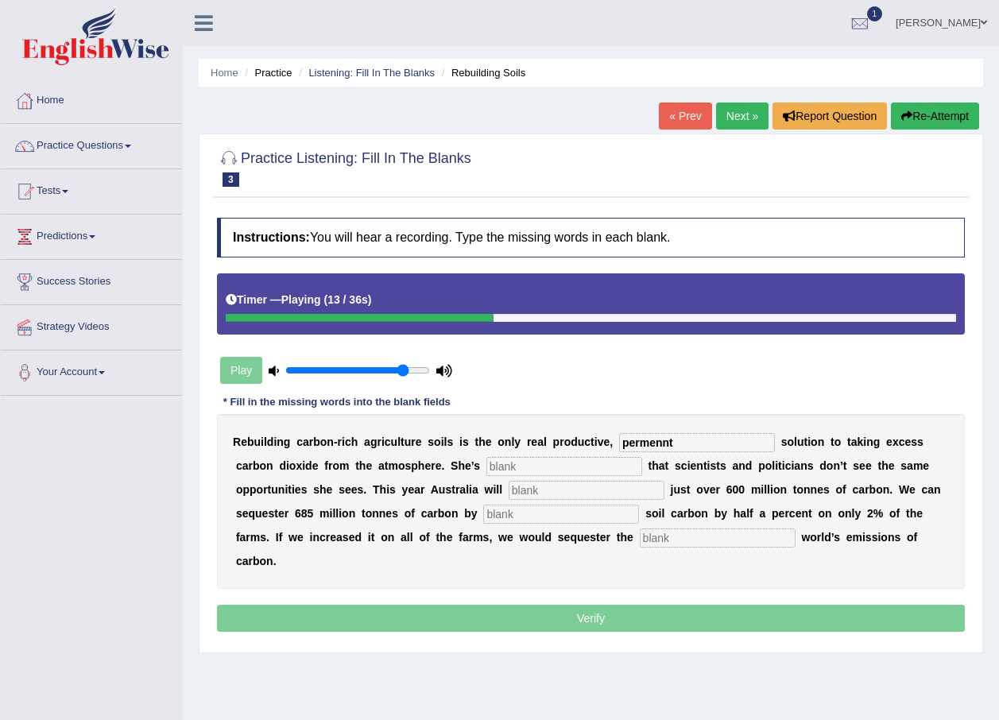
type input "permennt"
click at [524, 466] on input "text" at bounding box center [564, 466] width 156 height 19
type input "farusted"
click at [509, 496] on input "text" at bounding box center [587, 490] width 156 height 19
type input "emit"
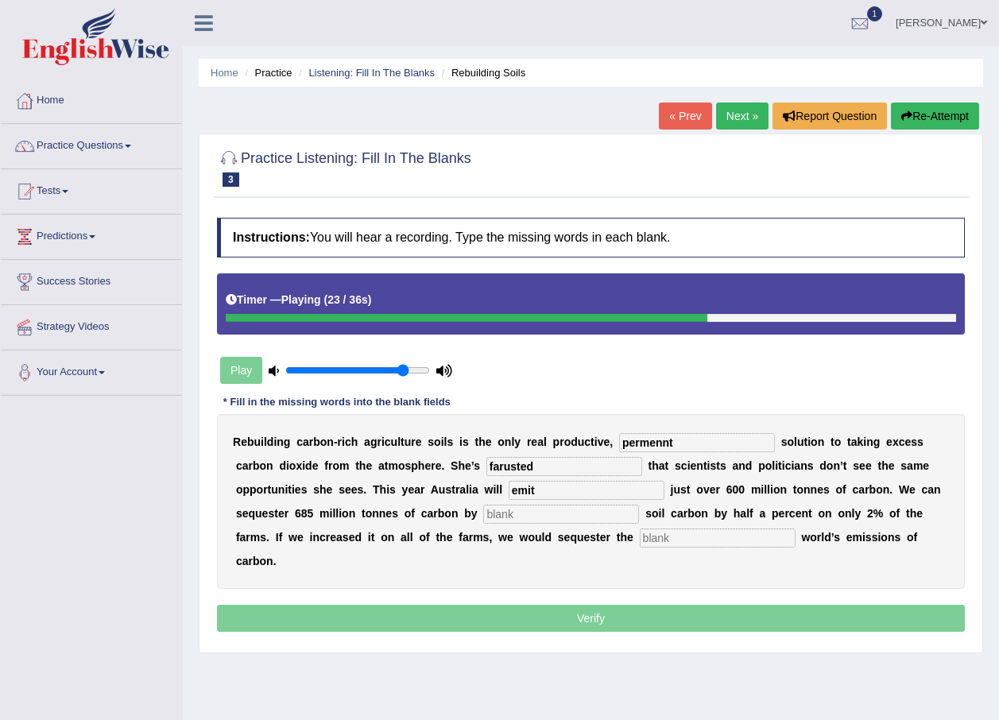
click at [483, 521] on input "text" at bounding box center [561, 514] width 156 height 19
type input "increasing"
click at [640, 538] on input "text" at bounding box center [718, 538] width 156 height 19
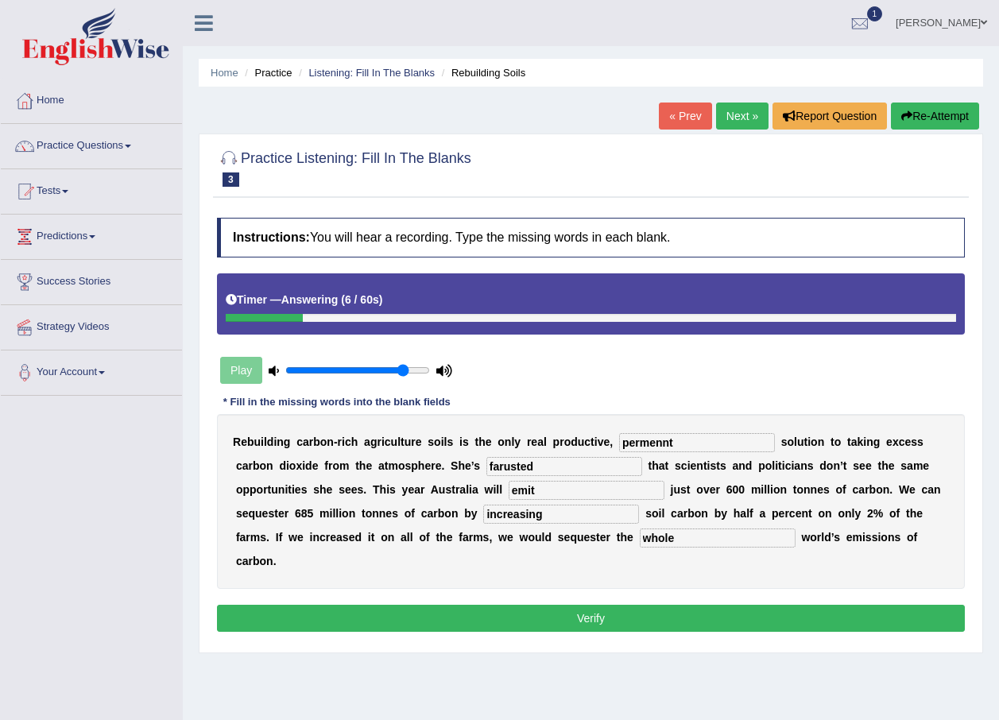
type input "whole"
drag, startPoint x: 641, startPoint y: 440, endPoint x: 630, endPoint y: 438, distance: 11.4
click at [630, 438] on input "permennt" at bounding box center [697, 442] width 156 height 19
click at [654, 435] on input "permennt" at bounding box center [697, 442] width 156 height 19
type input "permenet"
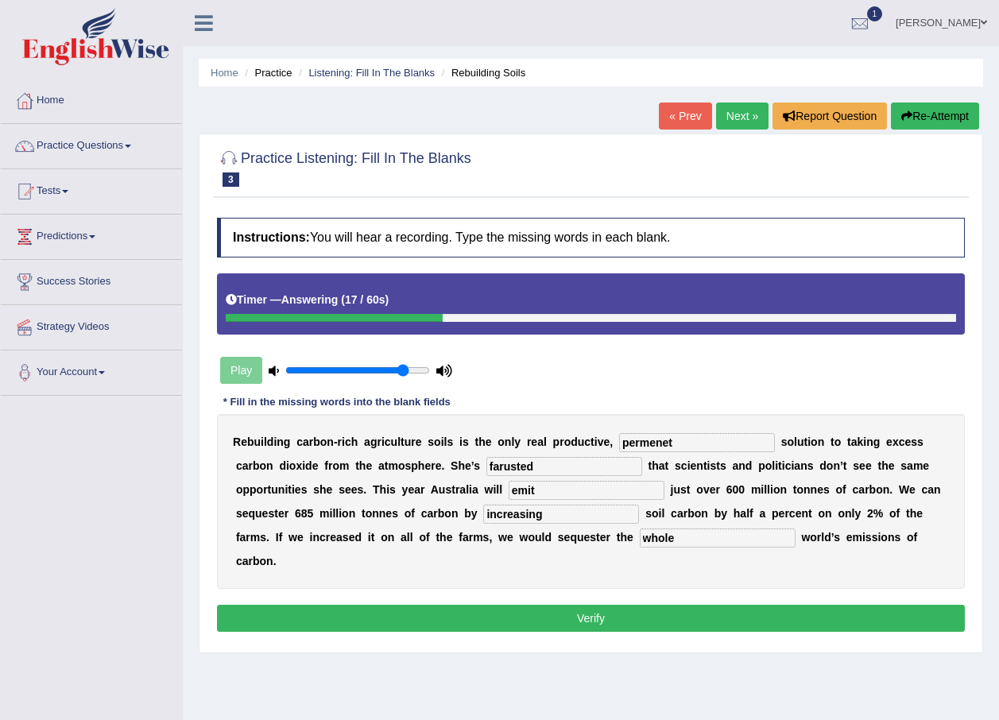
click at [486, 466] on input "farusted" at bounding box center [564, 466] width 156 height 19
type input "farustated"
click at [643, 440] on input "permenet" at bounding box center [697, 442] width 156 height 19
click at [638, 440] on input "permenet" at bounding box center [697, 442] width 156 height 19
type input "permenant"
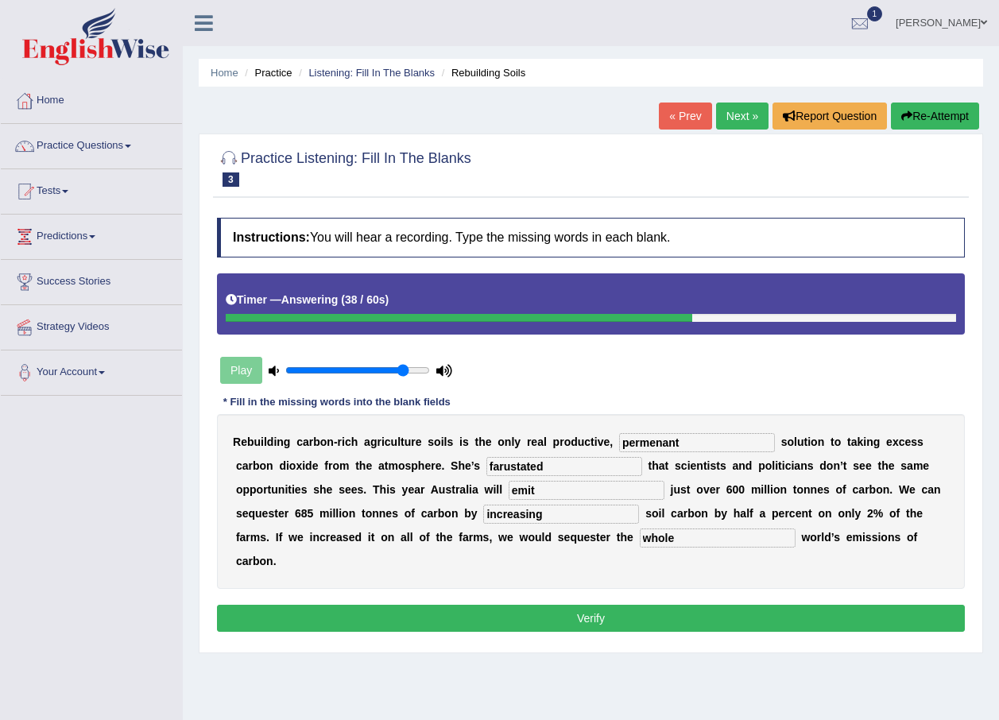
click at [680, 605] on button "Verify" at bounding box center [591, 618] width 748 height 27
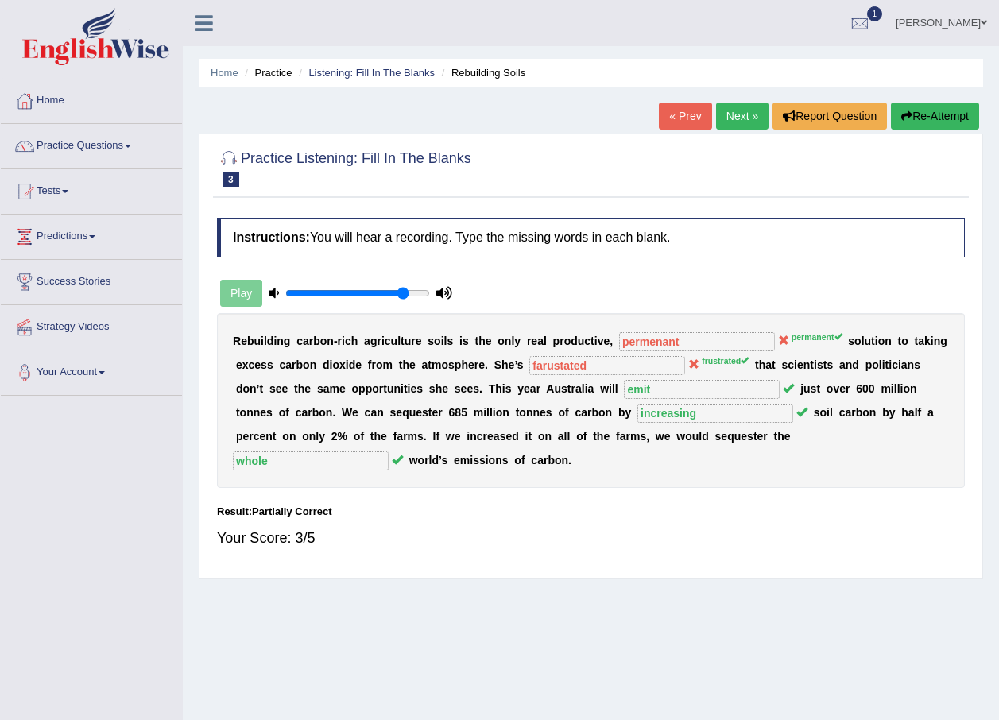
click at [913, 122] on button "Re-Attempt" at bounding box center [935, 116] width 88 height 27
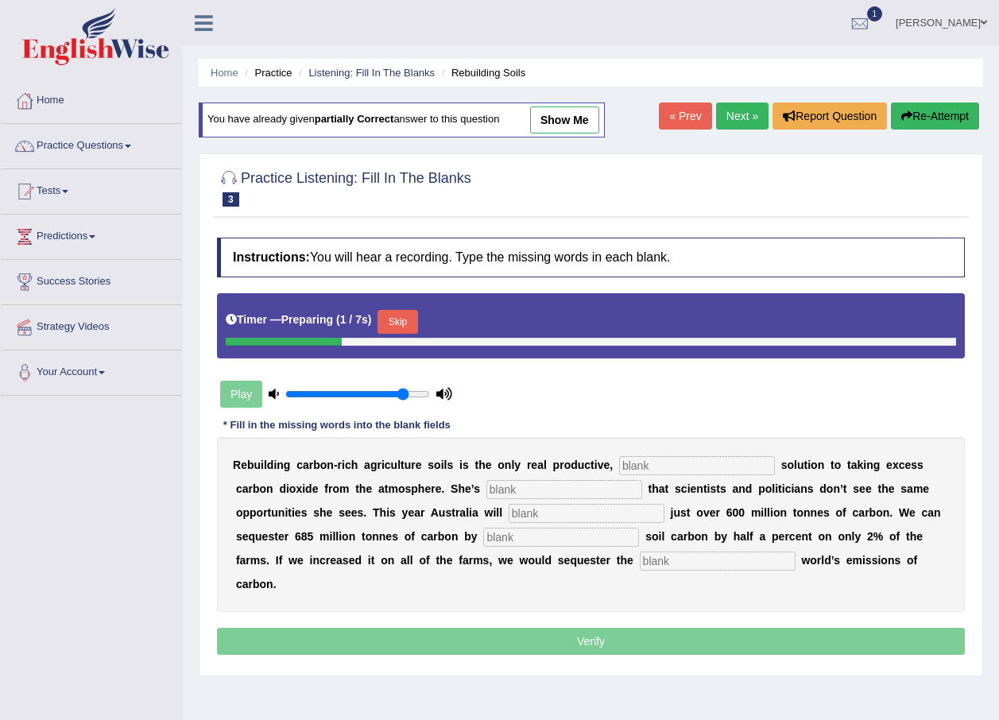
click at [619, 465] on input "text" at bounding box center [697, 465] width 156 height 19
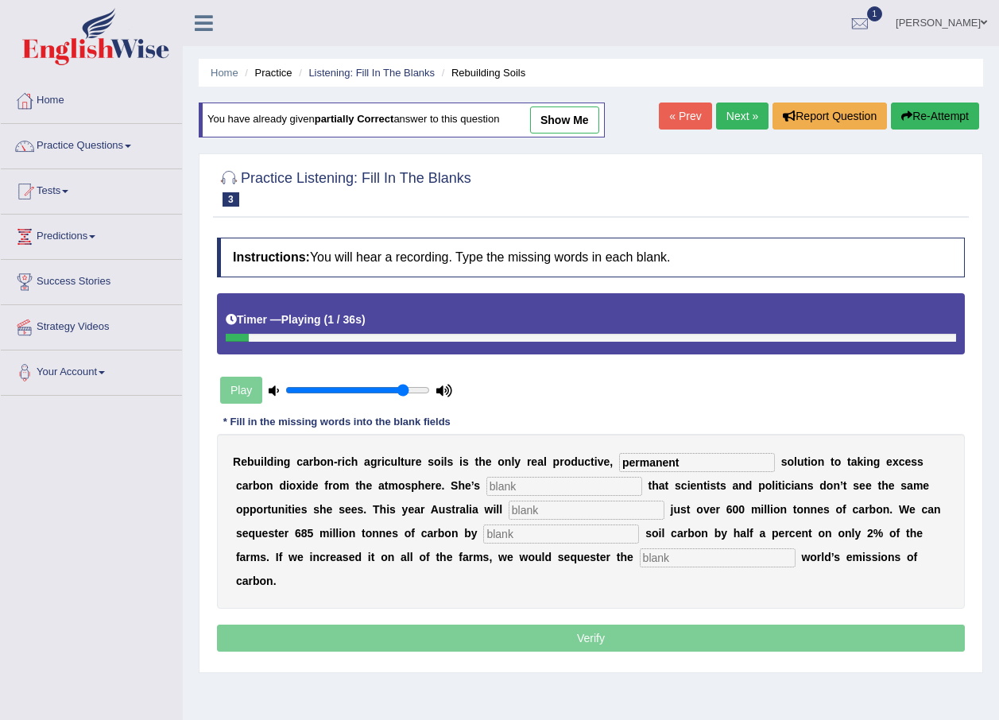
type input "permanent"
click at [486, 490] on input "text" at bounding box center [564, 486] width 156 height 19
type input "fustrated"
click at [509, 504] on input "text" at bounding box center [587, 510] width 156 height 19
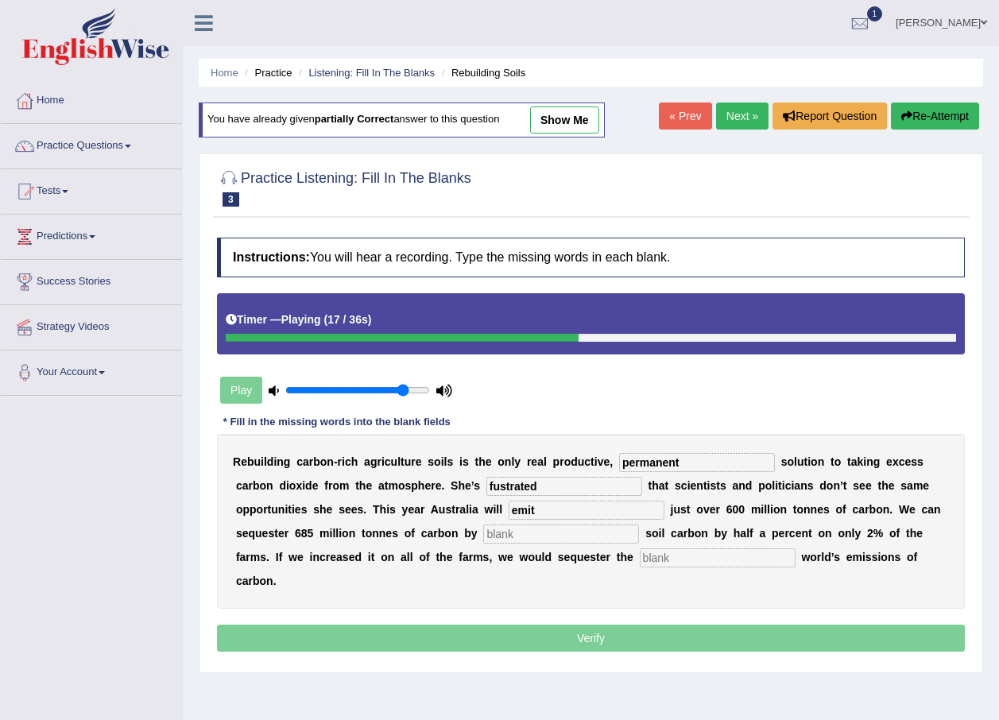
type input "emit"
click at [483, 525] on input "text" at bounding box center [561, 534] width 156 height 19
type input "increasing"
click at [640, 560] on input "text" at bounding box center [718, 557] width 156 height 19
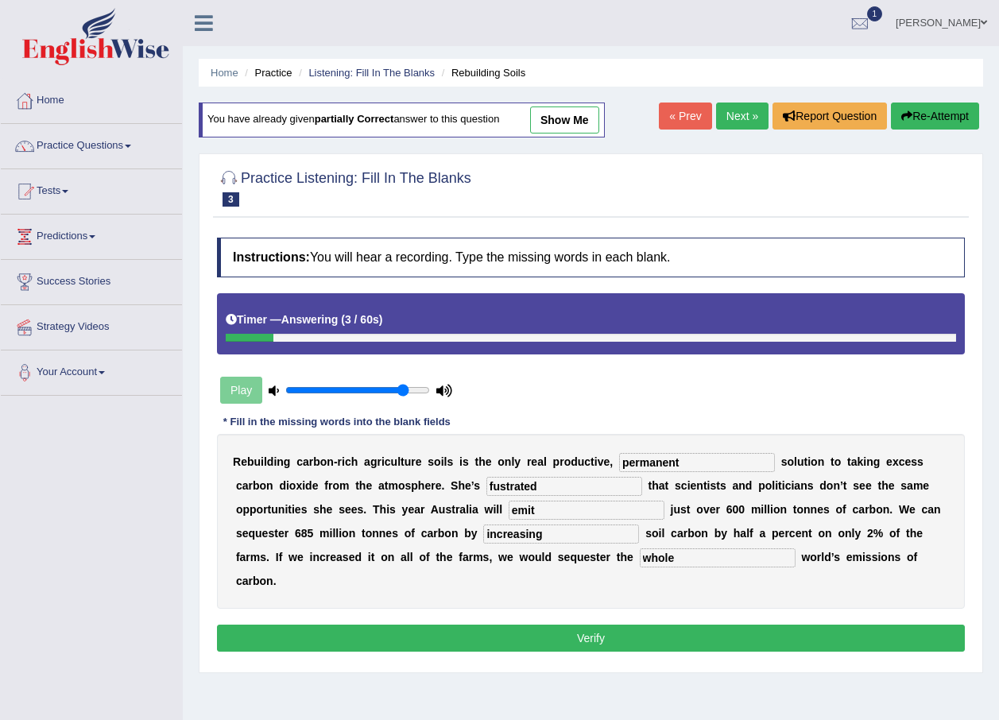
type input "whole"
click at [671, 625] on button "Verify" at bounding box center [591, 638] width 748 height 27
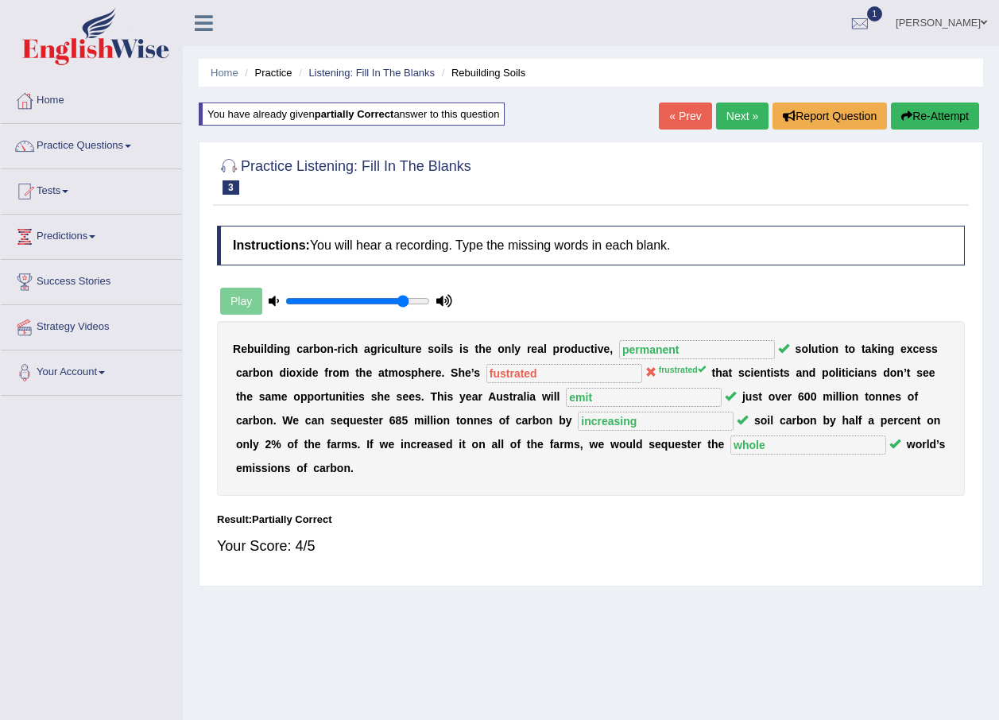
click at [927, 118] on button "Re-Attempt" at bounding box center [935, 116] width 88 height 27
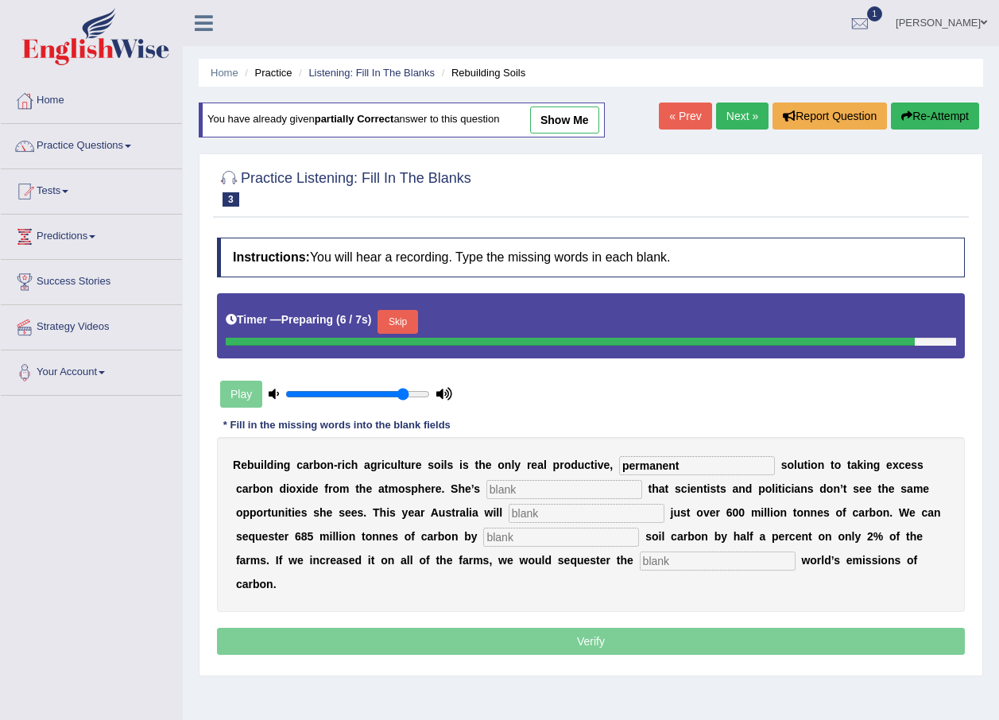
type input "permanent"
click at [529, 493] on input "text" at bounding box center [564, 489] width 156 height 19
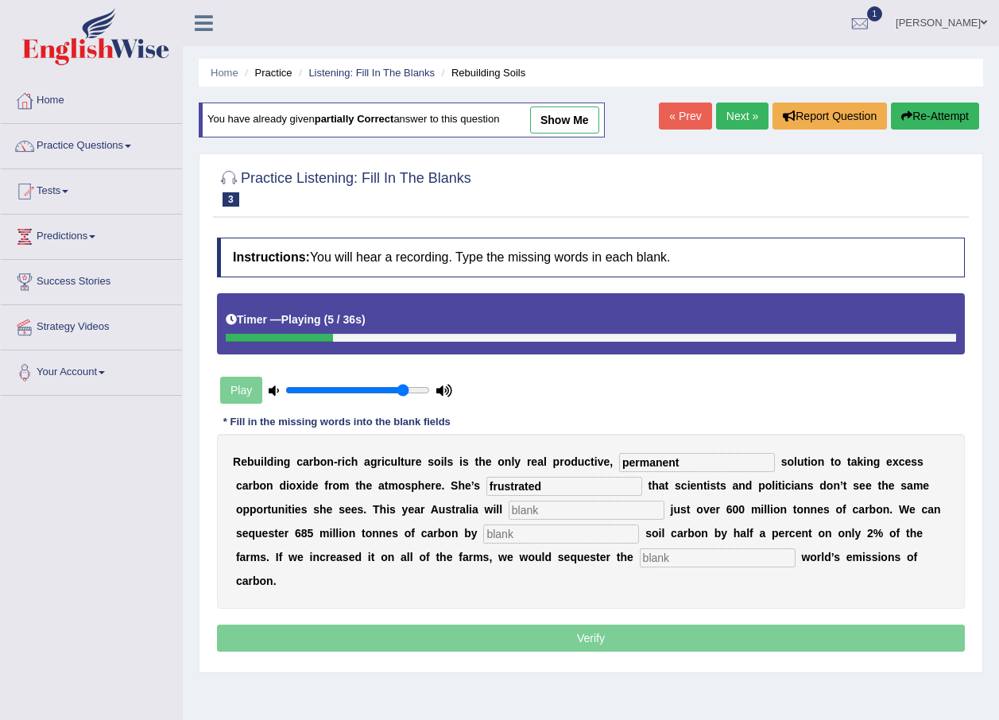
type input "frustrated"
click at [509, 504] on input "text" at bounding box center [587, 510] width 156 height 19
type input "emit"
click at [483, 526] on input "text" at bounding box center [561, 534] width 156 height 19
type input "increasing"
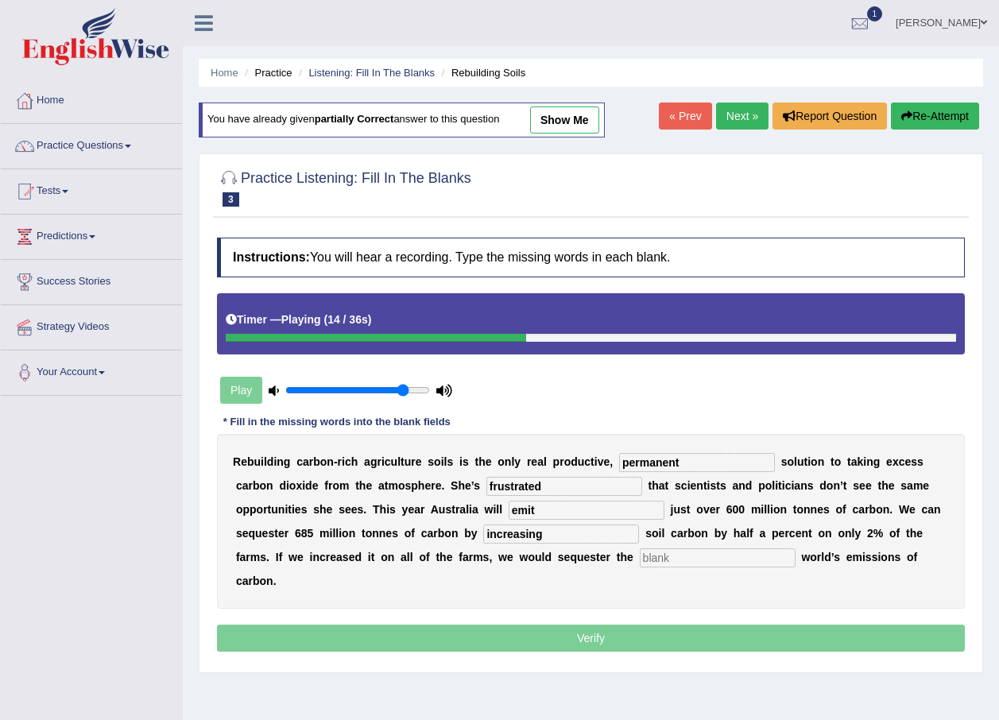
click at [640, 560] on input "text" at bounding box center [718, 557] width 156 height 19
type input "whole"
click at [665, 457] on input "permanent" at bounding box center [697, 462] width 156 height 19
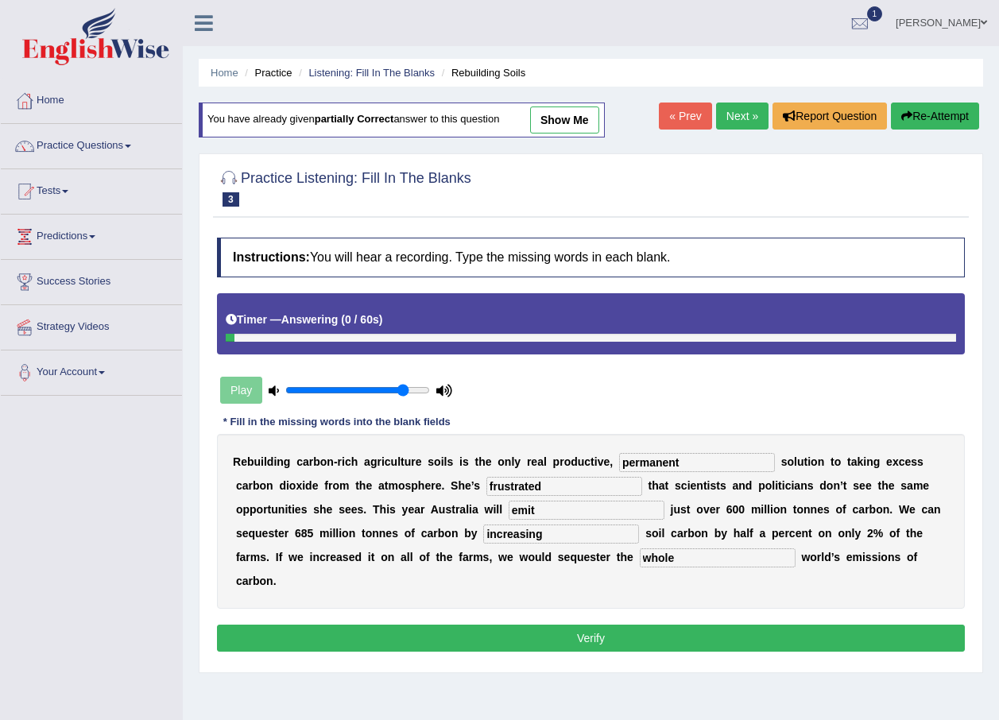
click at [585, 625] on button "Verify" at bounding box center [591, 638] width 748 height 27
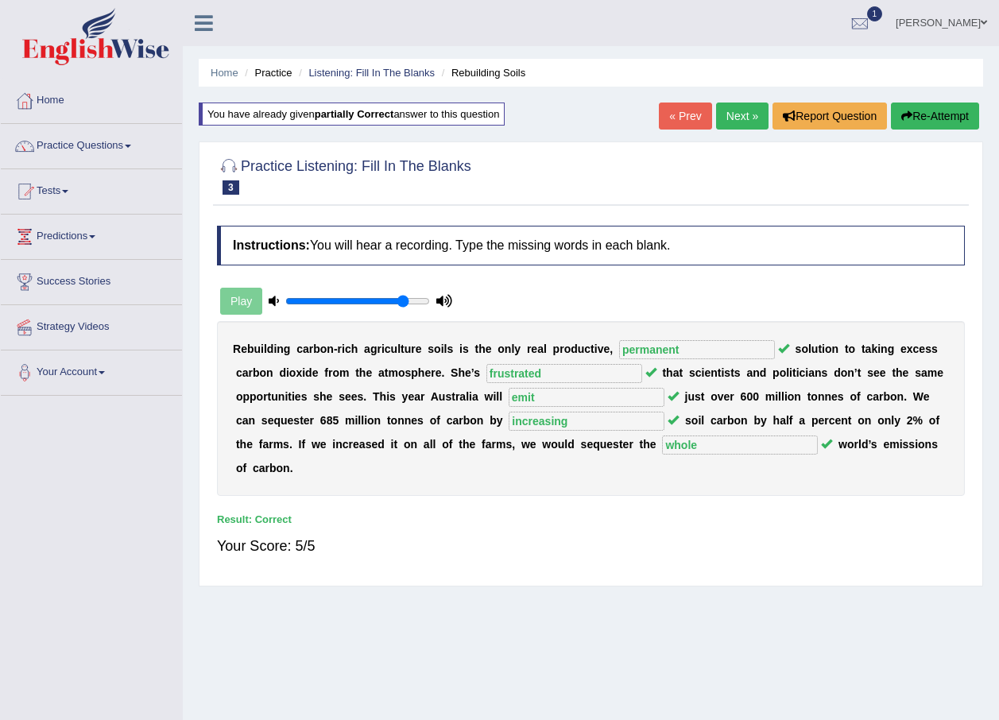
click at [730, 120] on link "Next »" at bounding box center [742, 116] width 52 height 27
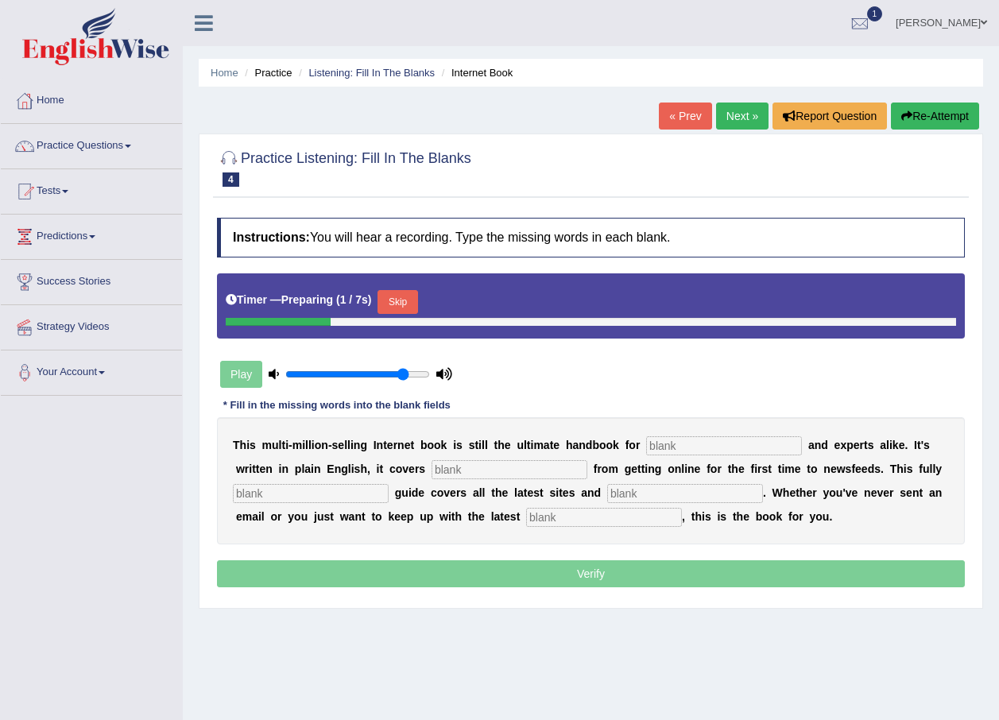
click at [668, 437] on input "text" at bounding box center [724, 445] width 156 height 19
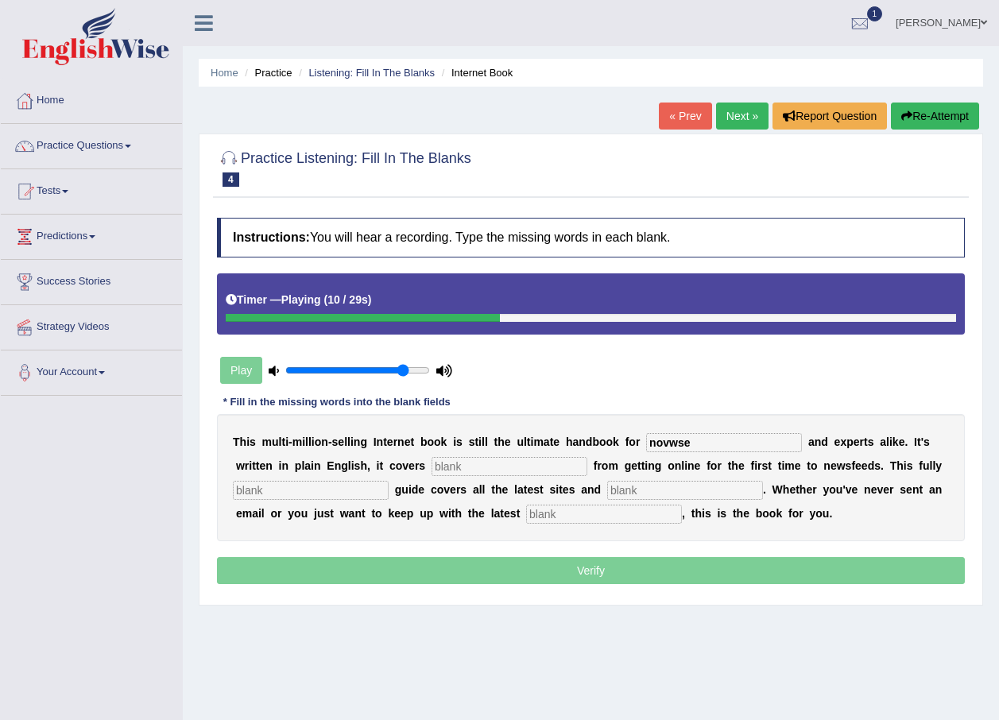
type input "novwse"
click at [477, 471] on input "text" at bounding box center [510, 466] width 156 height 19
type input "every"
click at [298, 487] on input "text" at bounding box center [311, 490] width 156 height 19
type input "revised"
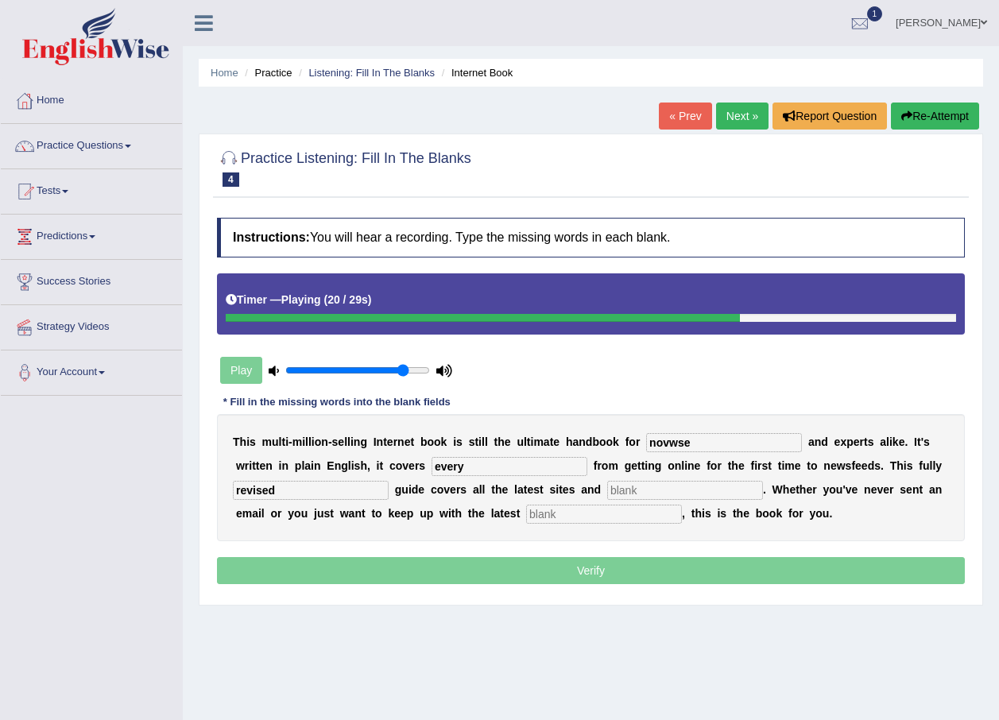
click at [607, 493] on input "text" at bounding box center [685, 490] width 156 height 19
type input "crases"
click at [526, 512] on input "text" at bounding box center [604, 514] width 156 height 19
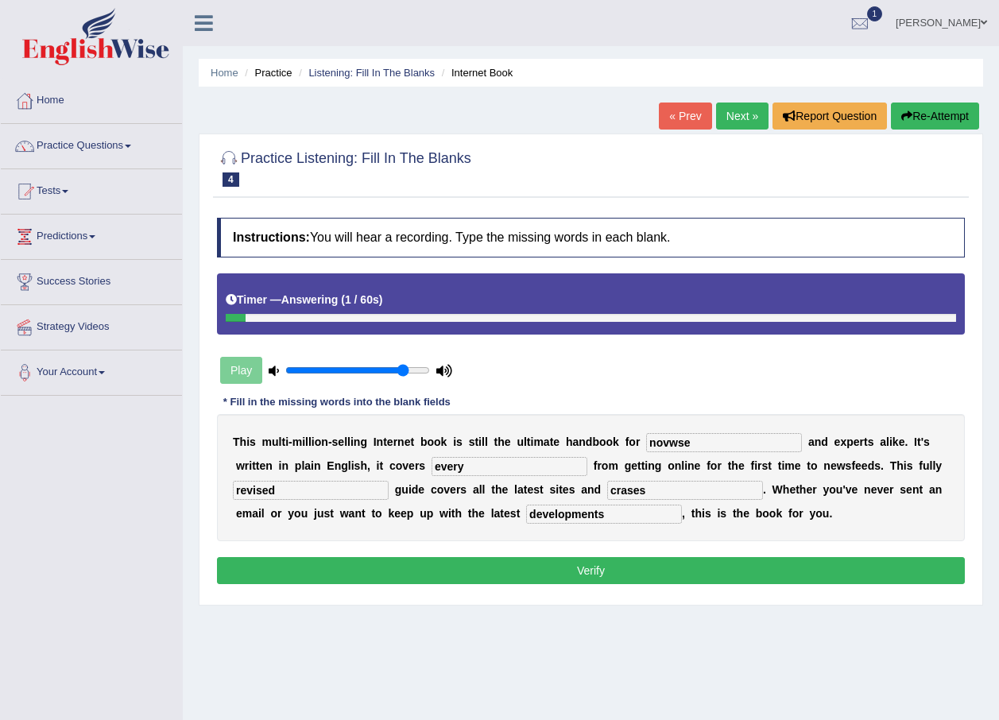
type input "developments"
click at [688, 435] on input "novwse" at bounding box center [724, 442] width 156 height 19
type input "novelest"
click at [490, 565] on button "Verify" at bounding box center [591, 570] width 748 height 27
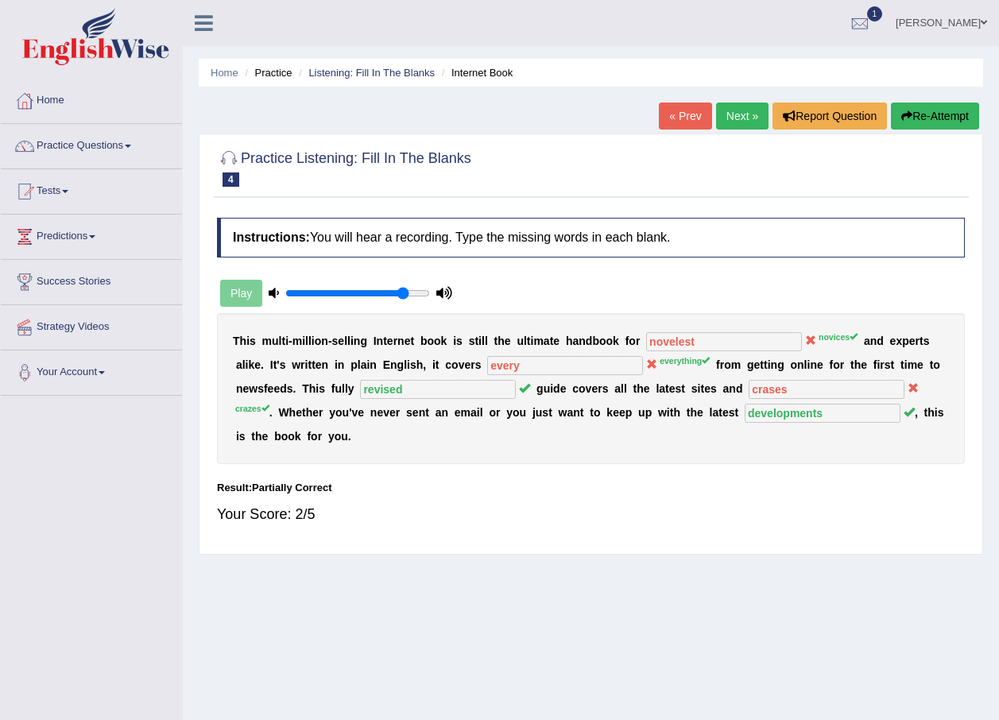
click at [902, 114] on icon "button" at bounding box center [906, 115] width 11 height 11
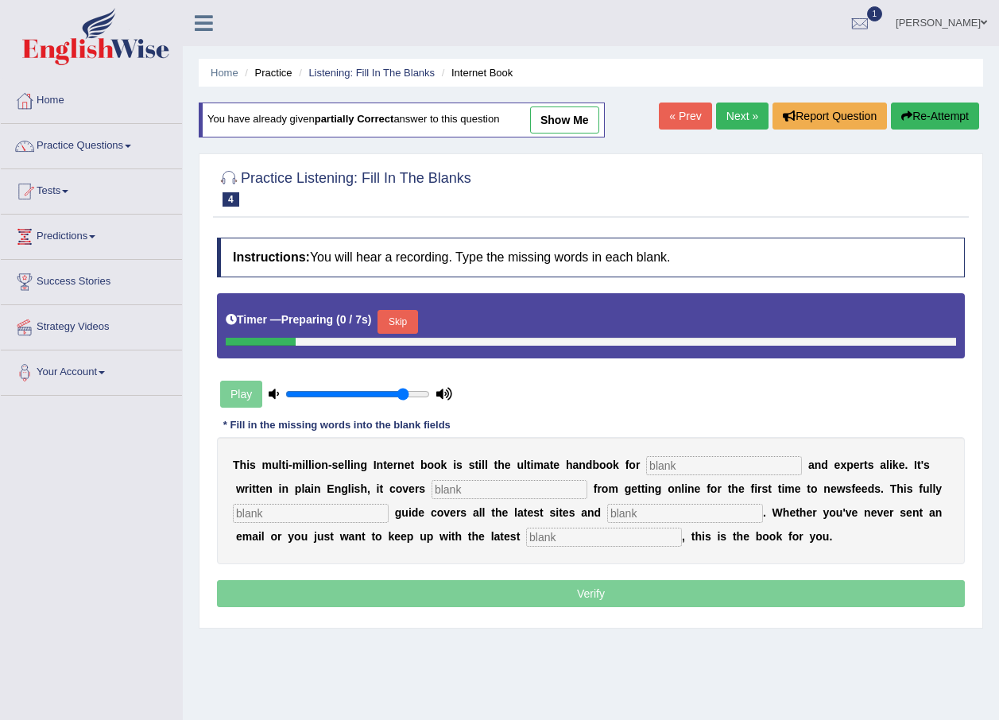
click at [646, 456] on input "text" at bounding box center [724, 465] width 156 height 19
type input "novies"
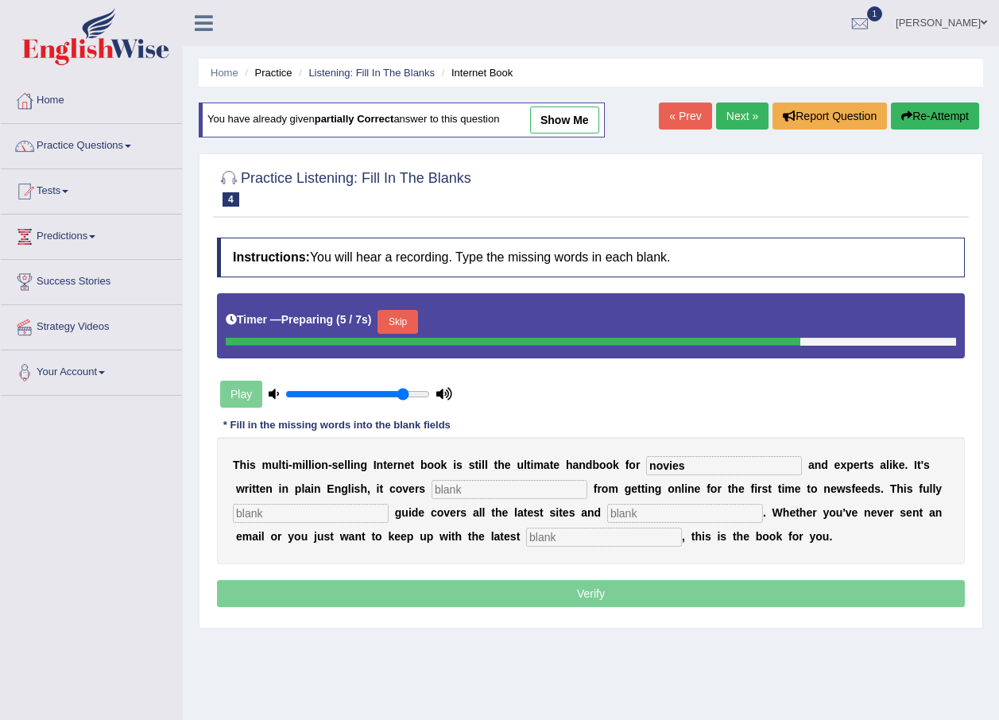
click at [432, 496] on input "text" at bounding box center [510, 489] width 156 height 19
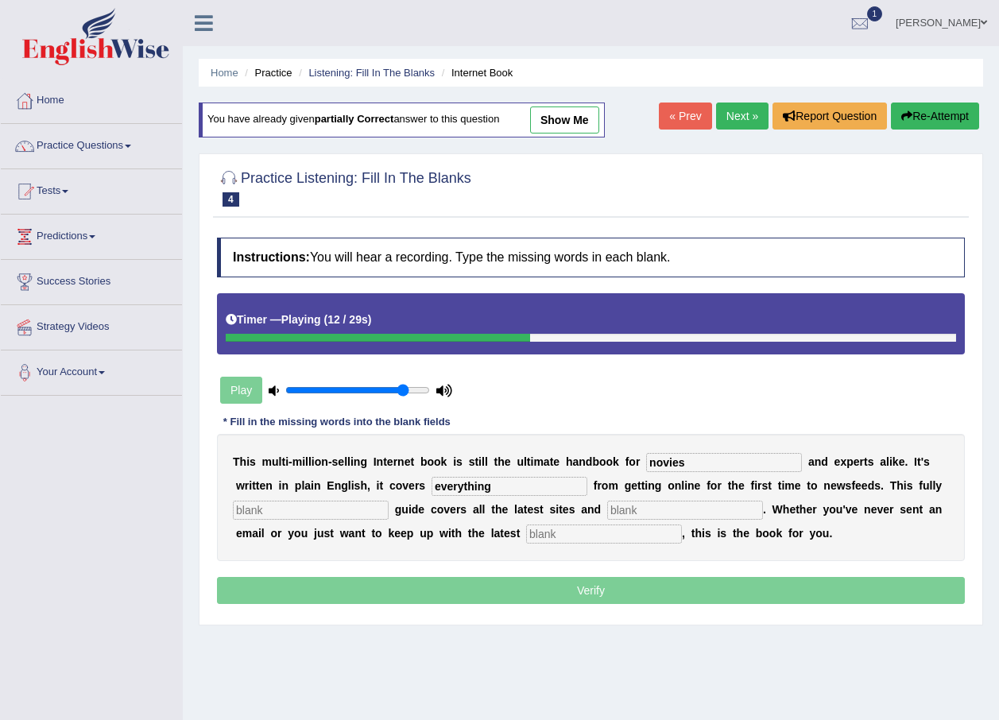
type input "everything"
click at [298, 502] on input "text" at bounding box center [311, 510] width 156 height 19
type input "revised"
click at [607, 507] on input "text" at bounding box center [685, 510] width 156 height 19
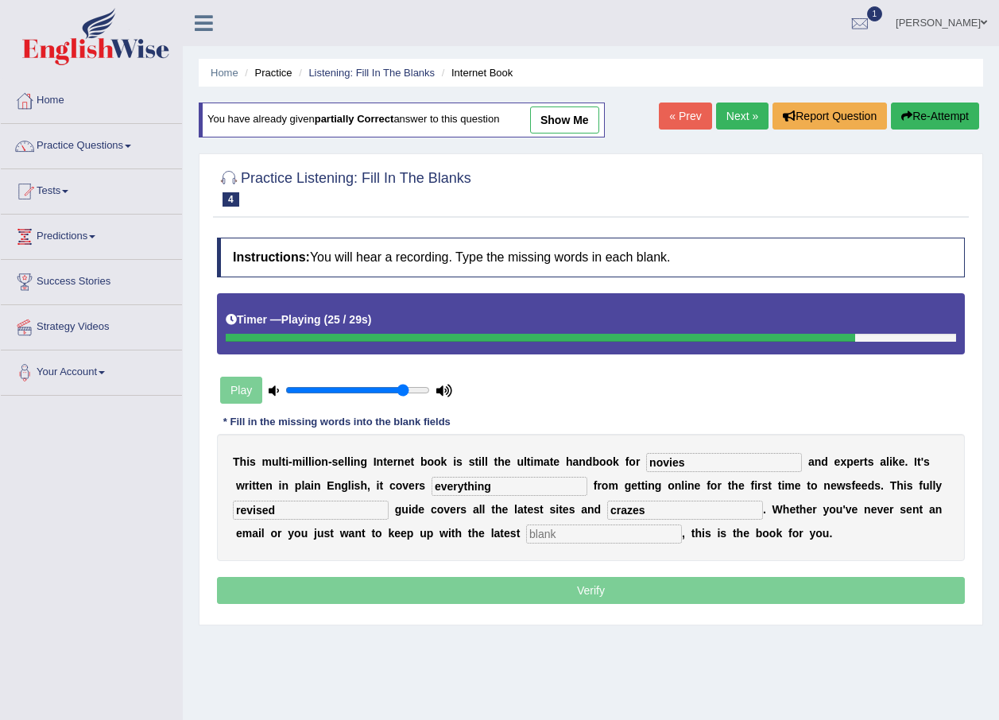
type input "crazes"
click at [526, 529] on input "text" at bounding box center [604, 534] width 156 height 19
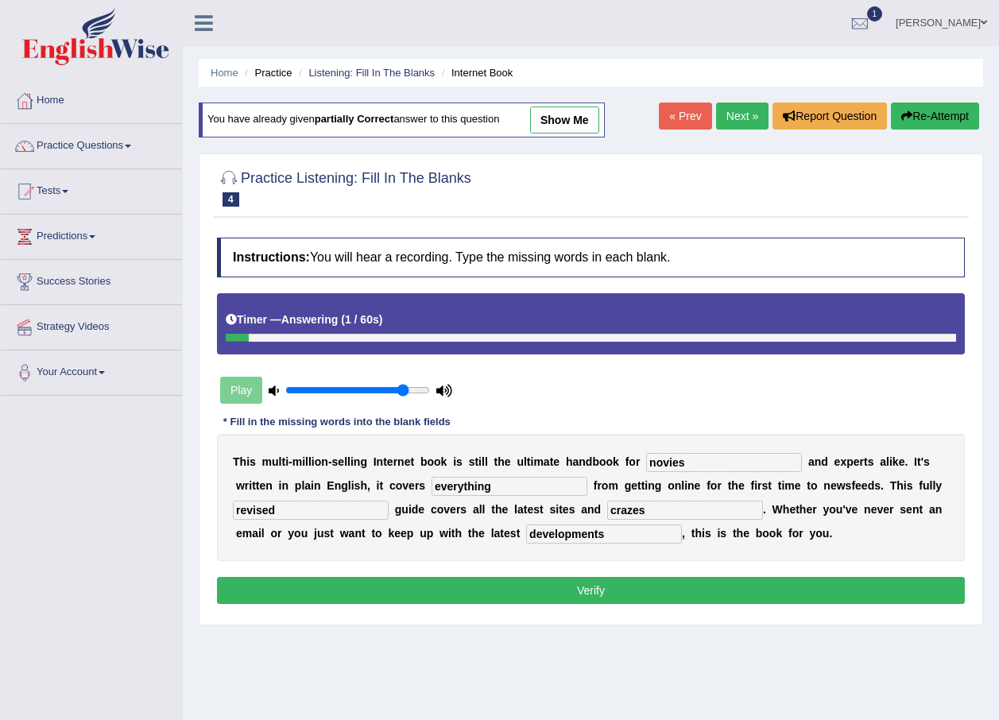
type input "developments"
click at [524, 587] on button "Verify" at bounding box center [591, 590] width 748 height 27
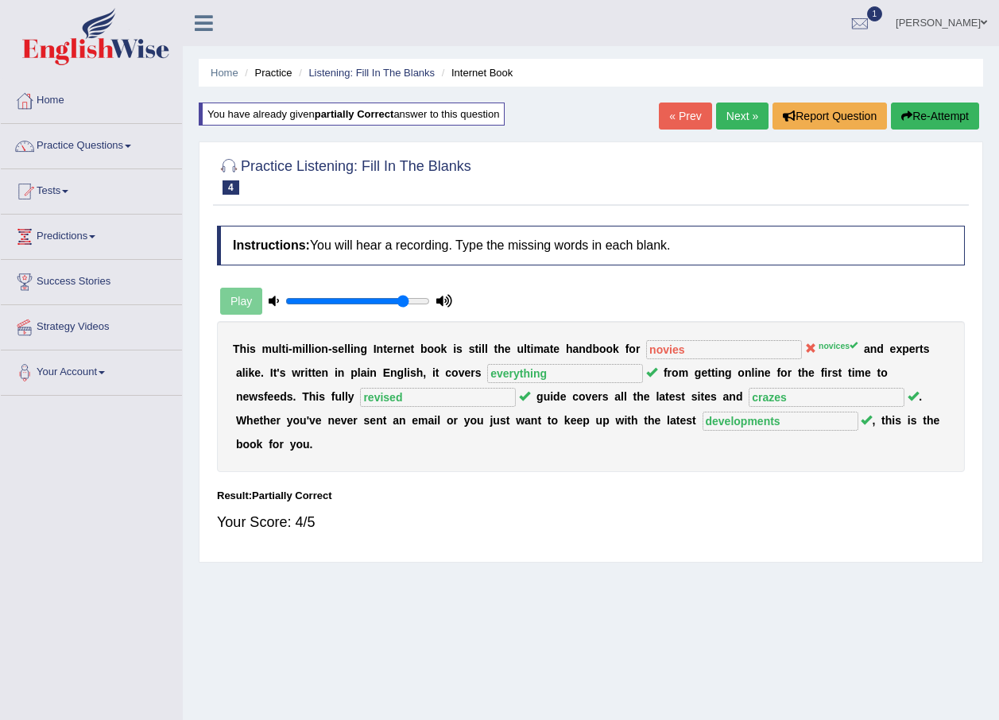
click at [963, 107] on button "Re-Attempt" at bounding box center [935, 116] width 88 height 27
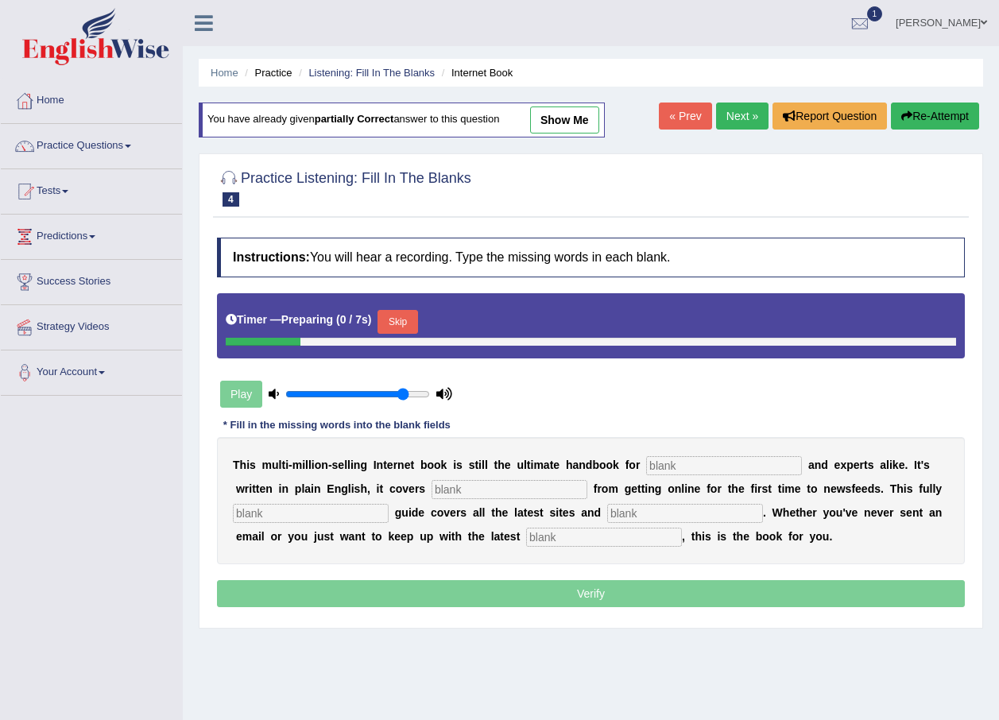
click at [646, 465] on input "text" at bounding box center [724, 465] width 156 height 19
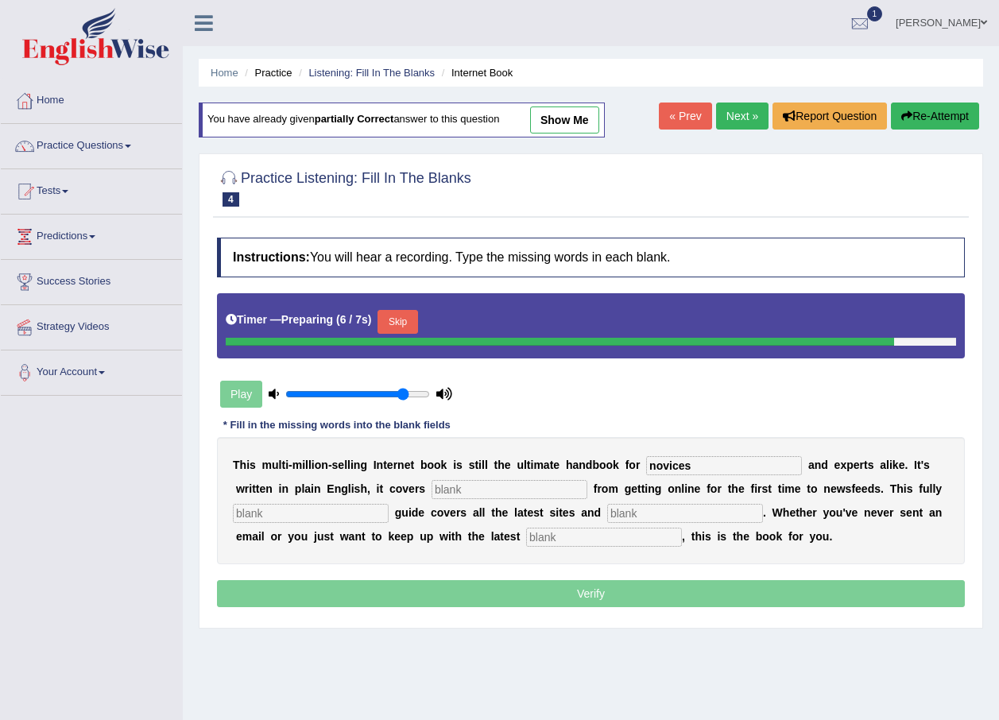
type input "novices"
click at [471, 487] on input "text" at bounding box center [510, 489] width 156 height 19
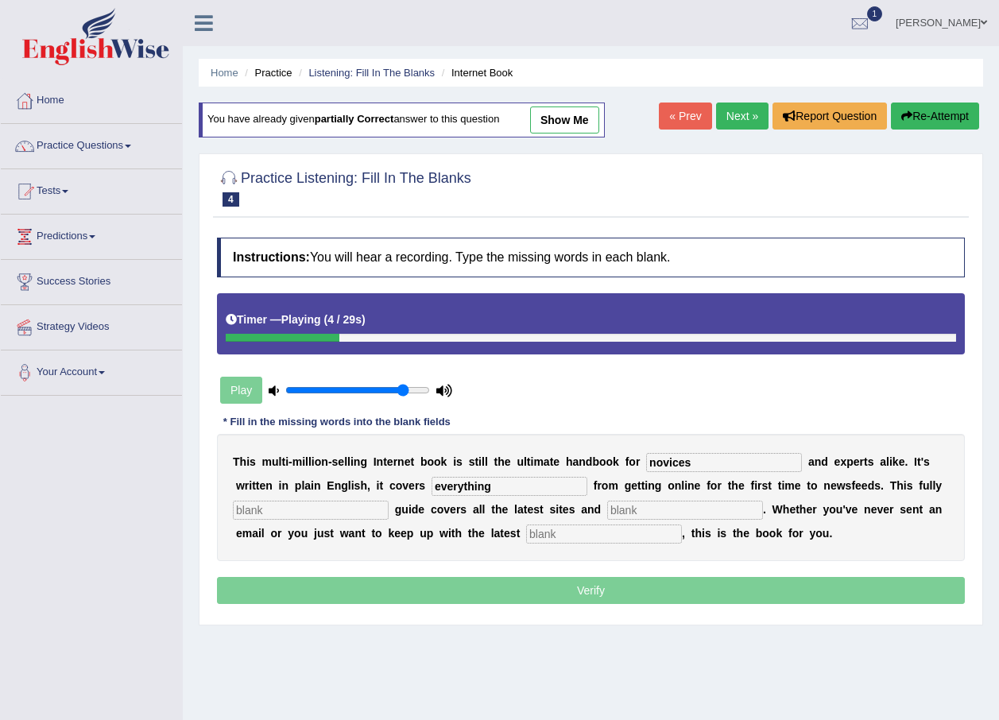
type input "everything"
click at [327, 510] on input "text" at bounding box center [311, 510] width 156 height 19
type input "revised"
click at [607, 510] on input "text" at bounding box center [685, 510] width 156 height 19
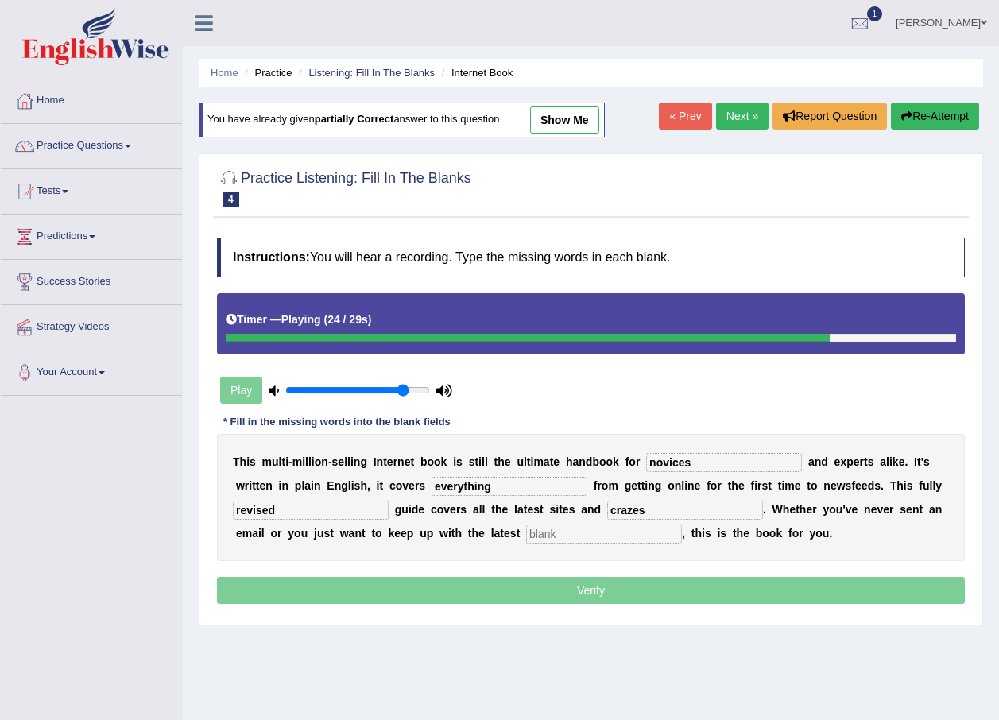
type input "crazes"
click at [526, 532] on input "text" at bounding box center [604, 534] width 156 height 19
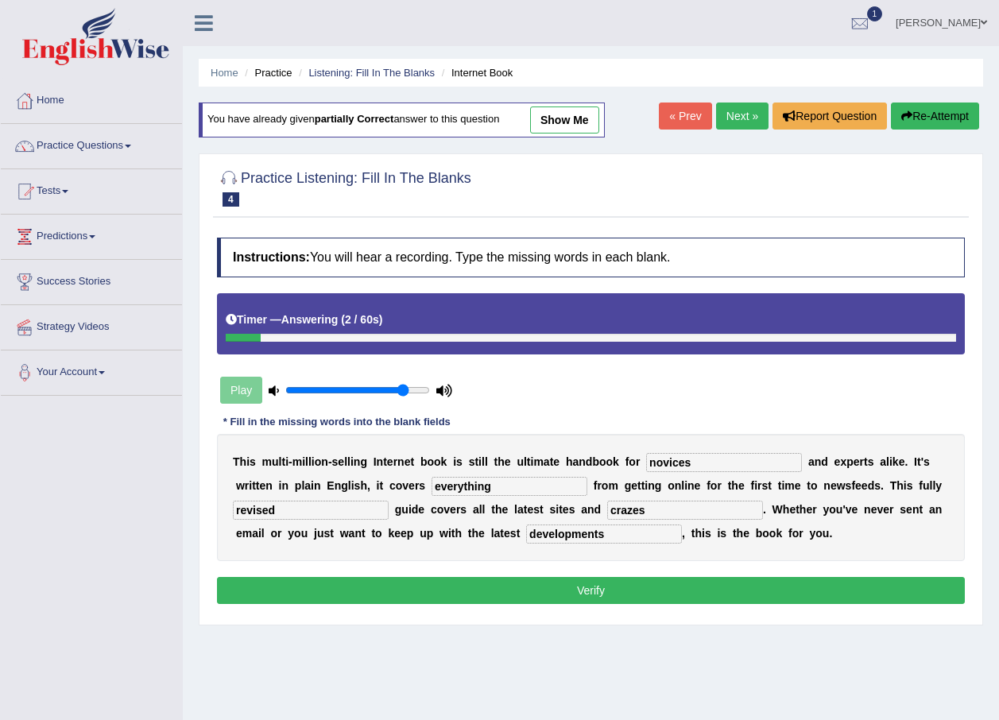
type input "developments"
click at [663, 593] on button "Verify" at bounding box center [591, 590] width 748 height 27
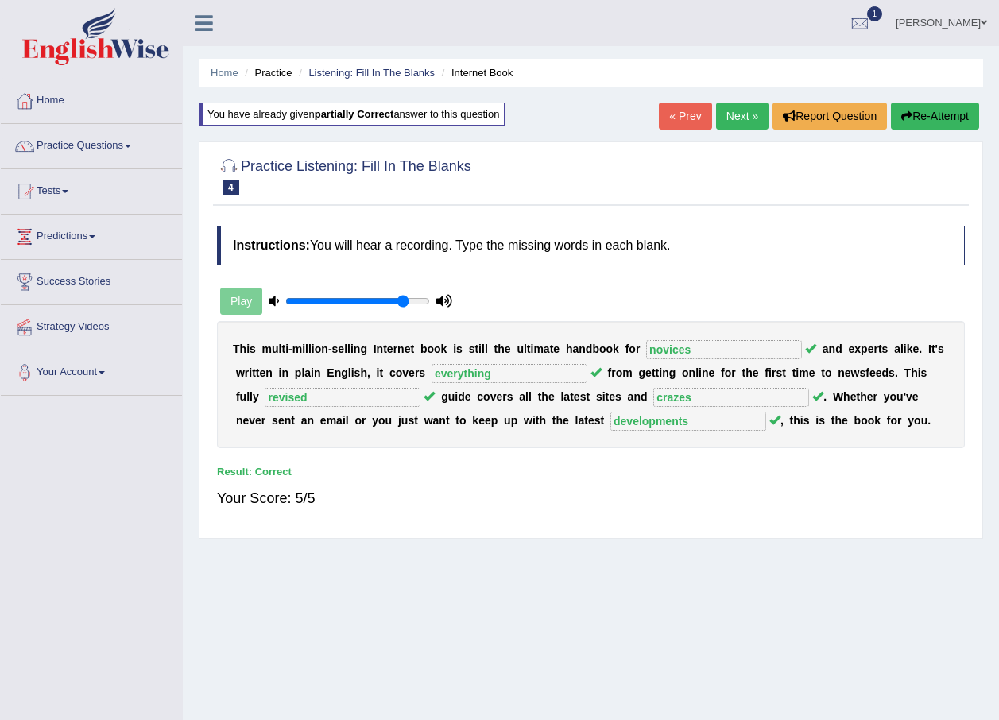
click at [730, 118] on link "Next »" at bounding box center [742, 116] width 52 height 27
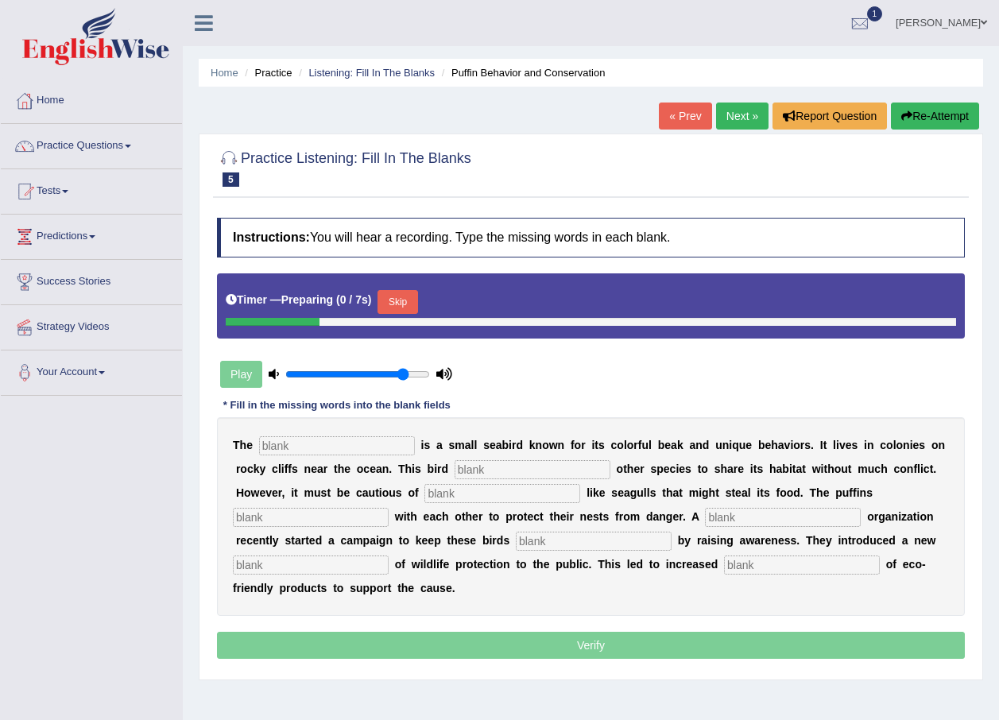
click at [279, 454] on input "text" at bounding box center [337, 445] width 156 height 19
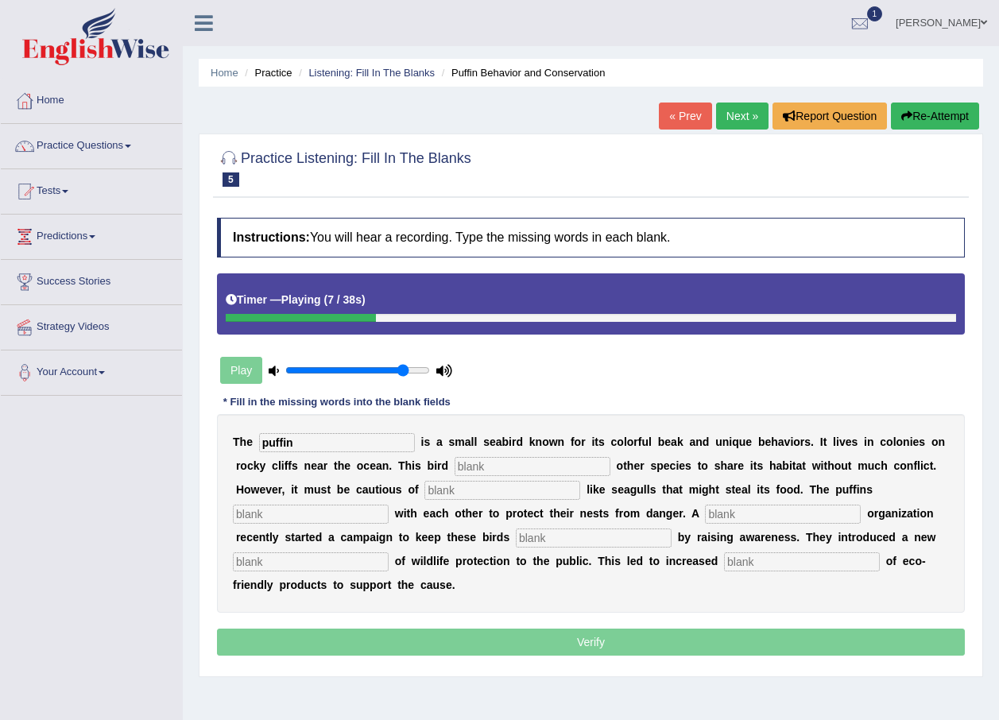
type input "puffin"
click at [471, 459] on input "text" at bounding box center [533, 466] width 156 height 19
type input "allow"
click at [424, 490] on input "text" at bounding box center [502, 490] width 156 height 19
type input "preaters"
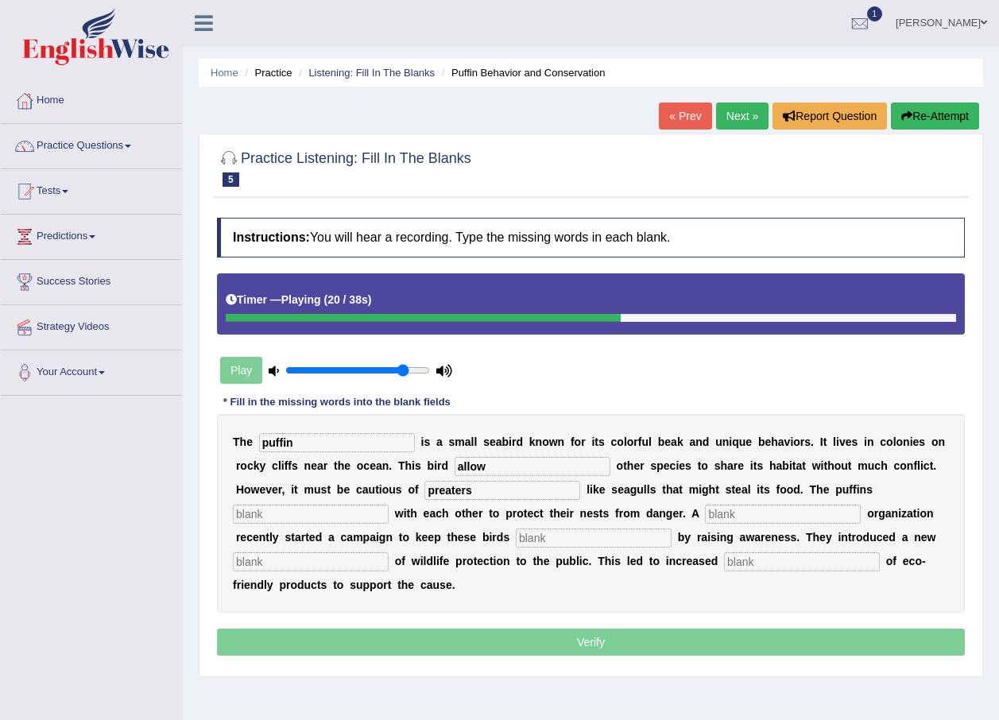
click at [389, 505] on input "text" at bounding box center [311, 514] width 156 height 19
type input "cooprate"
click at [705, 521] on input "text" at bounding box center [783, 514] width 156 height 19
click at [389, 552] on input "text" at bounding box center [311, 561] width 156 height 19
click at [516, 532] on input "text" at bounding box center [594, 538] width 156 height 19
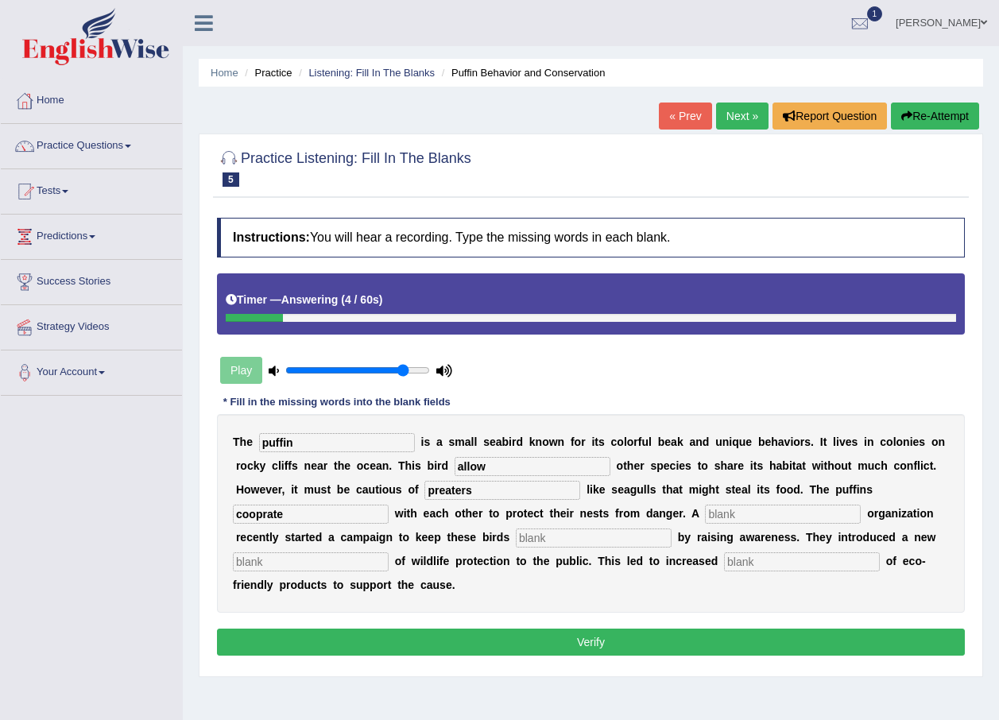
click at [905, 118] on icon "button" at bounding box center [906, 115] width 11 height 11
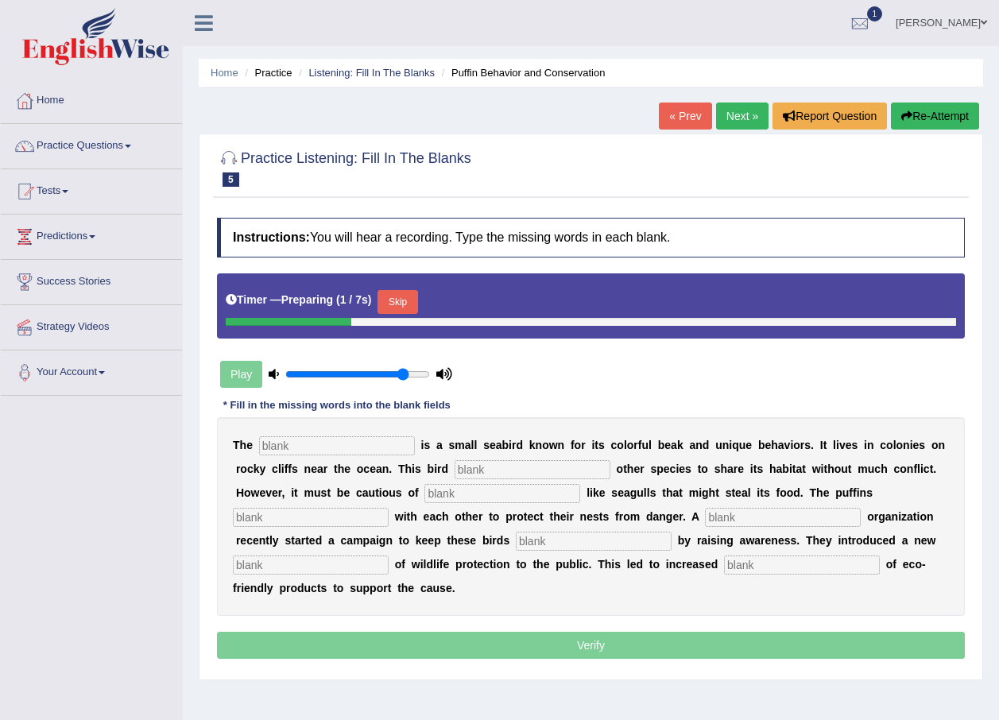
click at [279, 448] on input "text" at bounding box center [337, 445] width 156 height 19
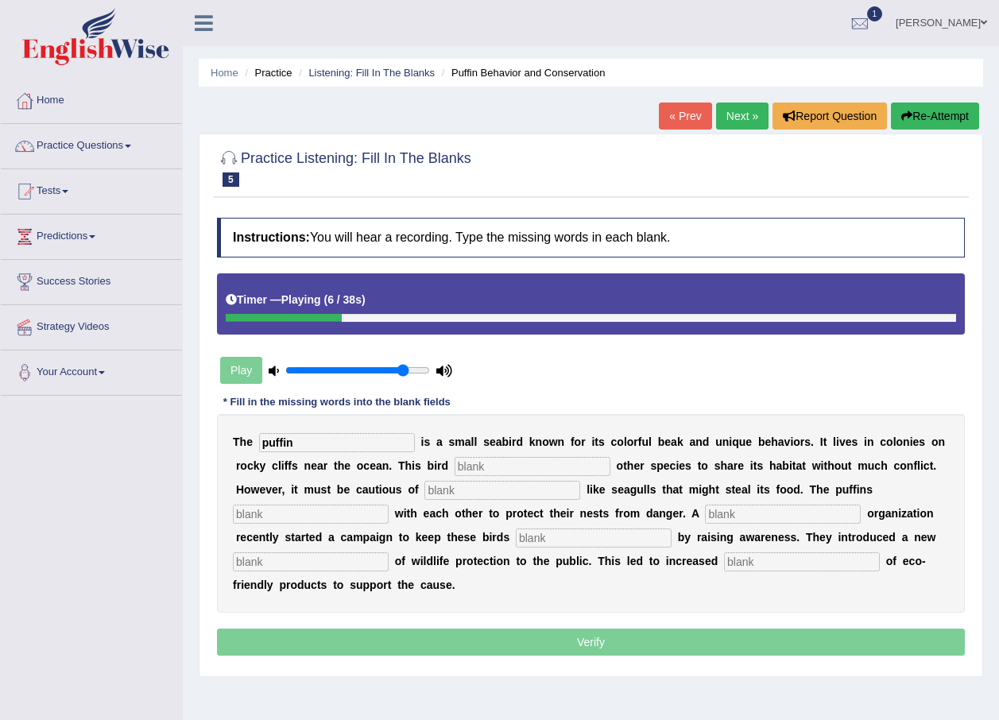
type input "puffin"
click at [471, 462] on input "text" at bounding box center [533, 466] width 156 height 19
type input "alloes"
click at [424, 493] on input "text" at bounding box center [502, 490] width 156 height 19
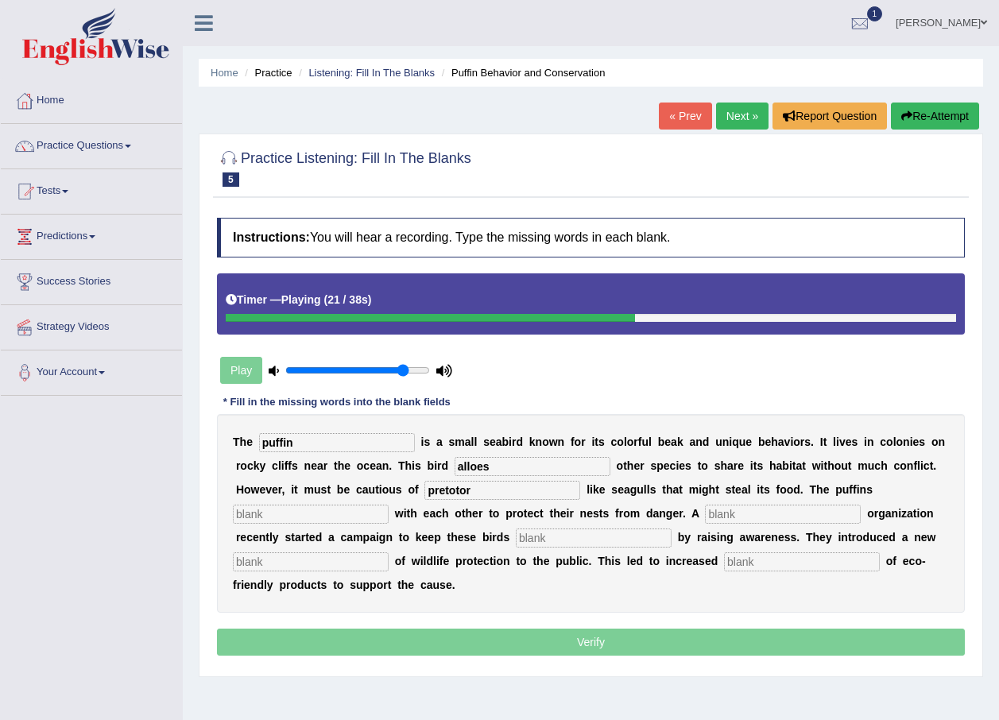
type input "pretotor"
click at [389, 505] on input "text" at bounding box center [311, 514] width 156 height 19
type input "cop"
click at [705, 512] on input "text" at bounding box center [783, 514] width 156 height 19
type input "c"
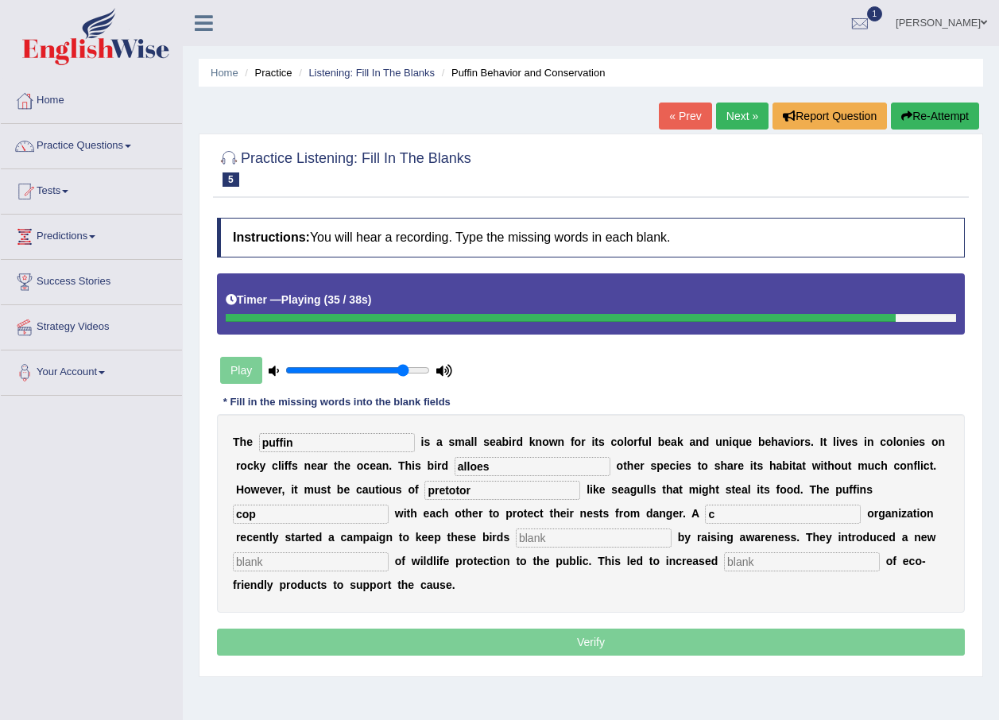
click at [389, 552] on input "text" at bounding box center [311, 561] width 156 height 19
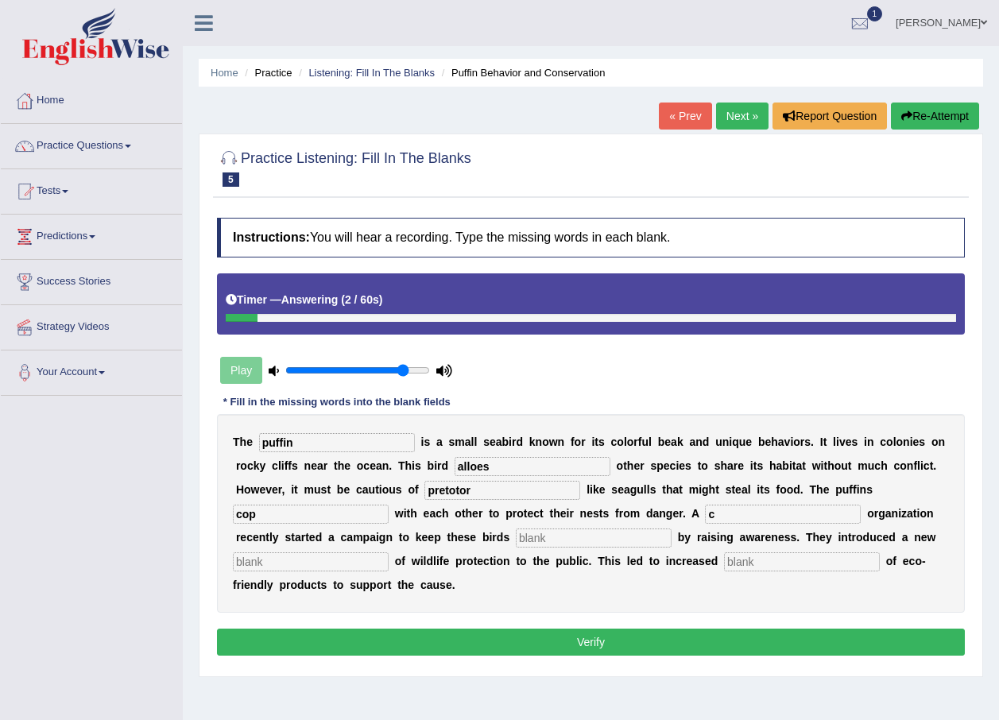
click at [457, 462] on input "alloes" at bounding box center [533, 466] width 156 height 19
type input "allows"
click at [705, 513] on input "c" at bounding box center [783, 514] width 156 height 19
type input "cooprate"
click at [389, 505] on input "cop" at bounding box center [311, 514] width 156 height 19
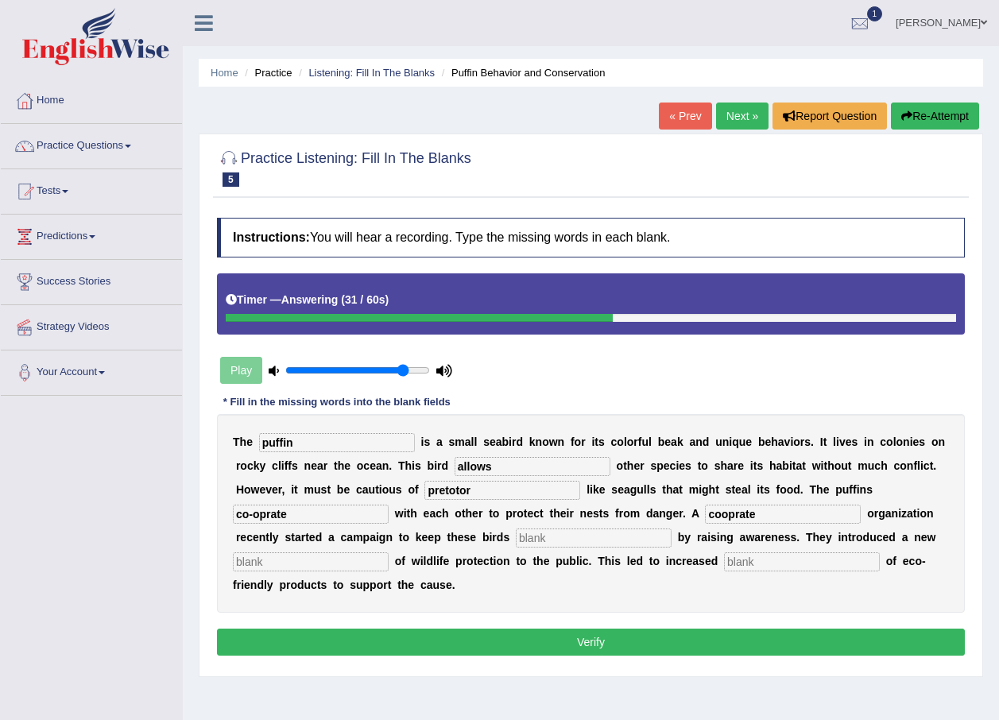
type input "co-oprate"
click at [516, 541] on input "text" at bounding box center [594, 538] width 156 height 19
type input "awrare"
click at [389, 552] on input "text" at bounding box center [311, 561] width 156 height 19
type input "campain"
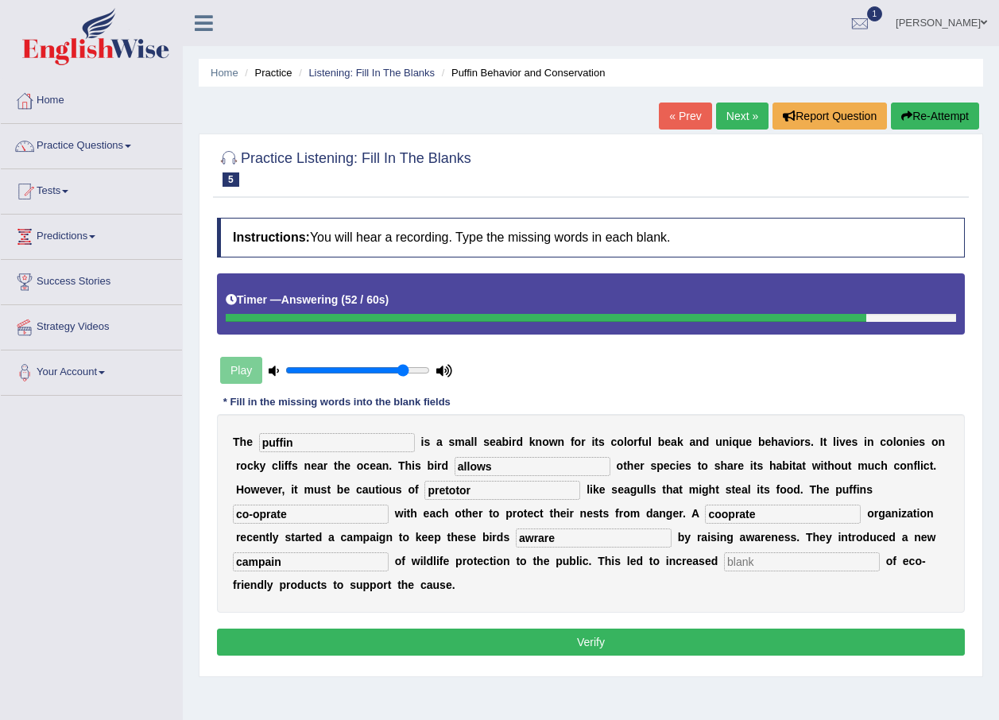
click at [724, 568] on input "text" at bounding box center [802, 561] width 156 height 19
type input "ff"
click at [521, 629] on button "Verify" at bounding box center [591, 642] width 748 height 27
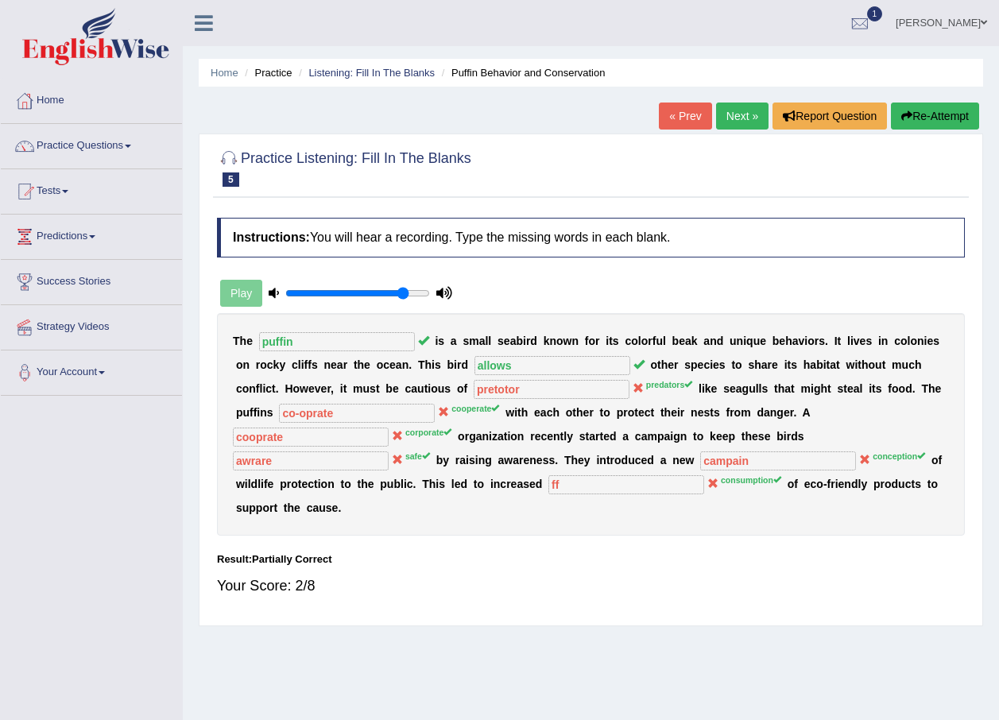
click at [924, 114] on button "Re-Attempt" at bounding box center [935, 116] width 88 height 27
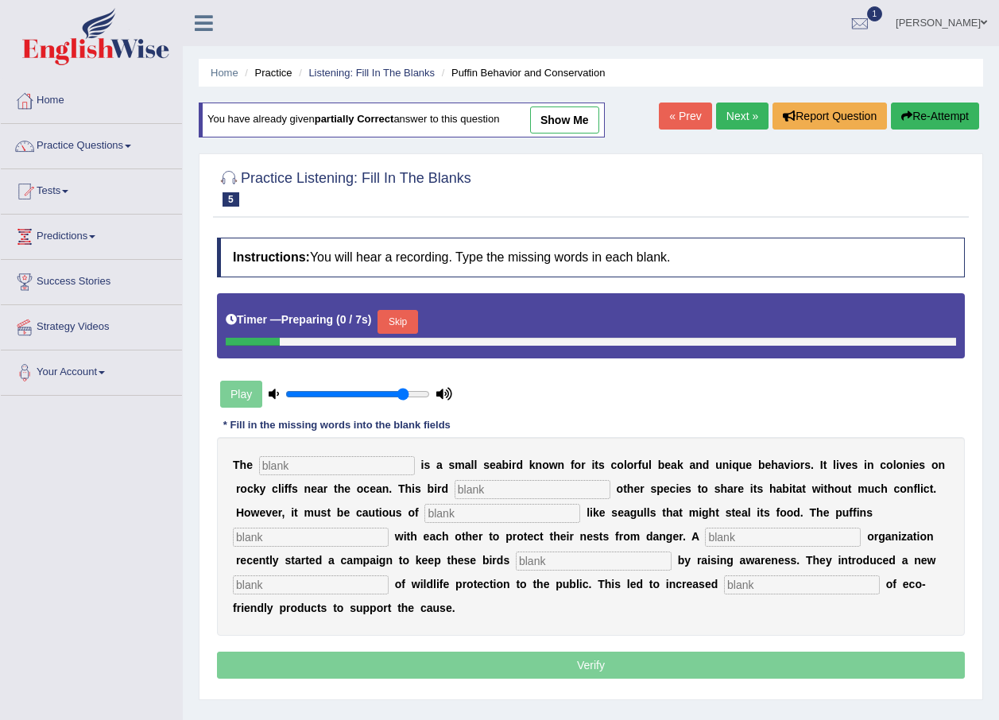
click at [369, 465] on input "text" at bounding box center [337, 465] width 156 height 19
type input "puffin"
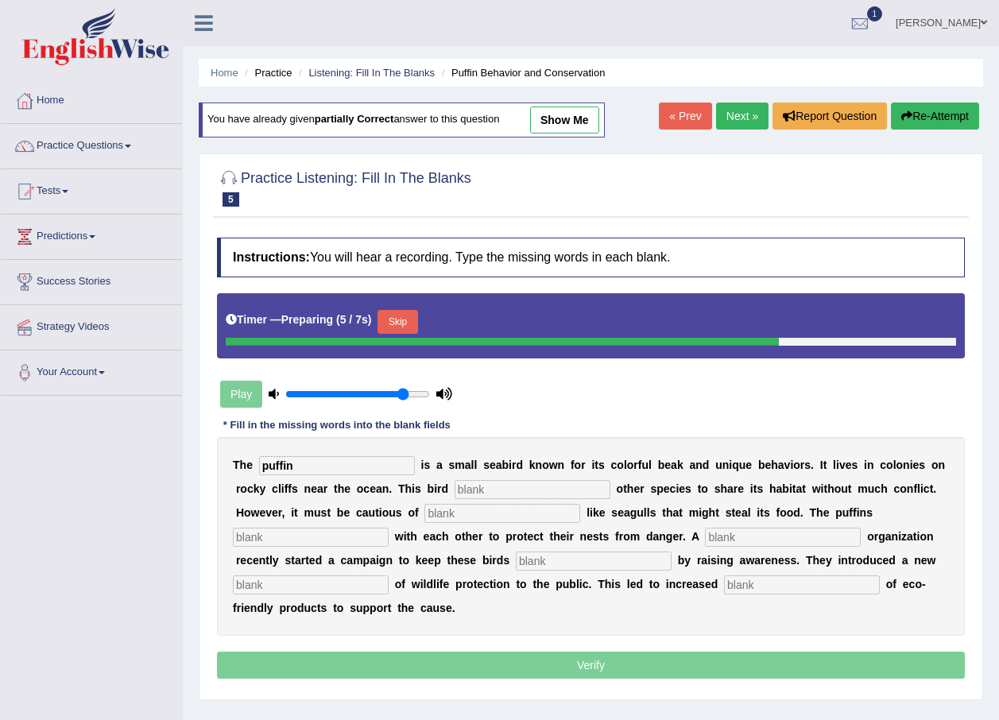
click at [494, 487] on input "text" at bounding box center [533, 489] width 156 height 19
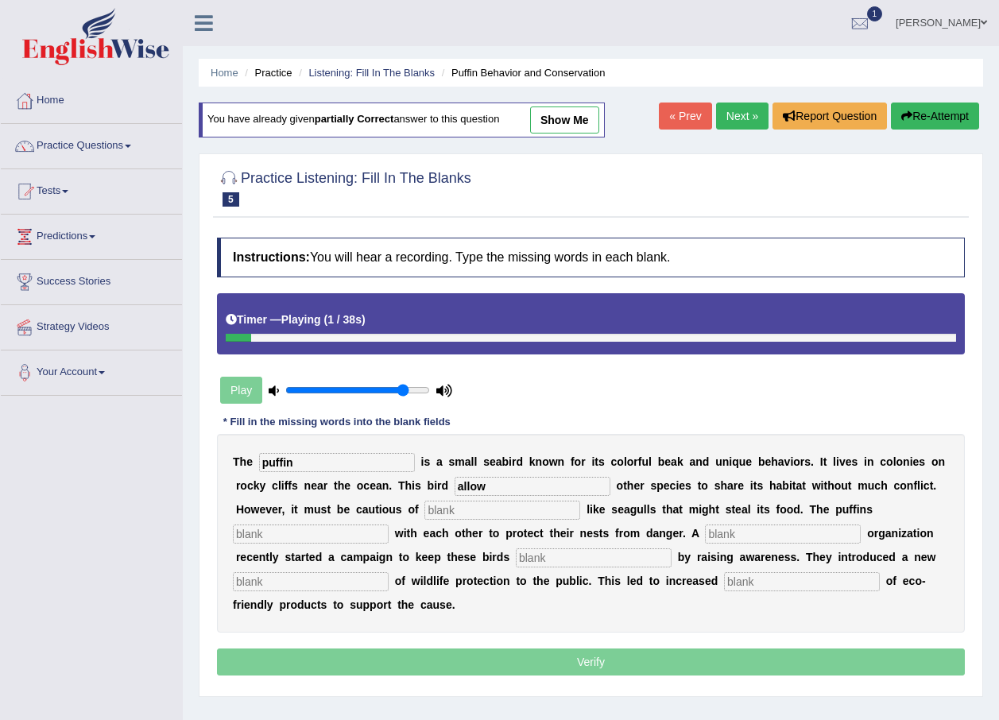
type input "allow"
click at [424, 507] on input "text" at bounding box center [502, 510] width 156 height 19
type input "predetor"
click at [389, 525] on input "text" at bounding box center [311, 534] width 156 height 19
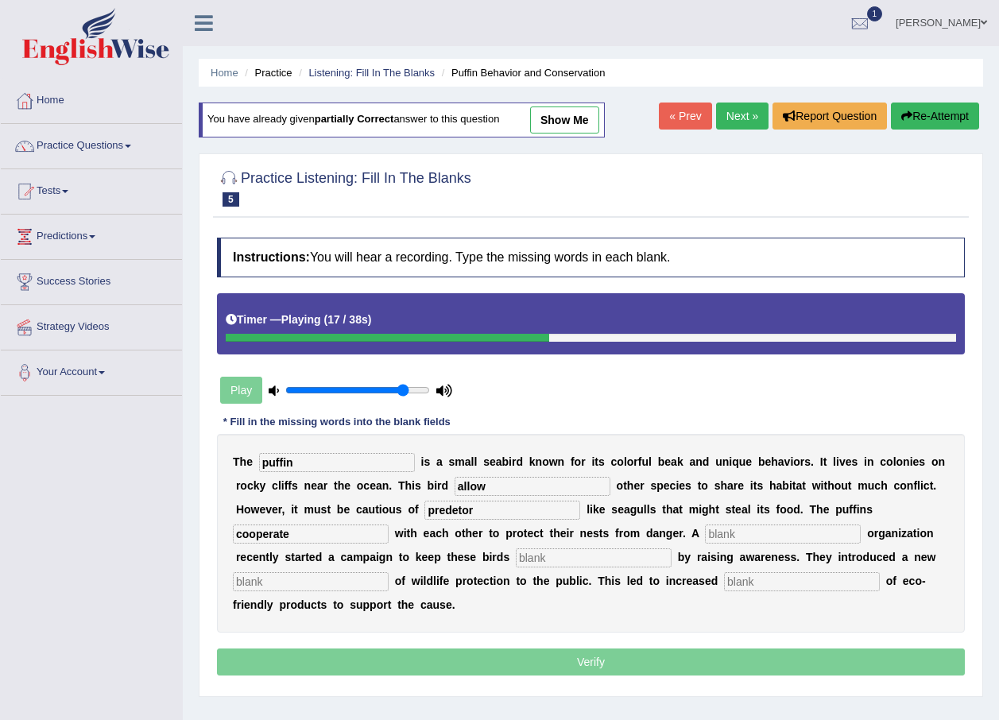
type input "cooperate"
click at [705, 532] on input "text" at bounding box center [783, 534] width 156 height 19
type input "co"
click at [516, 554] on input "text" at bounding box center [594, 557] width 156 height 19
type input "saFE"
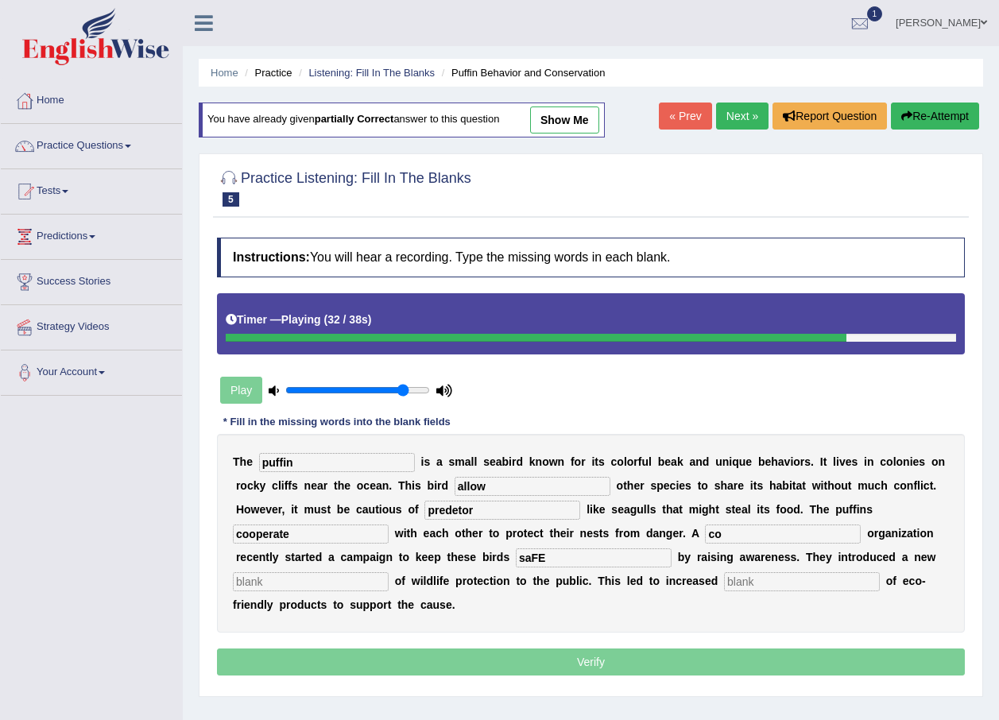
click at [389, 572] on input "text" at bounding box center [311, 581] width 156 height 19
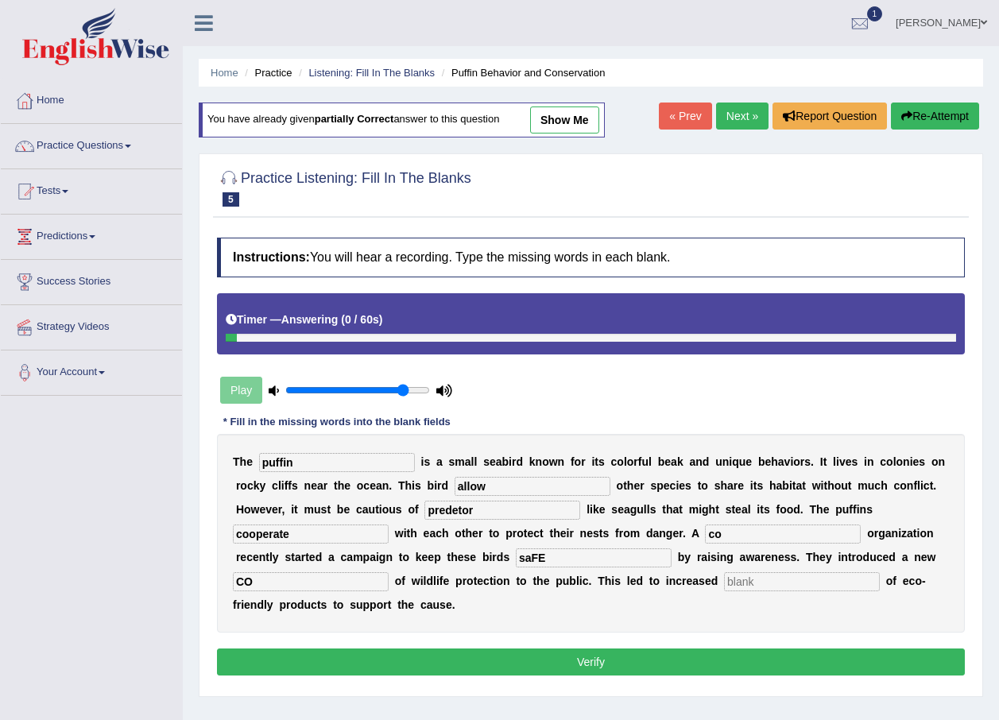
type input "C"
type input "consepection"
click at [724, 587] on input "text" at bounding box center [802, 581] width 156 height 19
type input "consumations"
click at [516, 554] on input "saFE" at bounding box center [594, 557] width 156 height 19
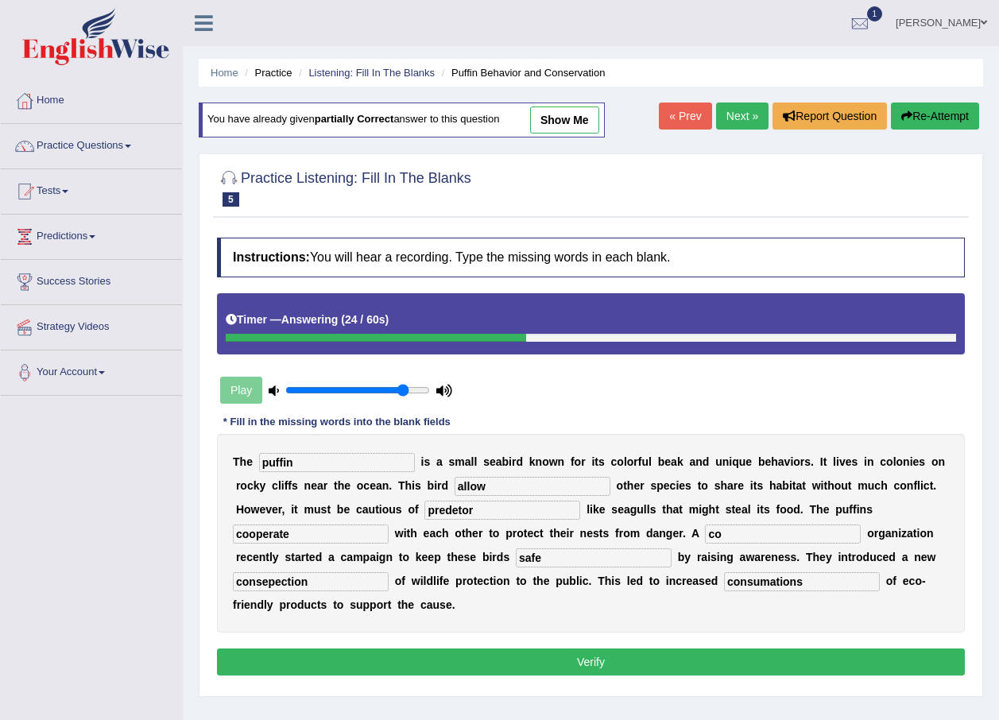
type input "safe"
click at [705, 535] on input "co" at bounding box center [783, 534] width 156 height 19
type input "cooprate"
click at [574, 649] on button "Verify" at bounding box center [591, 662] width 748 height 27
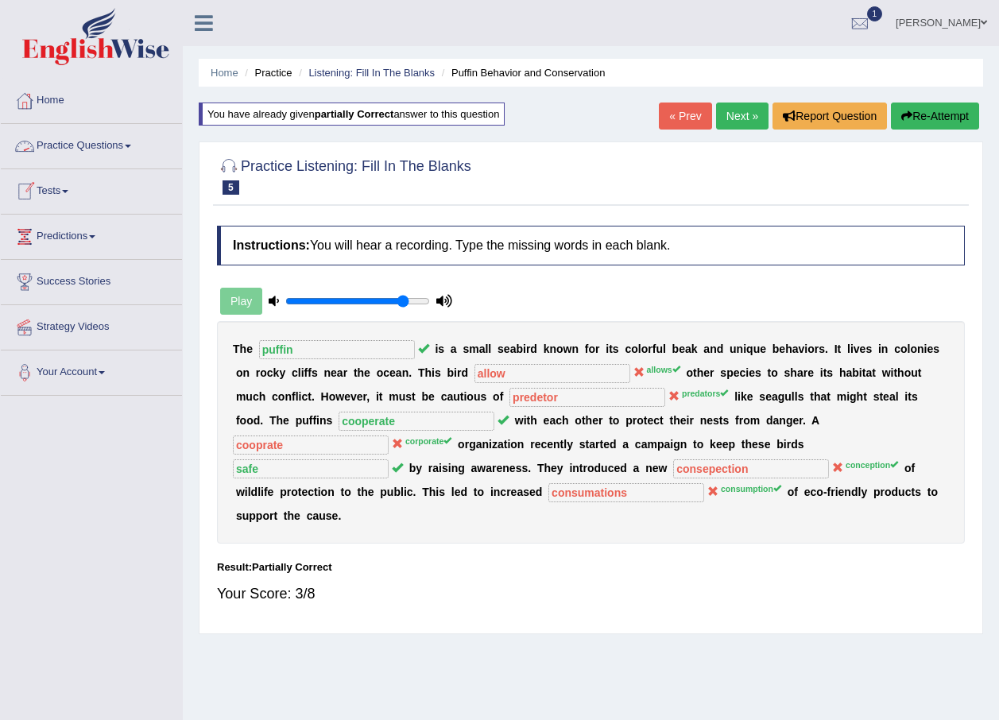
click at [90, 145] on link "Practice Questions" at bounding box center [91, 144] width 181 height 40
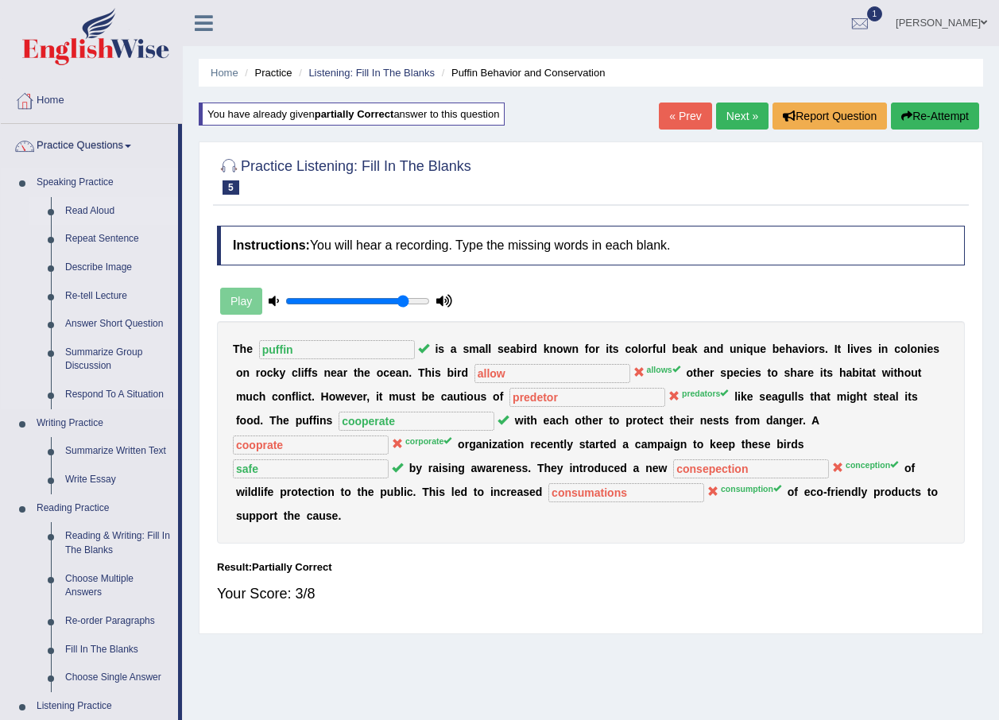
click at [91, 217] on link "Read Aloud" at bounding box center [118, 211] width 120 height 29
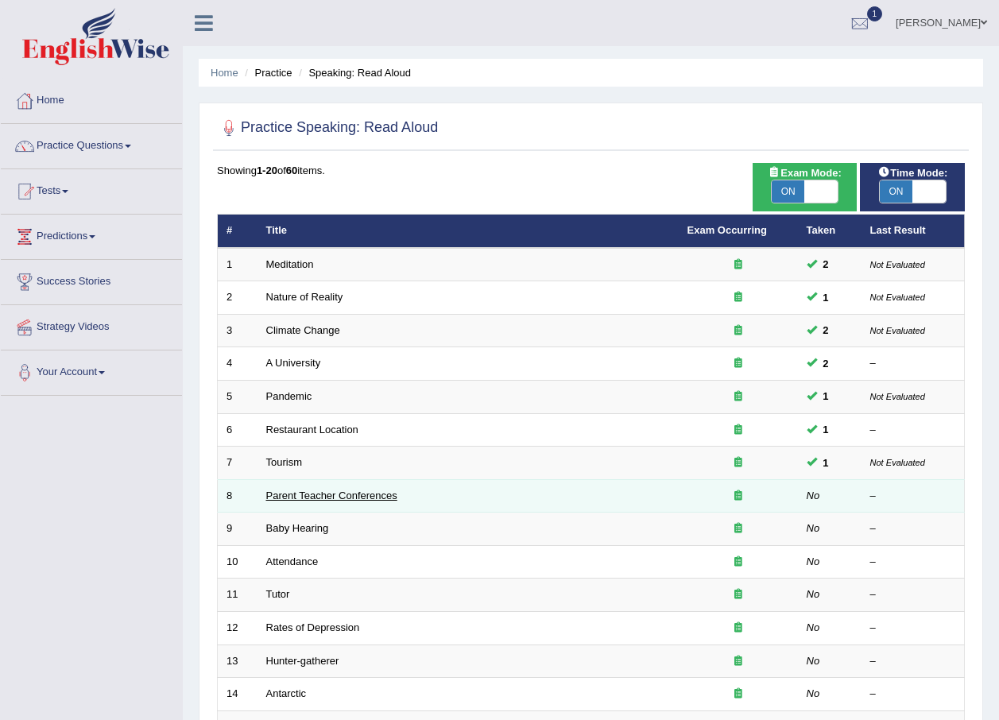
click at [347, 496] on link "Parent Teacher Conferences" at bounding box center [331, 496] width 131 height 12
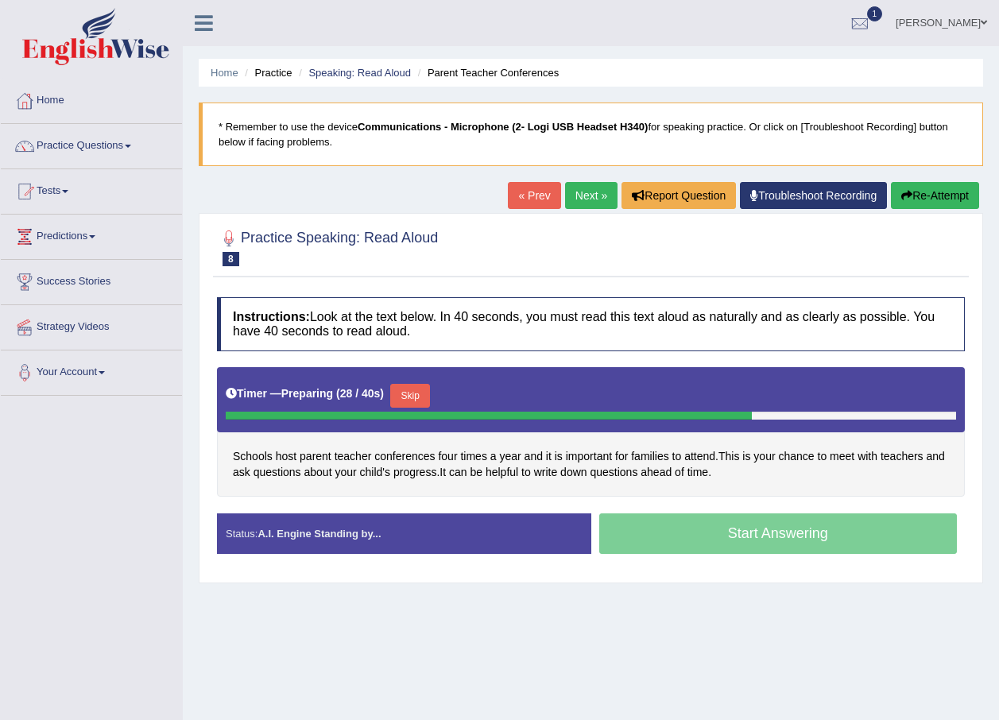
click at [418, 393] on button "Skip" at bounding box center [410, 396] width 40 height 24
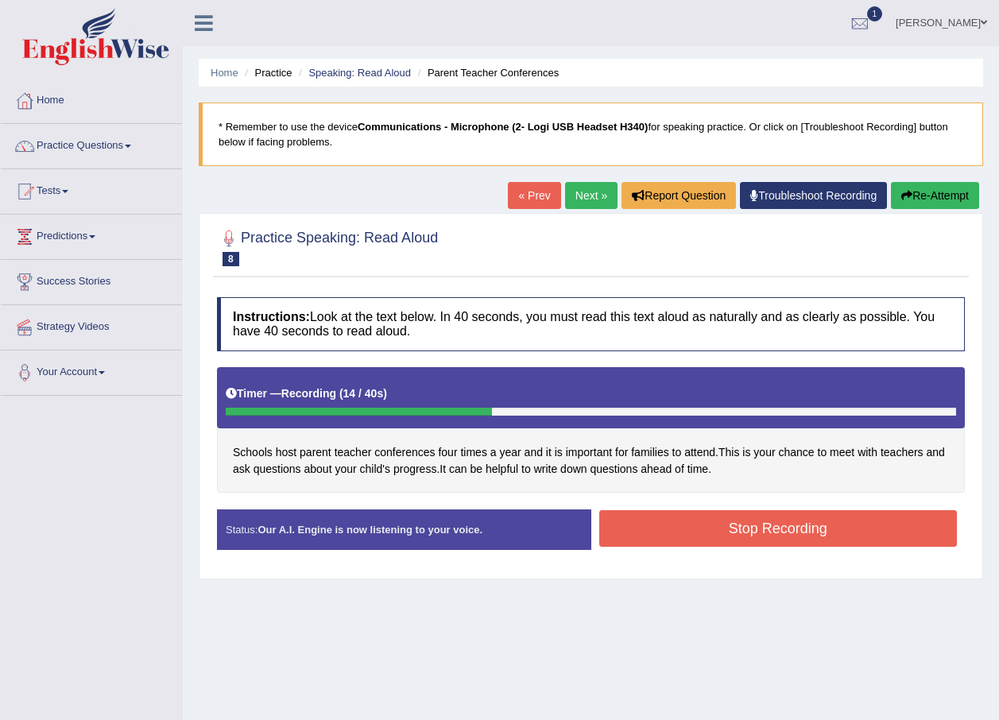
click at [680, 529] on button "Stop Recording" at bounding box center [778, 528] width 358 height 37
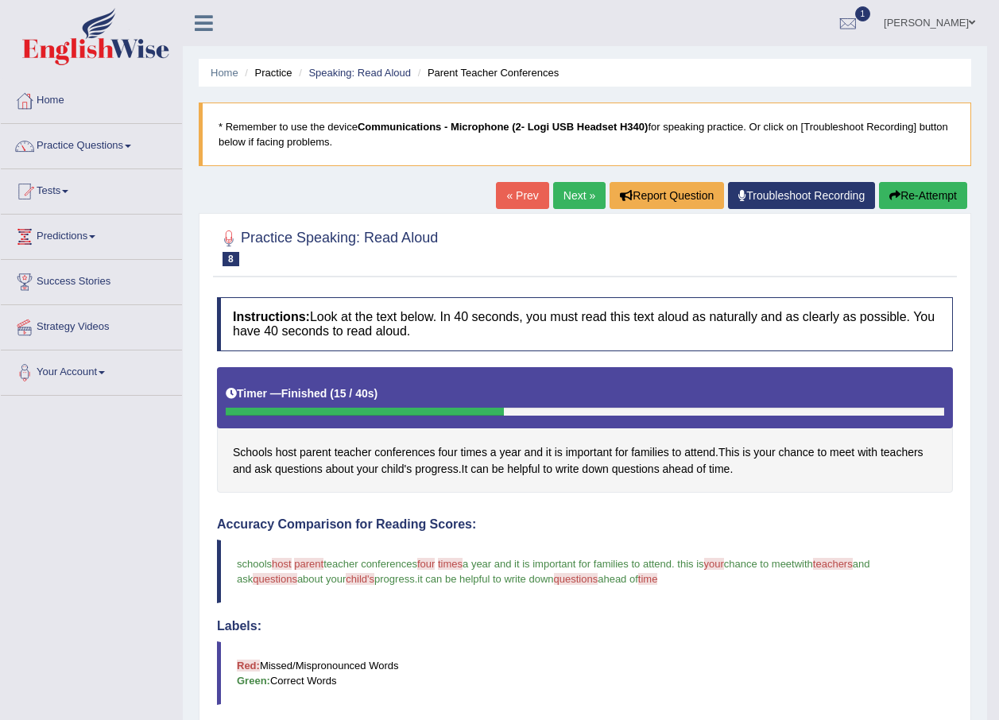
click at [568, 192] on link "Next »" at bounding box center [579, 195] width 52 height 27
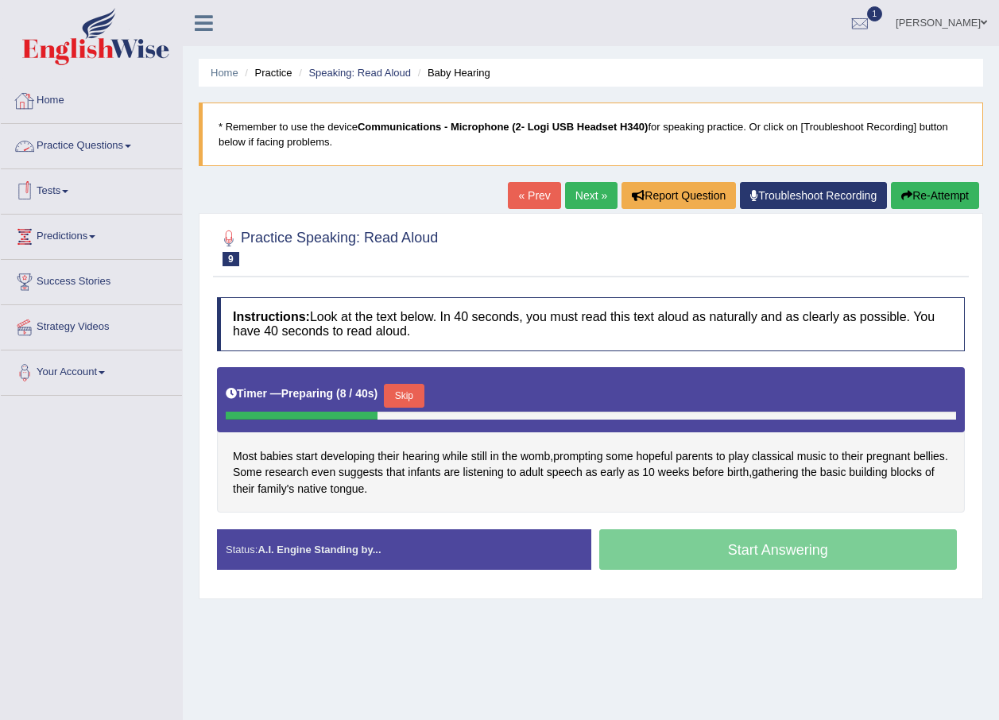
click at [104, 157] on link "Practice Questions" at bounding box center [91, 144] width 181 height 40
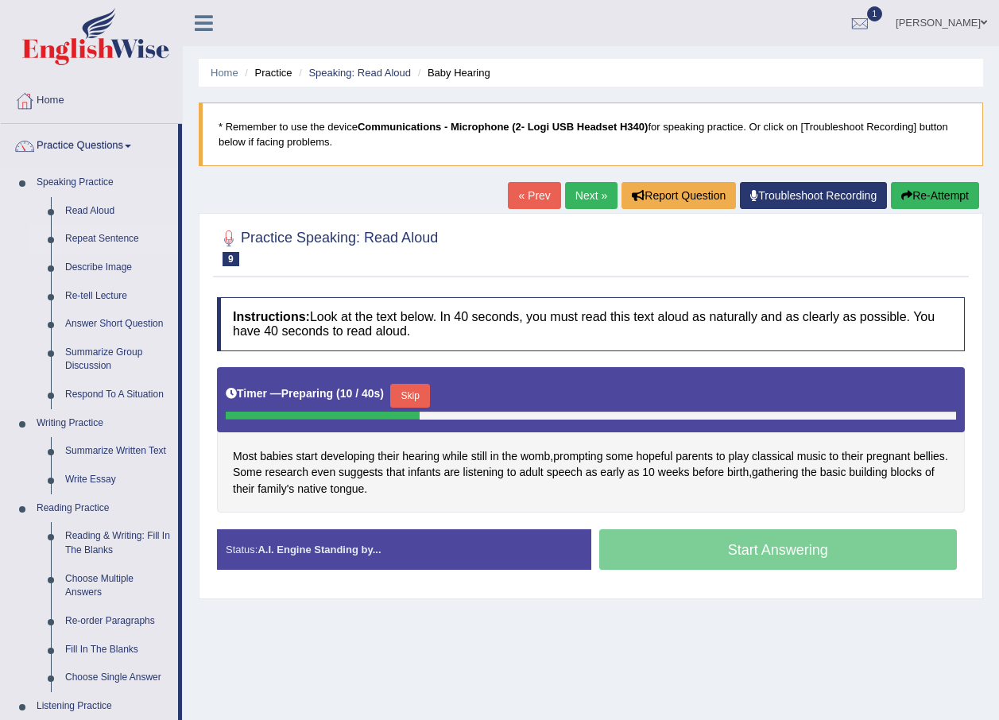
click at [93, 237] on link "Repeat Sentence" at bounding box center [118, 239] width 120 height 29
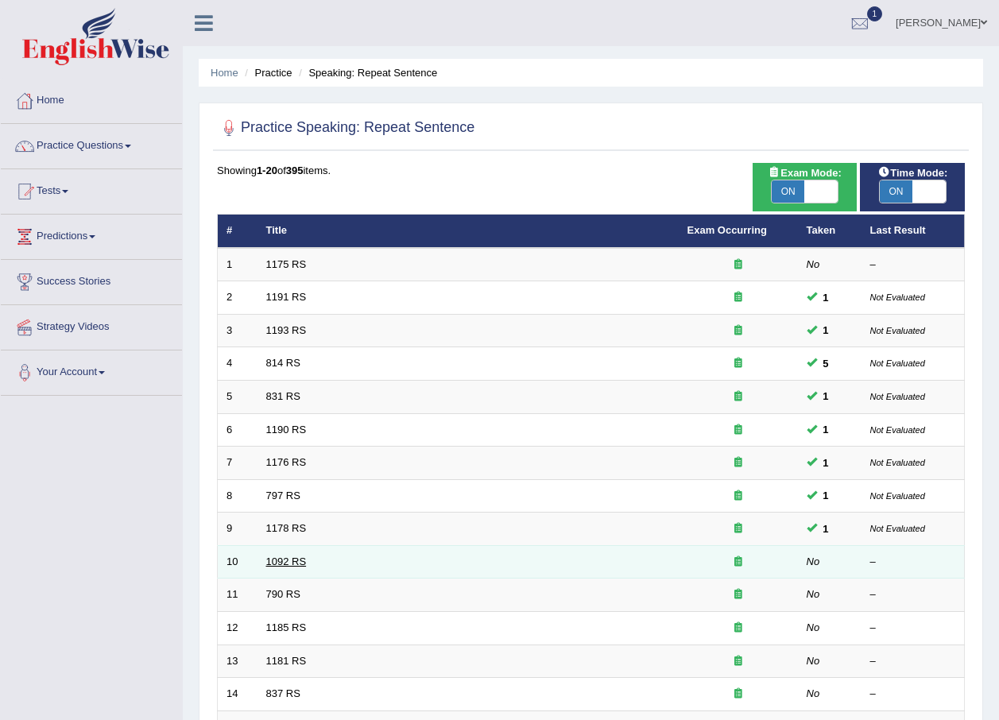
click at [280, 562] on link "1092 RS" at bounding box center [286, 562] width 41 height 12
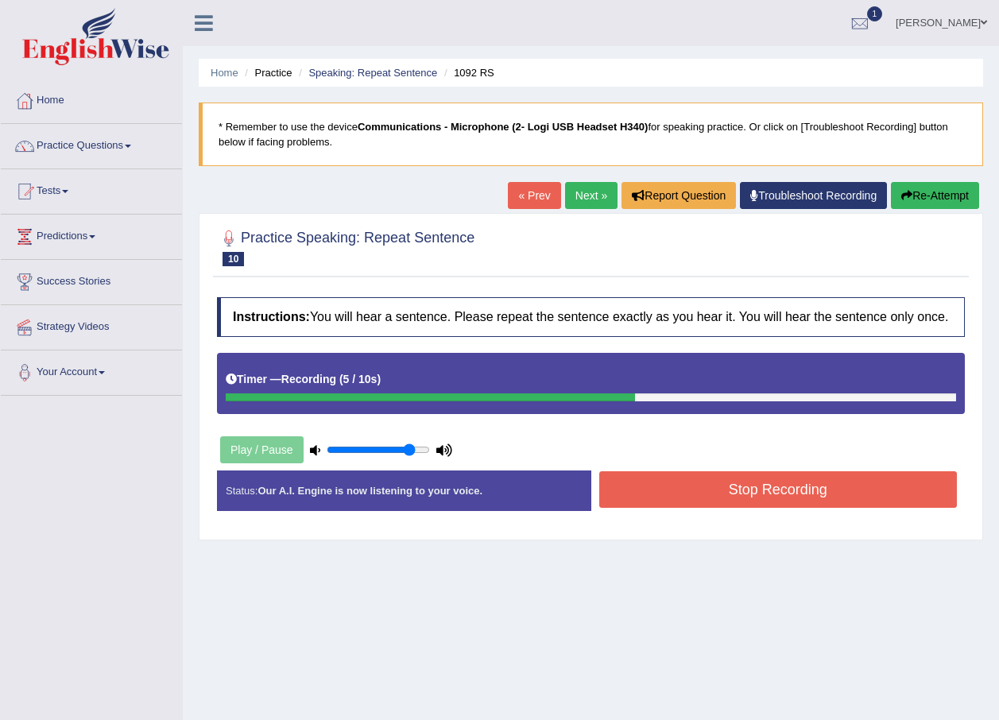
click at [708, 485] on button "Stop Recording" at bounding box center [778, 489] width 358 height 37
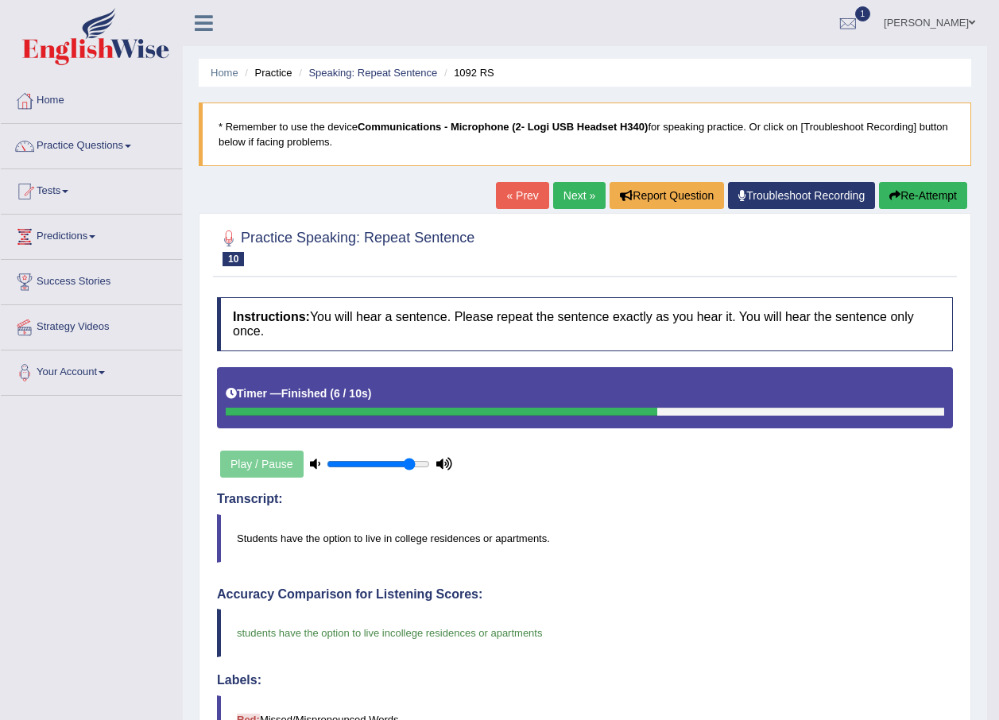
drag, startPoint x: 583, startPoint y: 182, endPoint x: 579, endPoint y: 196, distance: 13.9
click at [580, 182] on link "Next »" at bounding box center [579, 195] width 52 height 27
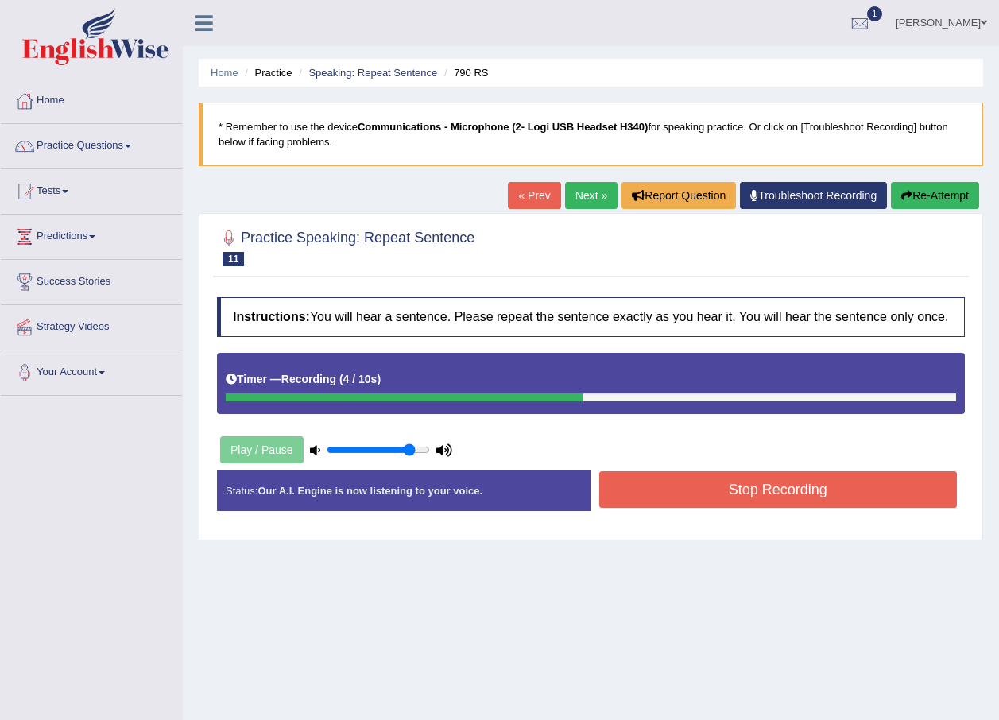
click at [683, 505] on button "Stop Recording" at bounding box center [778, 489] width 358 height 37
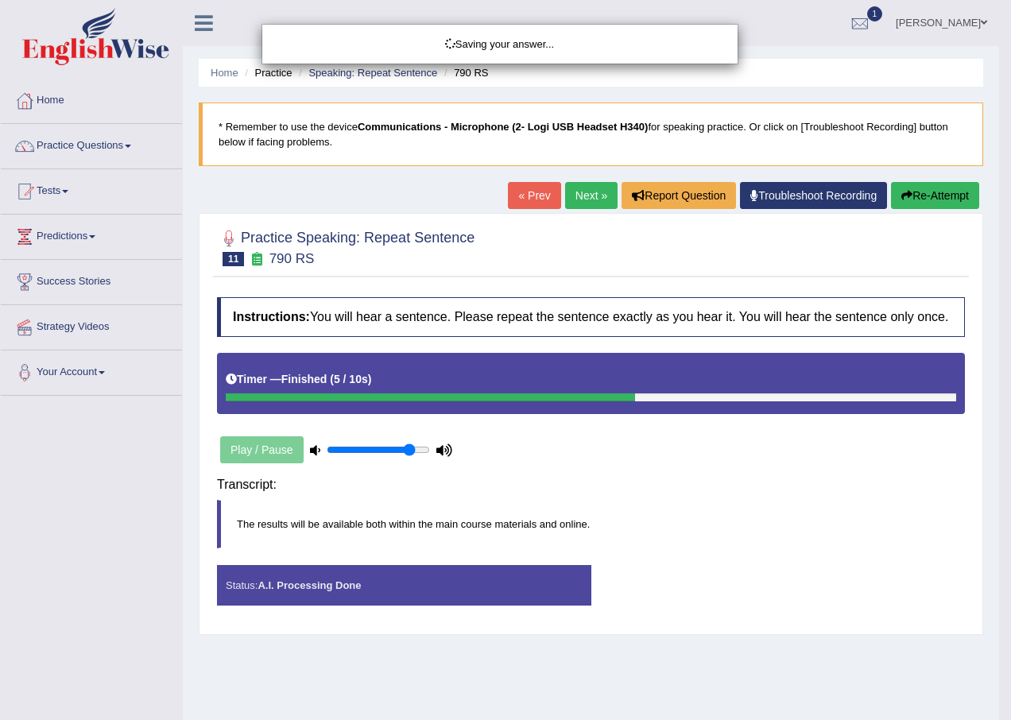
click at [104, 460] on div "Saving your answer..." at bounding box center [505, 360] width 1011 height 720
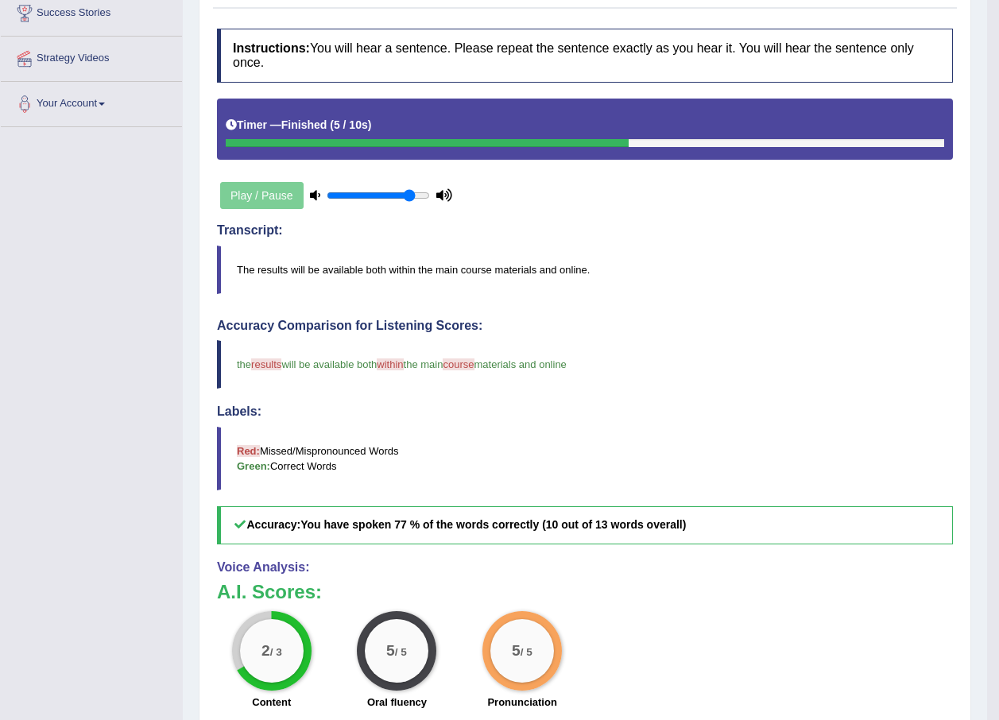
scroll to position [79, 0]
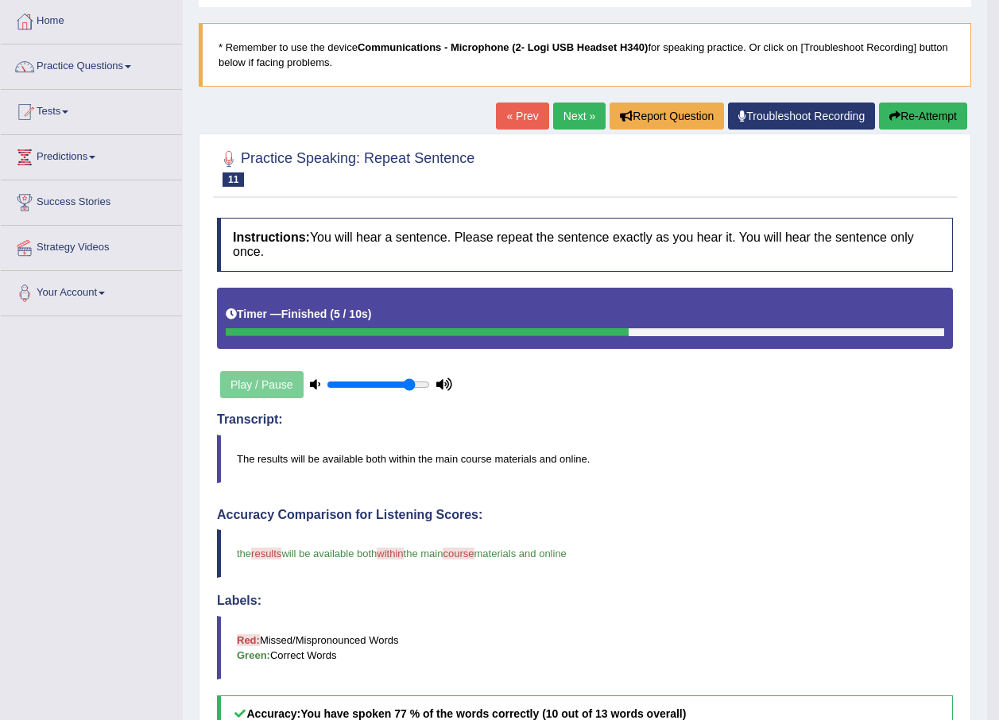
click at [579, 120] on link "Next »" at bounding box center [579, 116] width 52 height 27
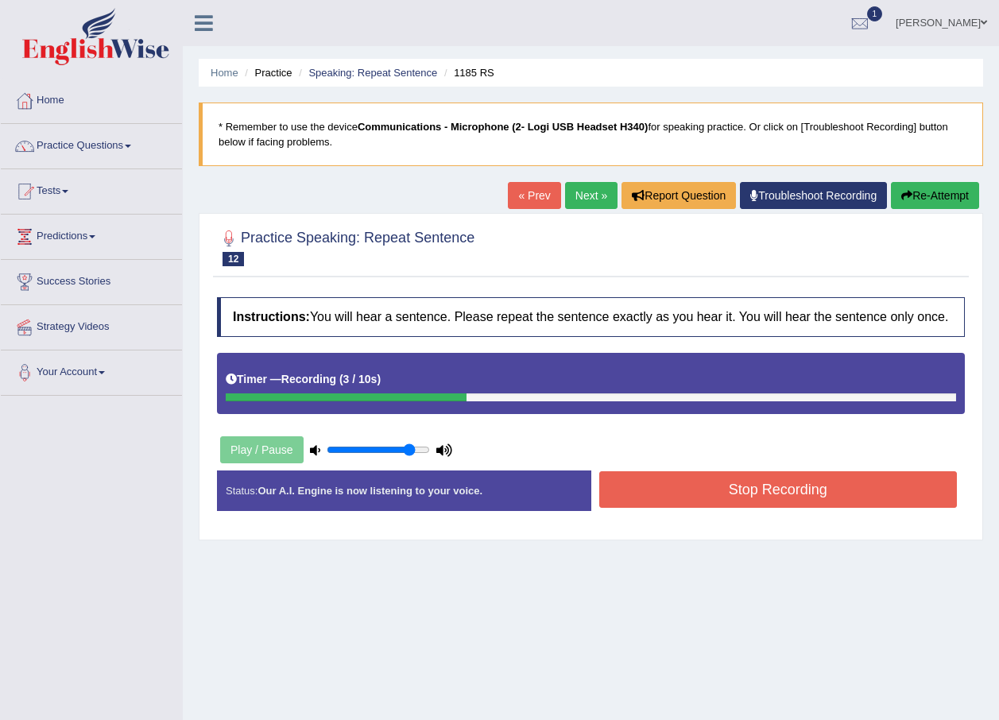
click at [719, 494] on button "Stop Recording" at bounding box center [778, 489] width 358 height 37
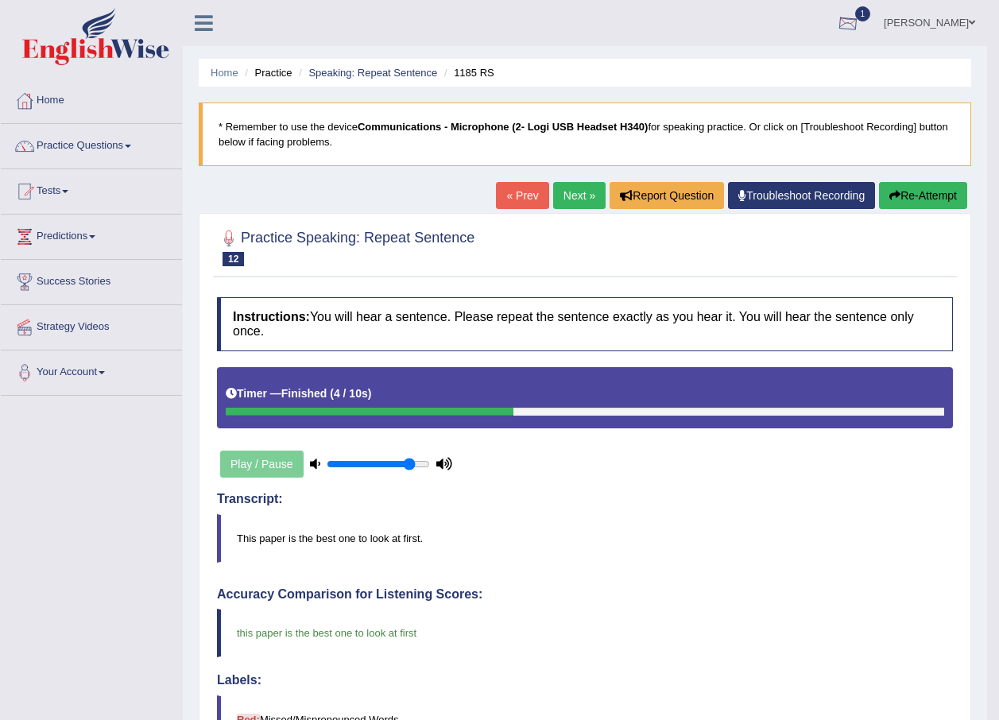
click at [842, 21] on div at bounding box center [848, 24] width 24 height 24
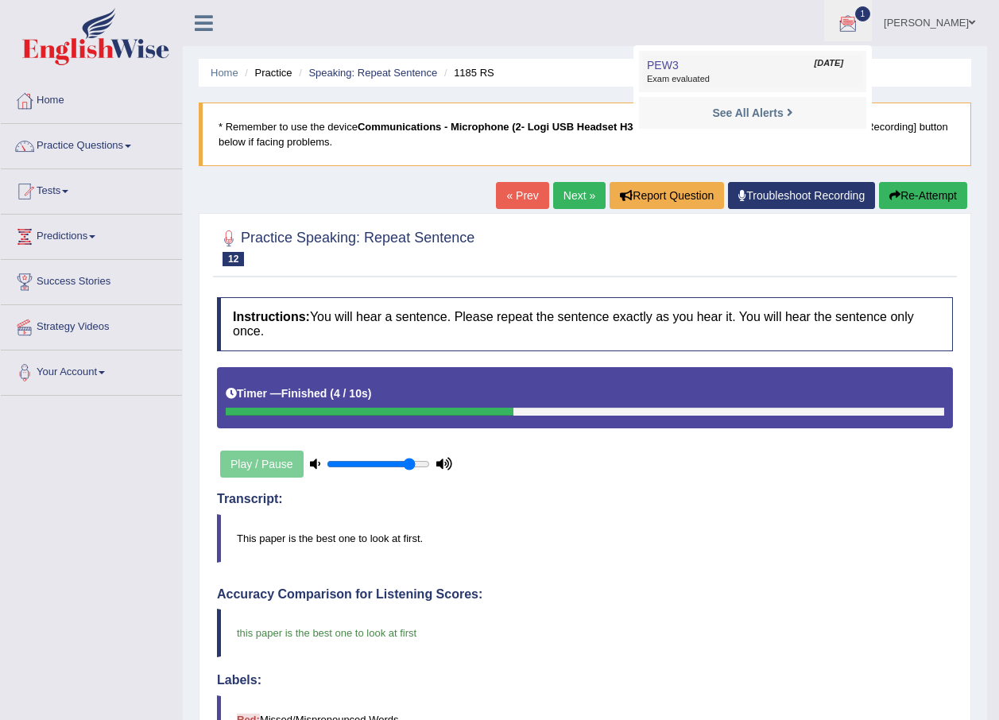
click at [730, 60] on link "PEW3 Sep 4, 2025 Exam evaluated" at bounding box center [752, 71] width 219 height 33
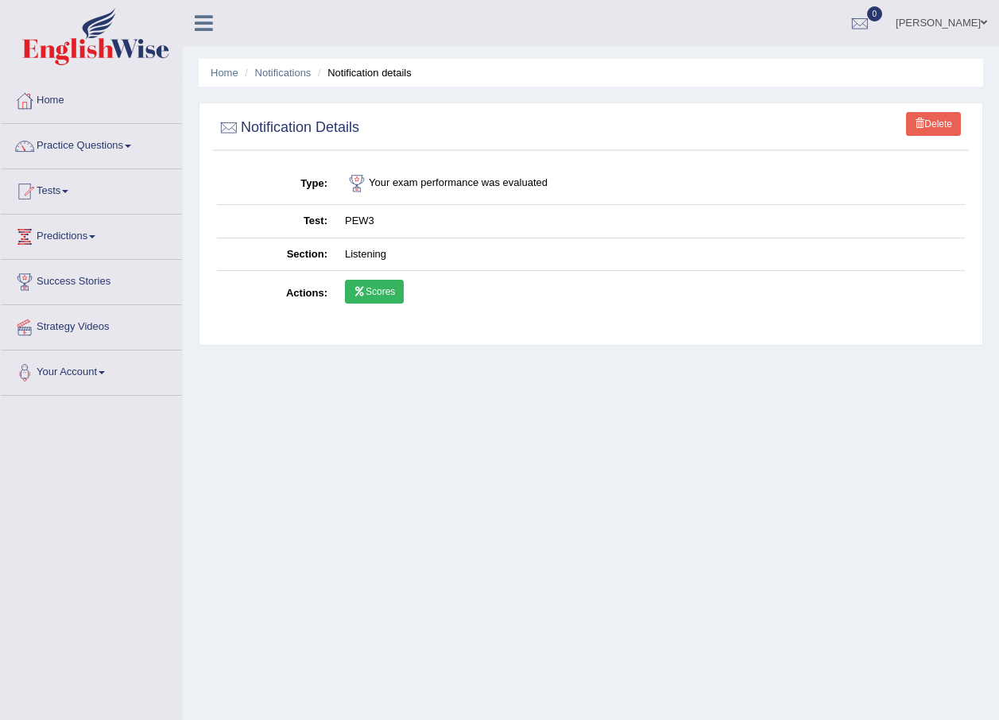
click at [374, 296] on link "Scores" at bounding box center [374, 292] width 59 height 24
click at [913, 19] on link "[PERSON_NAME]" at bounding box center [941, 20] width 115 height 41
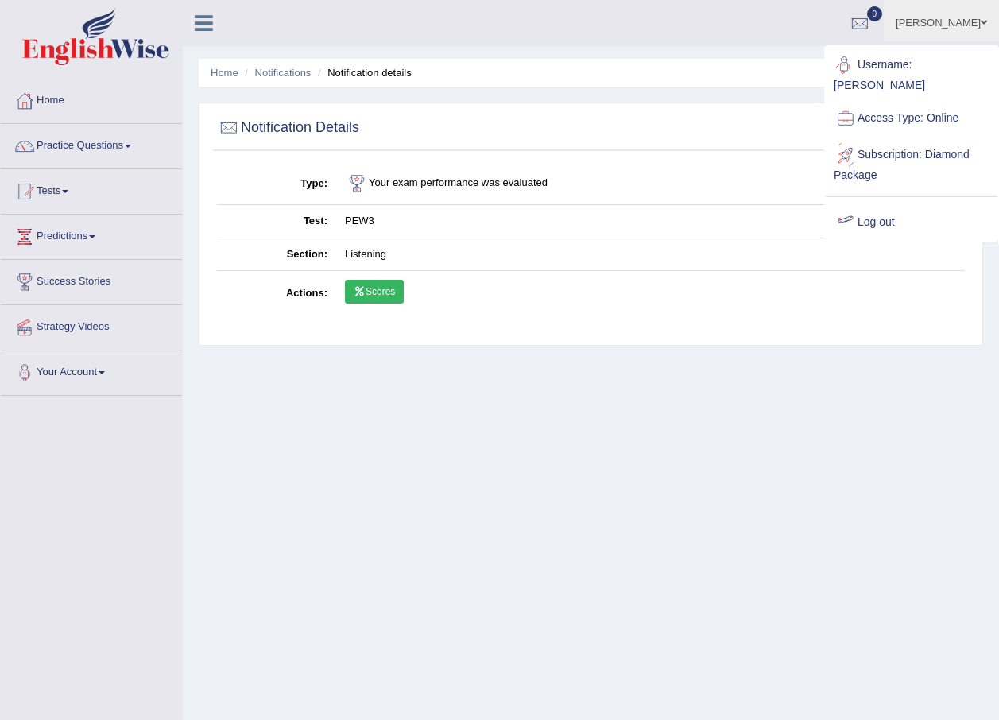
click at [883, 211] on link "Log out" at bounding box center [912, 222] width 172 height 37
